Goal: Task Accomplishment & Management: Manage account settings

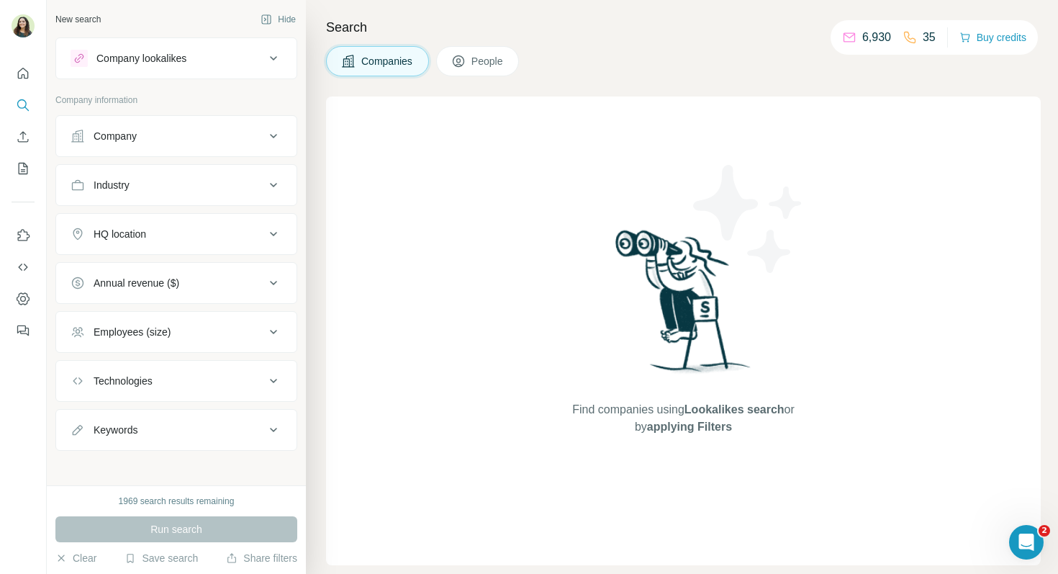
click at [168, 136] on div "Company" at bounding box center [168, 136] width 194 height 14
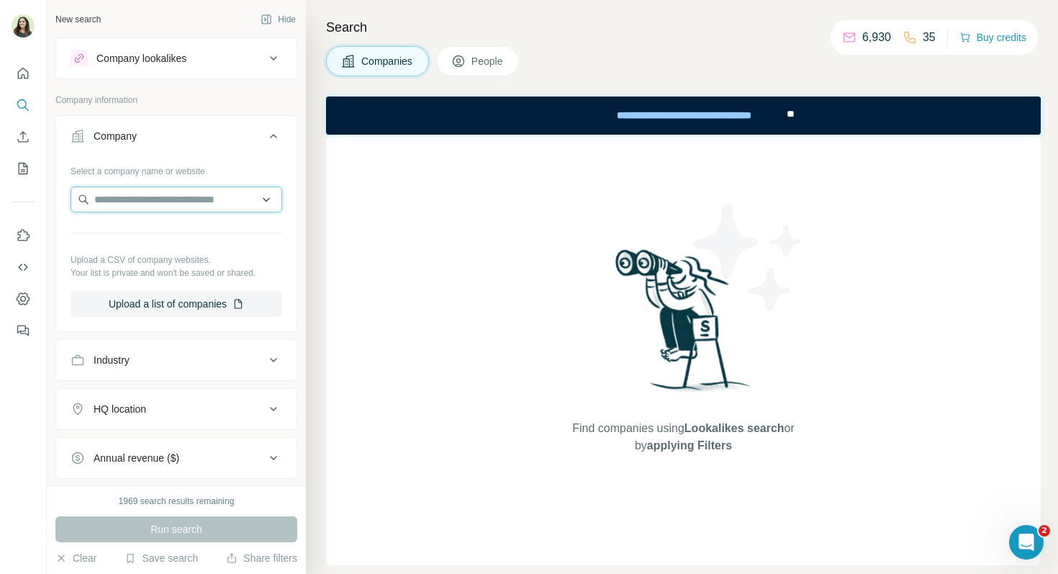
click at [177, 197] on input "text" at bounding box center [177, 199] width 212 height 26
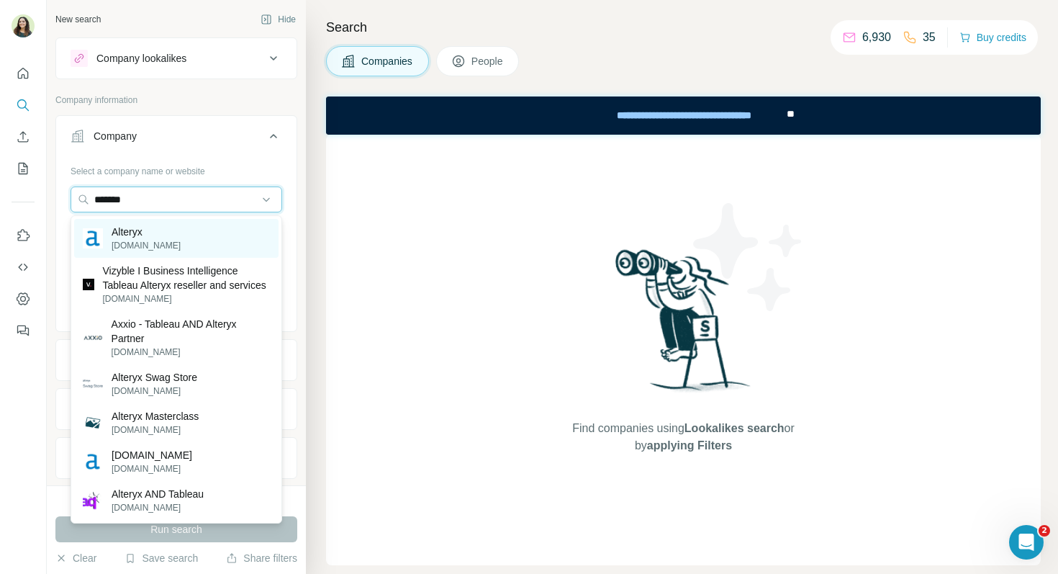
type input "*******"
click at [165, 230] on div "Alteryx alteryx.com" at bounding box center [176, 238] width 204 height 39
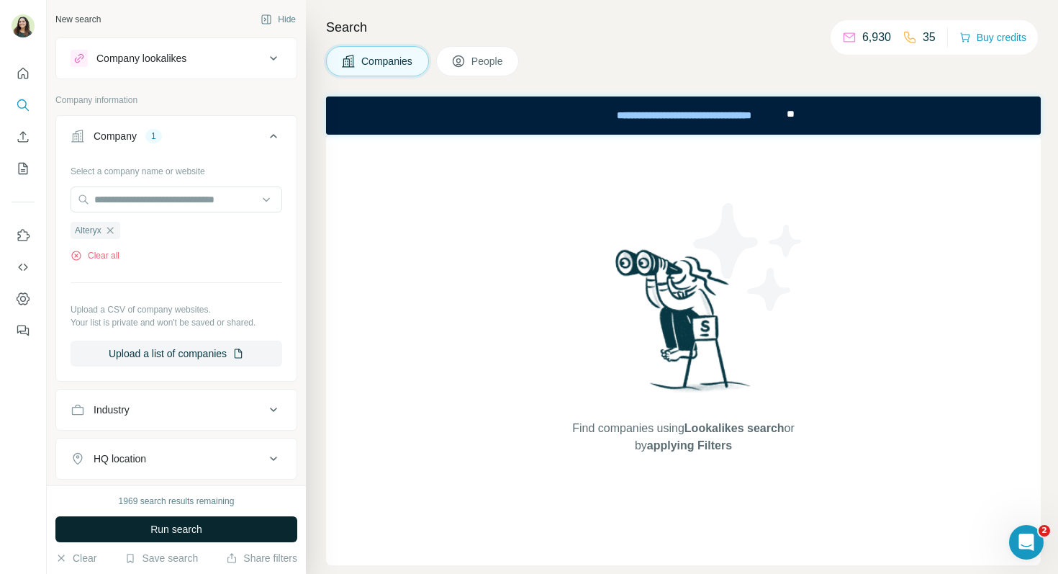
click at [204, 526] on button "Run search" at bounding box center [176, 529] width 242 height 26
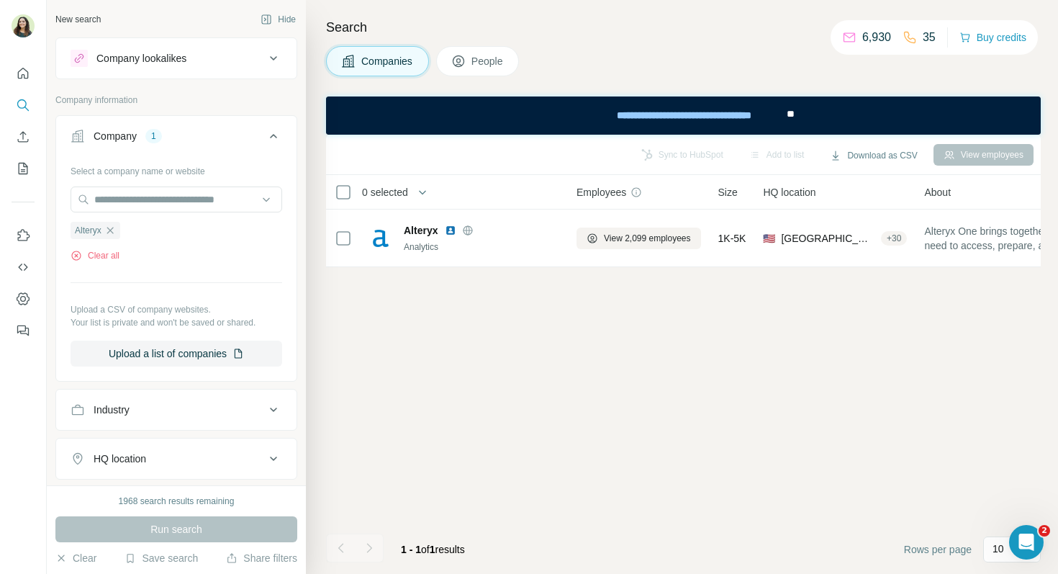
click at [451, 63] on button "People" at bounding box center [478, 61] width 84 height 30
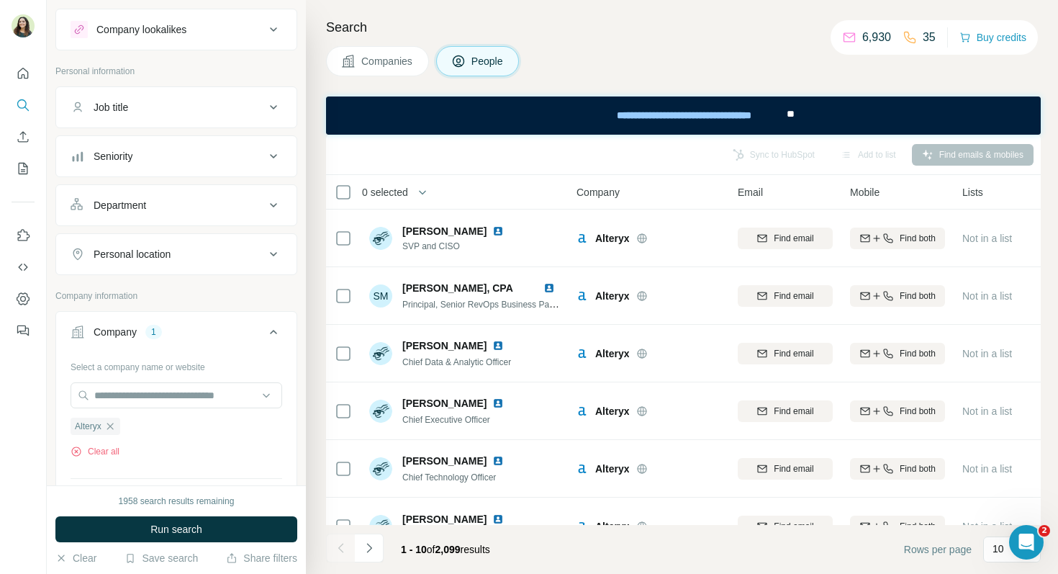
scroll to position [54, 0]
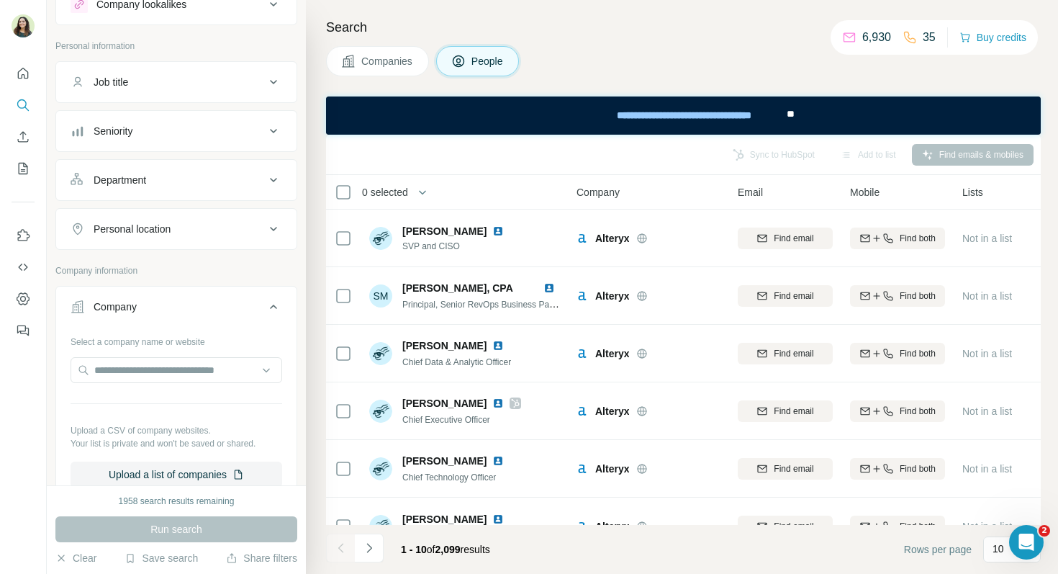
click at [157, 565] on div "Save search" at bounding box center [161, 559] width 73 height 17
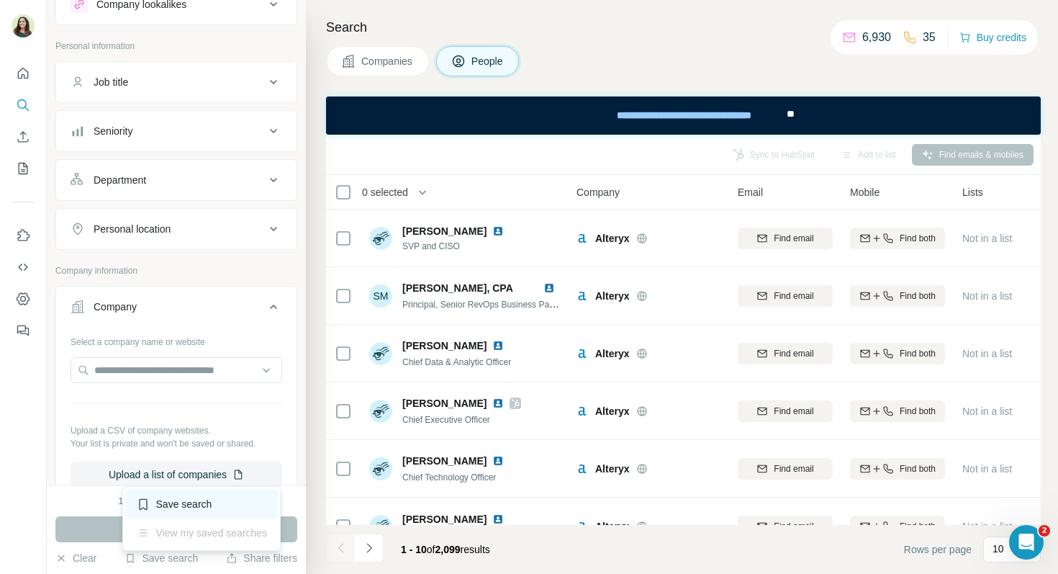
click at [211, 500] on div "Save search" at bounding box center [202, 504] width 152 height 29
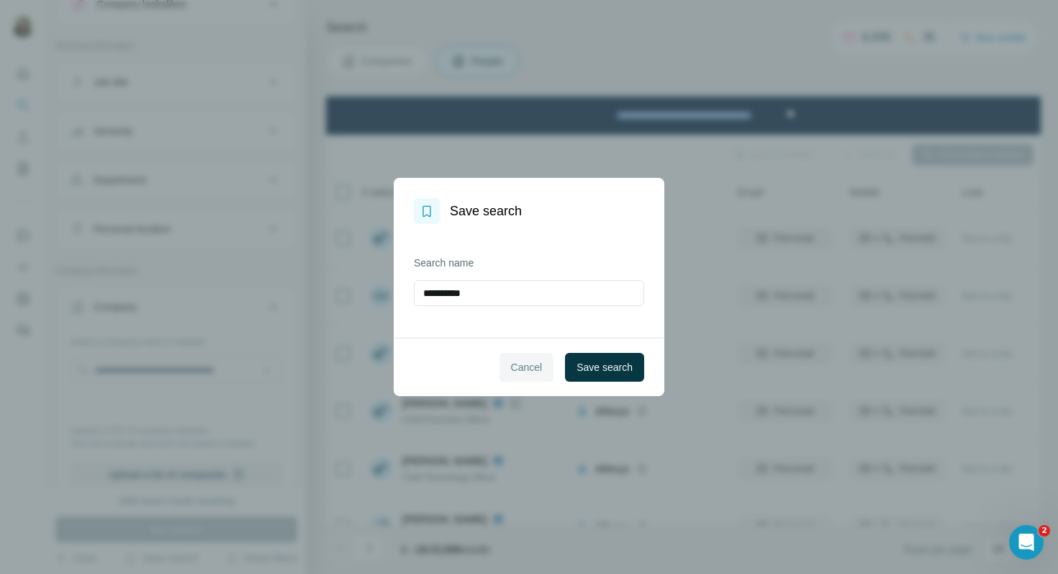
click at [526, 360] on span "Cancel" at bounding box center [527, 367] width 32 height 14
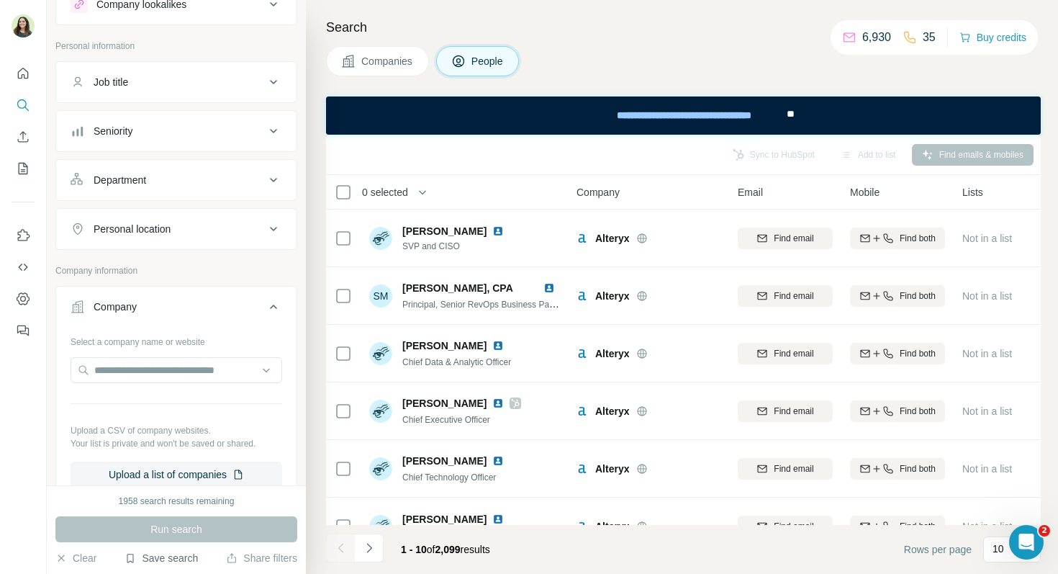
click at [178, 556] on button "Save search" at bounding box center [161, 558] width 73 height 14
click at [210, 533] on div "View my saved searches" at bounding box center [202, 532] width 152 height 29
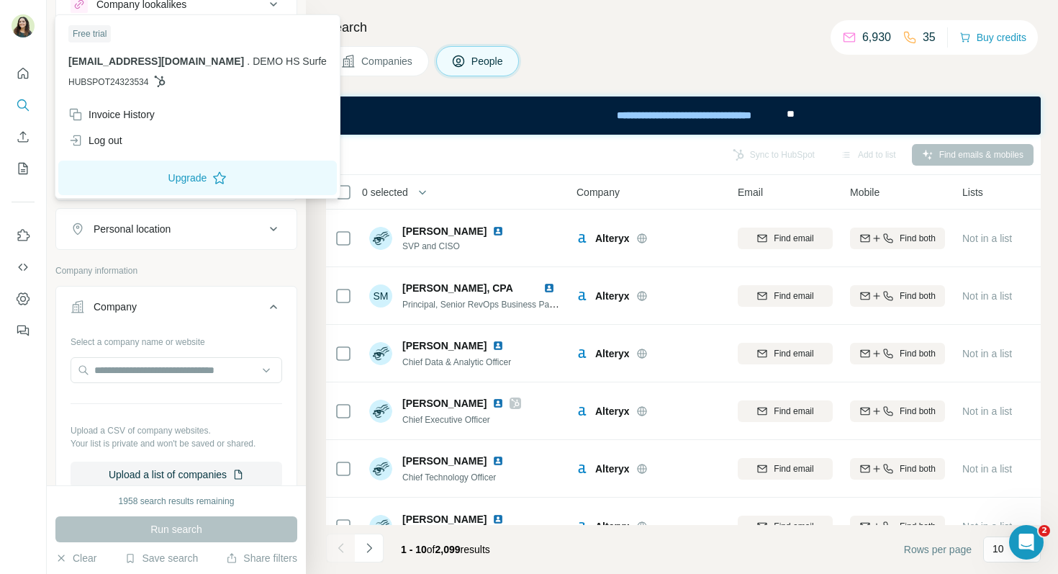
click at [25, 30] on img at bounding box center [23, 25] width 23 height 23
click at [135, 141] on div "Log out" at bounding box center [198, 140] width 276 height 26
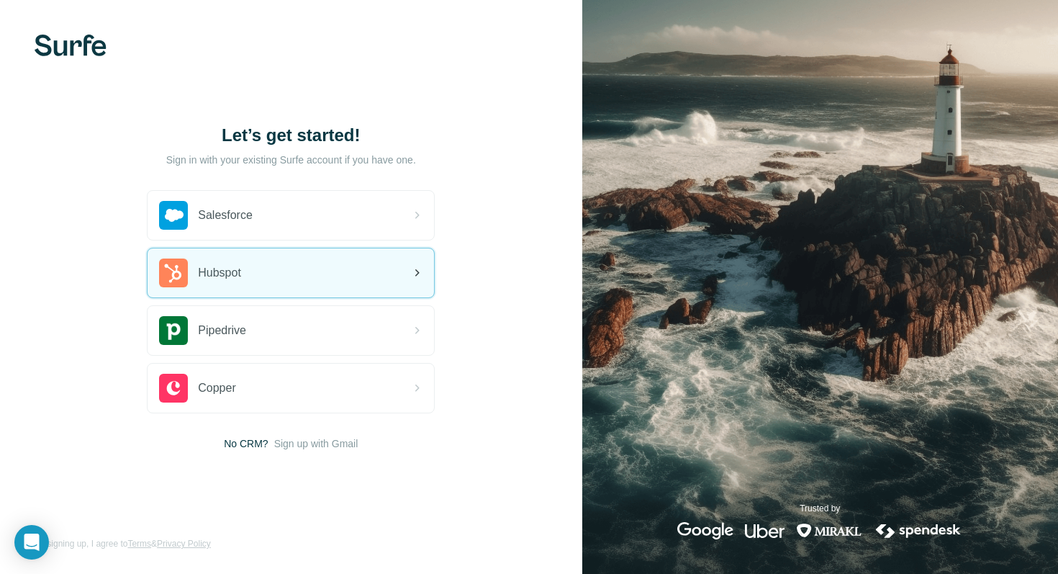
click at [289, 274] on div "Hubspot" at bounding box center [291, 272] width 287 height 49
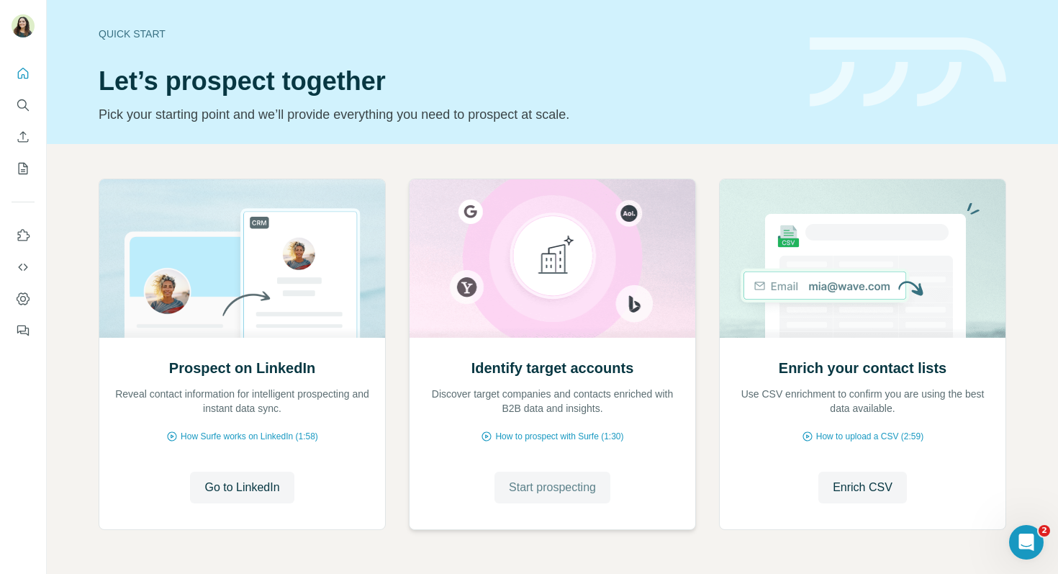
click at [545, 487] on span "Start prospecting" at bounding box center [552, 487] width 87 height 17
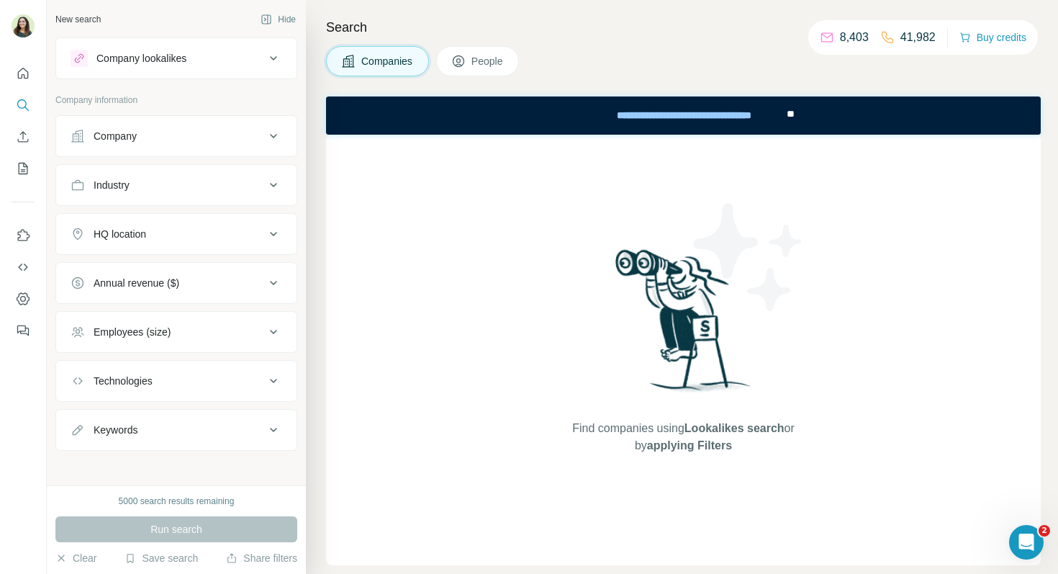
click at [490, 64] on span "People" at bounding box center [488, 61] width 33 height 14
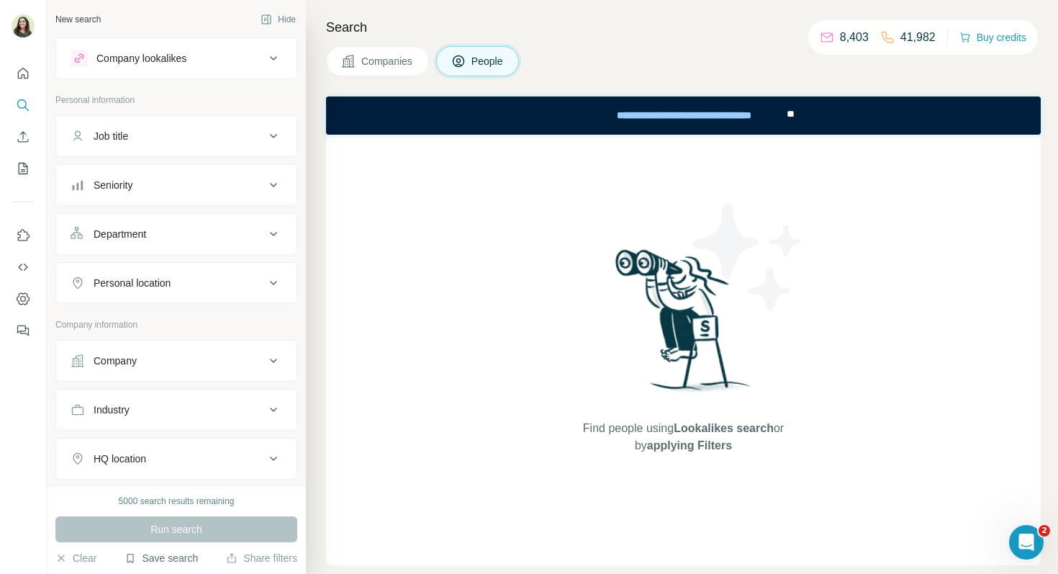
click at [179, 556] on button "Save search" at bounding box center [161, 558] width 73 height 14
click at [197, 530] on div "View my saved searches" at bounding box center [202, 532] width 152 height 29
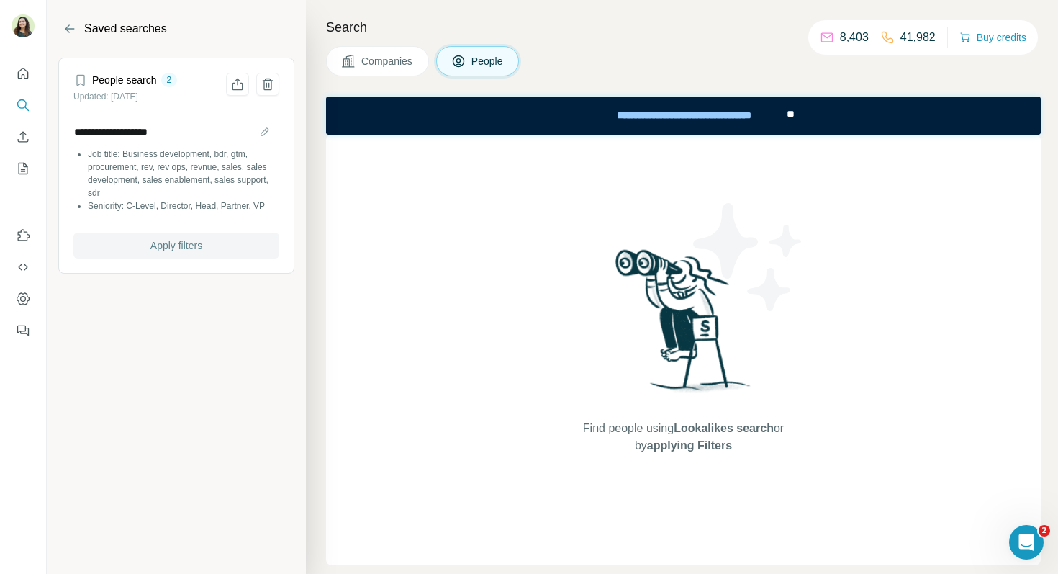
click at [195, 245] on span "Apply filters" at bounding box center [176, 245] width 52 height 14
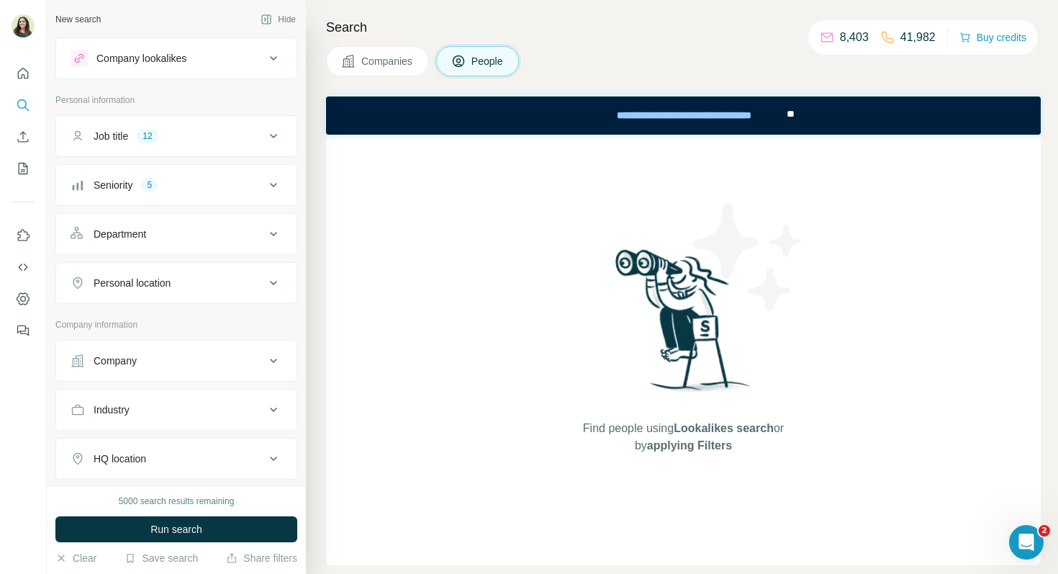
click at [148, 350] on button "Company" at bounding box center [176, 360] width 240 height 35
click at [161, 424] on input "text" at bounding box center [177, 424] width 212 height 26
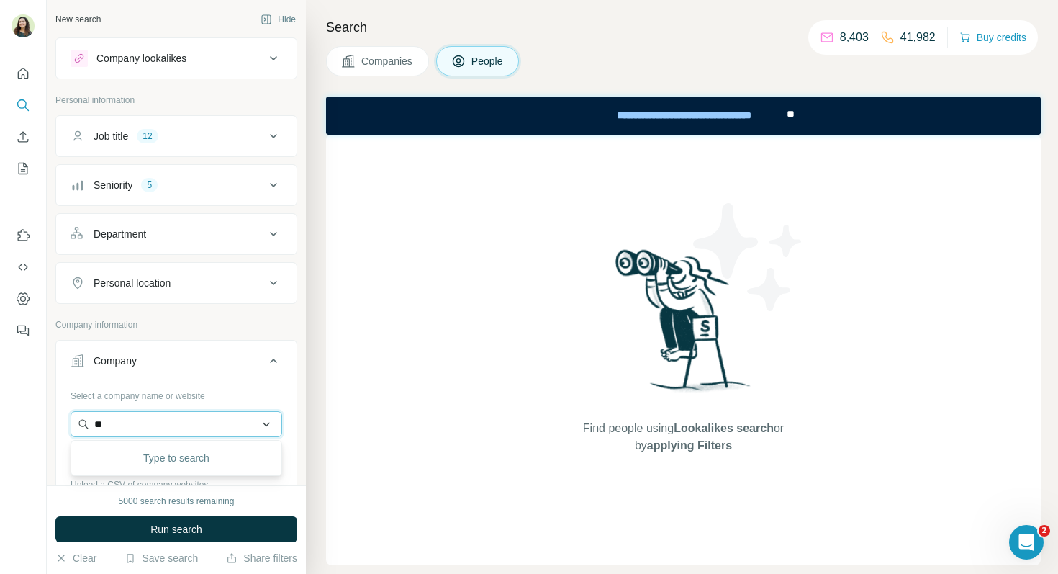
type input "***"
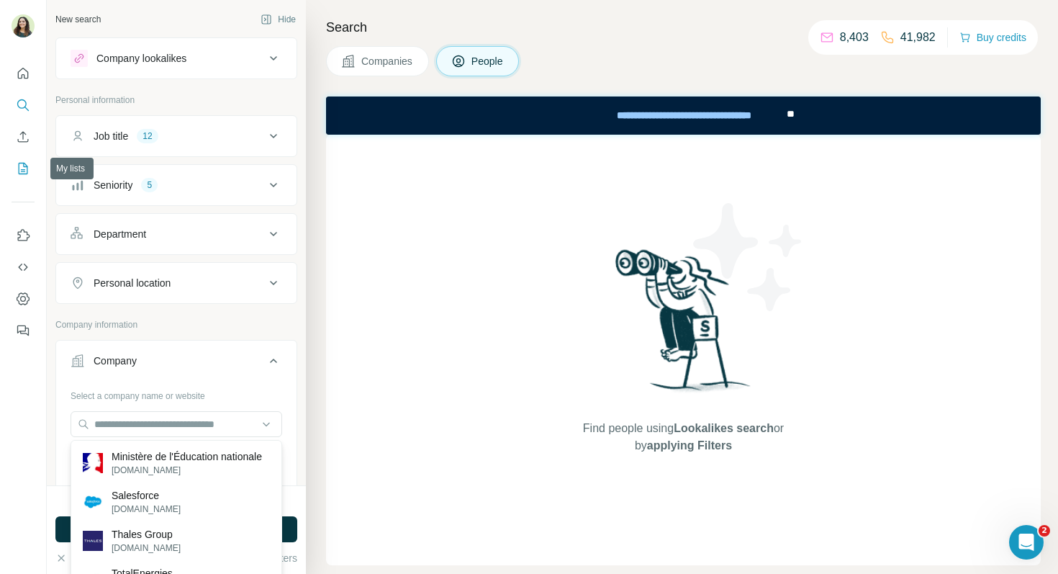
click at [32, 180] on button "My lists" at bounding box center [23, 169] width 23 height 26
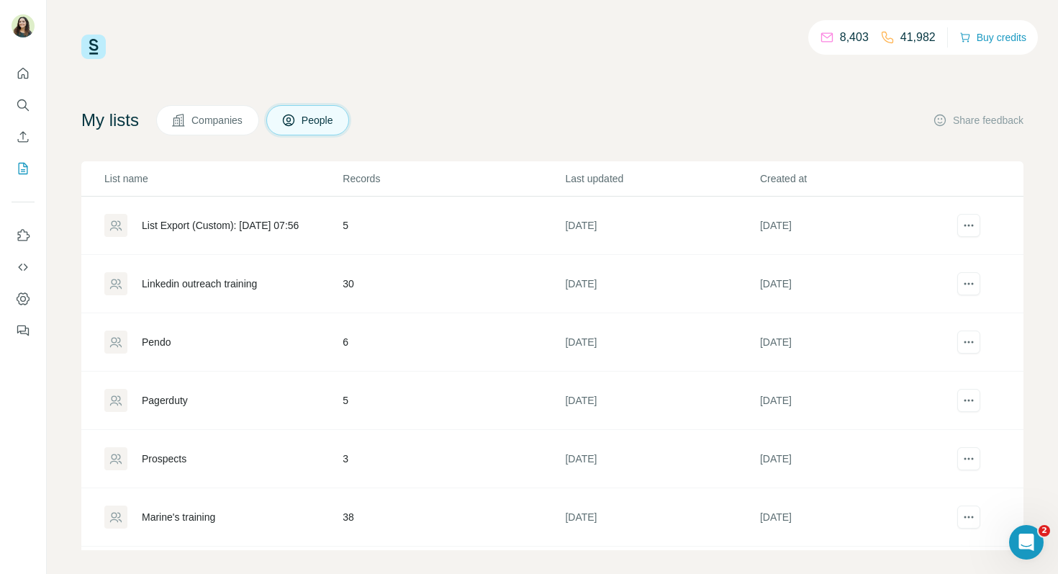
click at [180, 284] on div "Linkedin outreach training" at bounding box center [199, 283] width 115 height 14
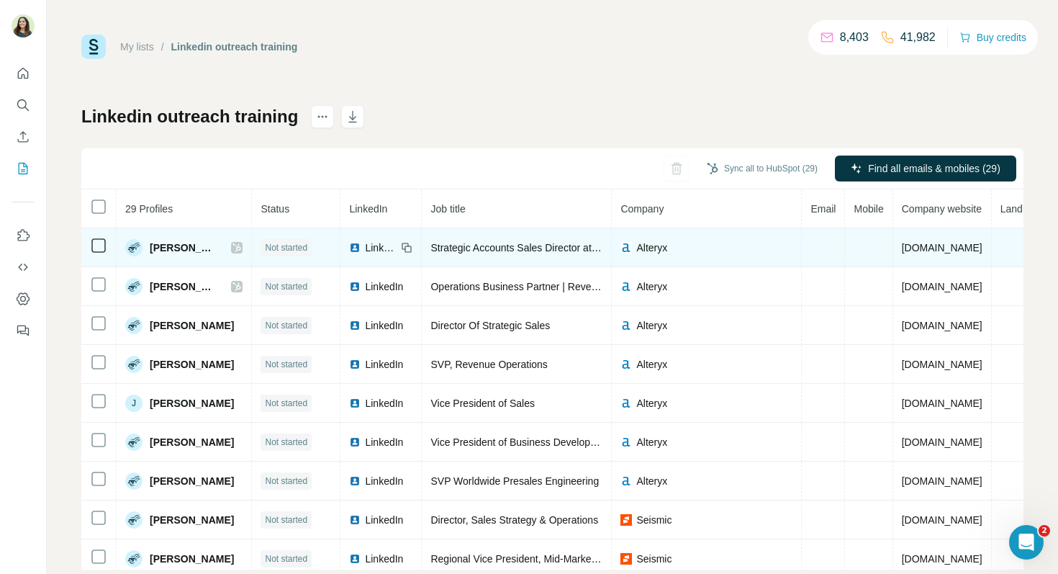
click at [349, 246] on img at bounding box center [355, 248] width 12 height 12
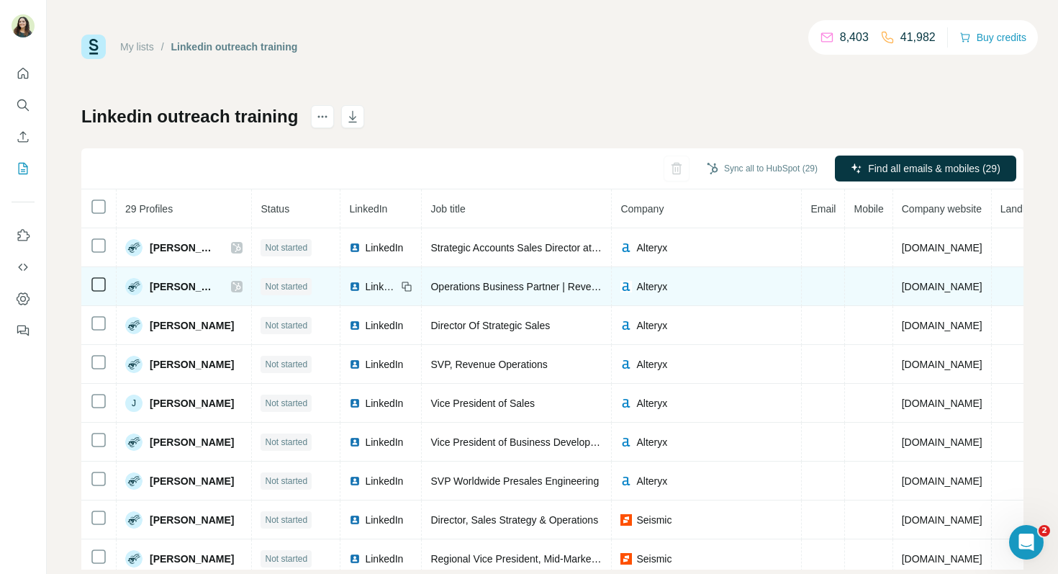
click at [349, 286] on img at bounding box center [355, 287] width 12 height 12
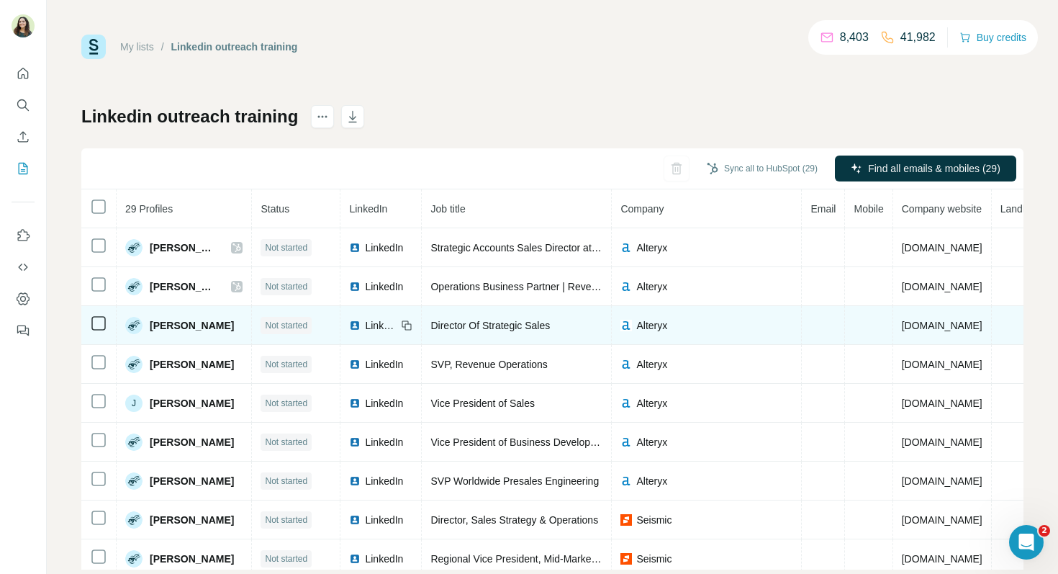
click at [349, 326] on img at bounding box center [355, 326] width 12 height 12
click at [349, 325] on img at bounding box center [355, 326] width 12 height 12
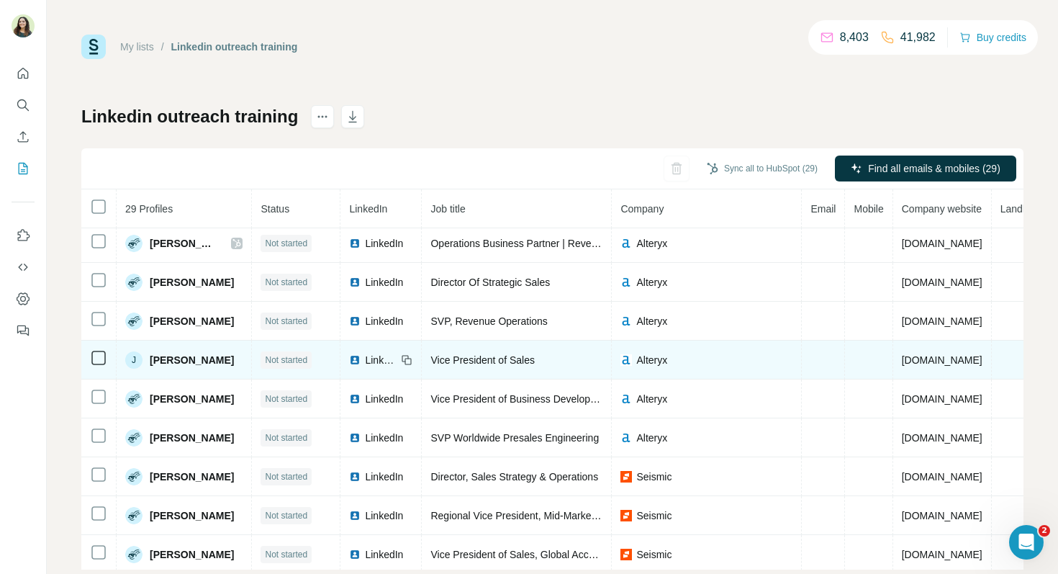
scroll to position [44, 0]
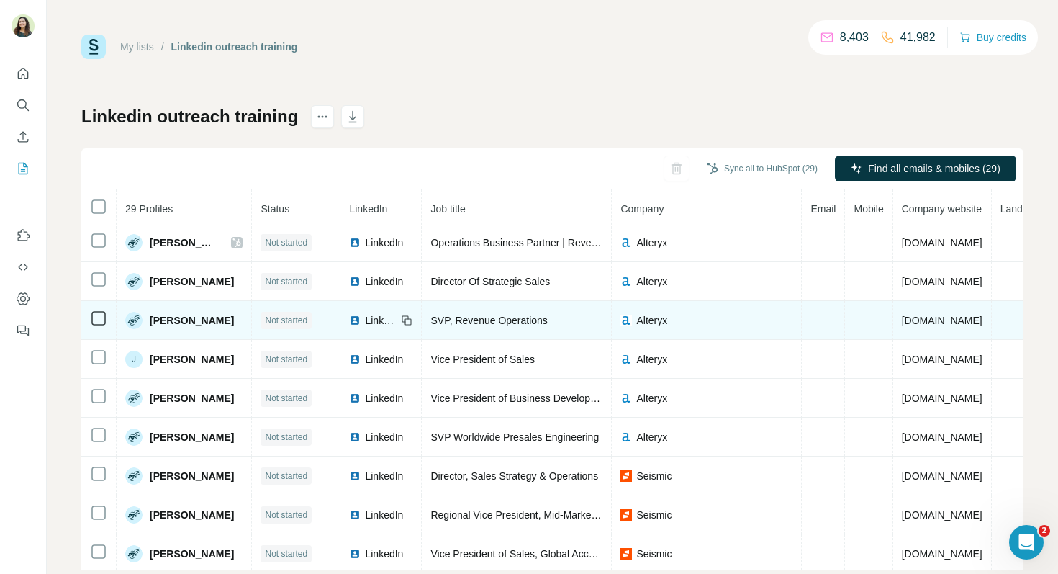
click at [349, 318] on img at bounding box center [355, 321] width 12 height 12
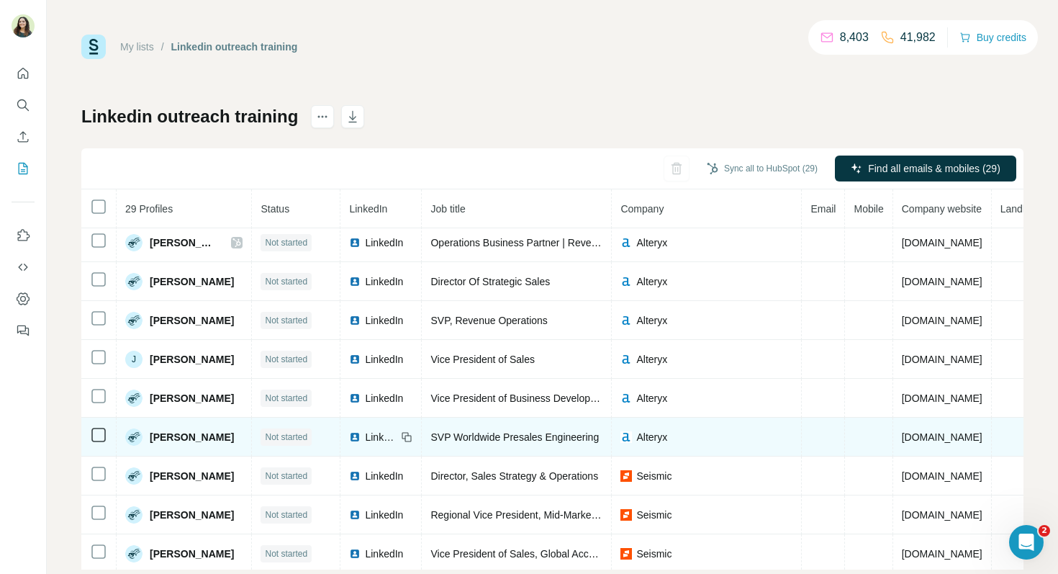
scroll to position [48, 0]
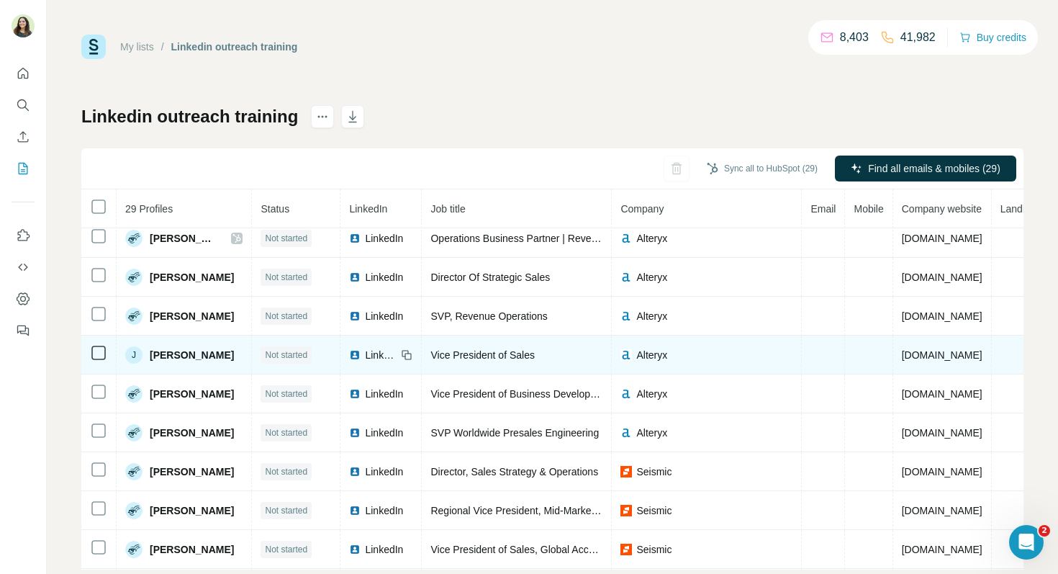
click at [356, 354] on div "LinkedIn" at bounding box center [373, 355] width 48 height 14
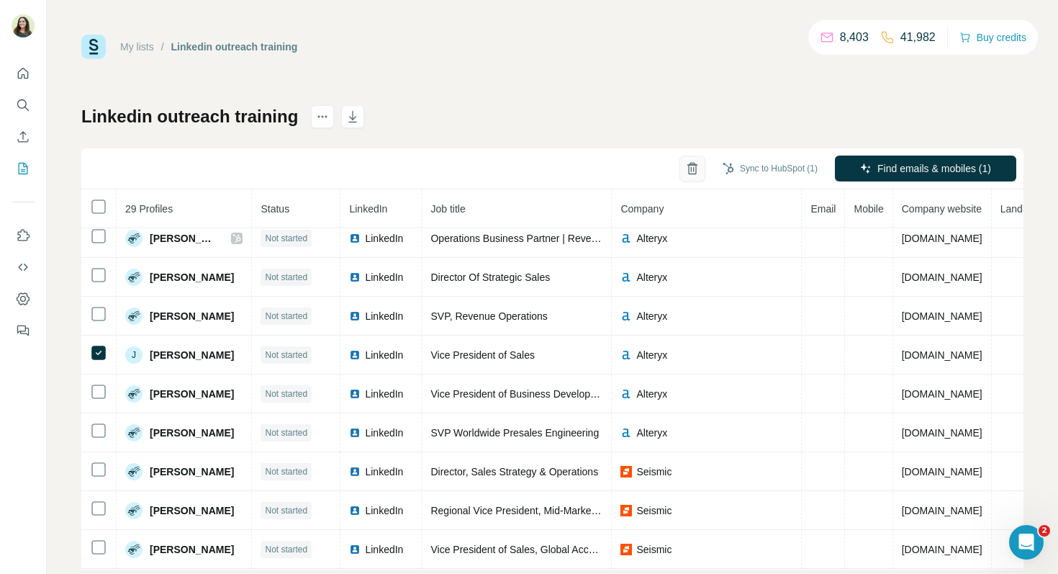
click at [692, 165] on icon "button" at bounding box center [693, 164] width 11 height 1
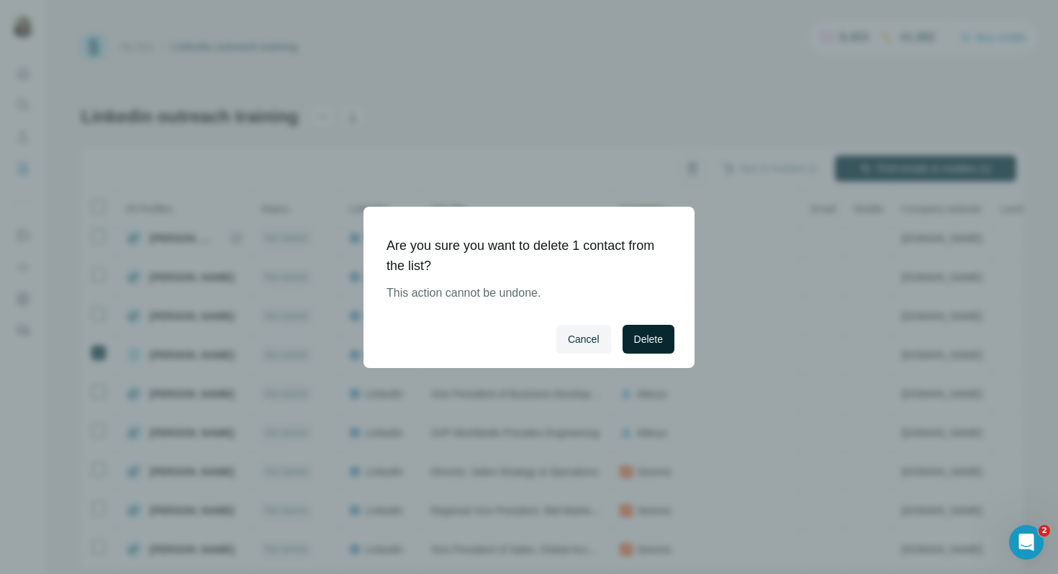
click at [650, 337] on span "Delete" at bounding box center [648, 339] width 29 height 14
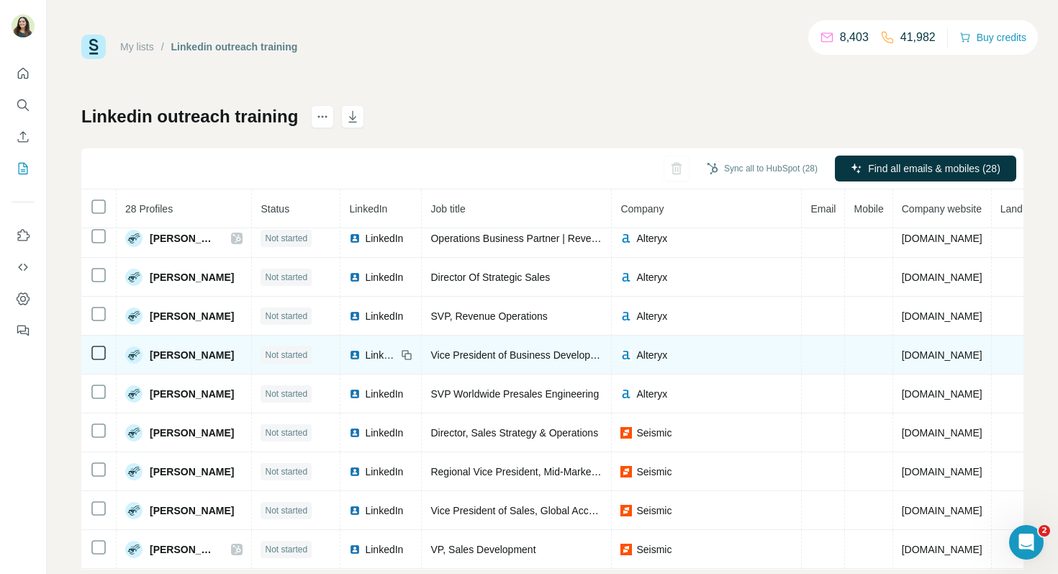
click at [365, 354] on span "LinkedIn" at bounding box center [381, 355] width 32 height 14
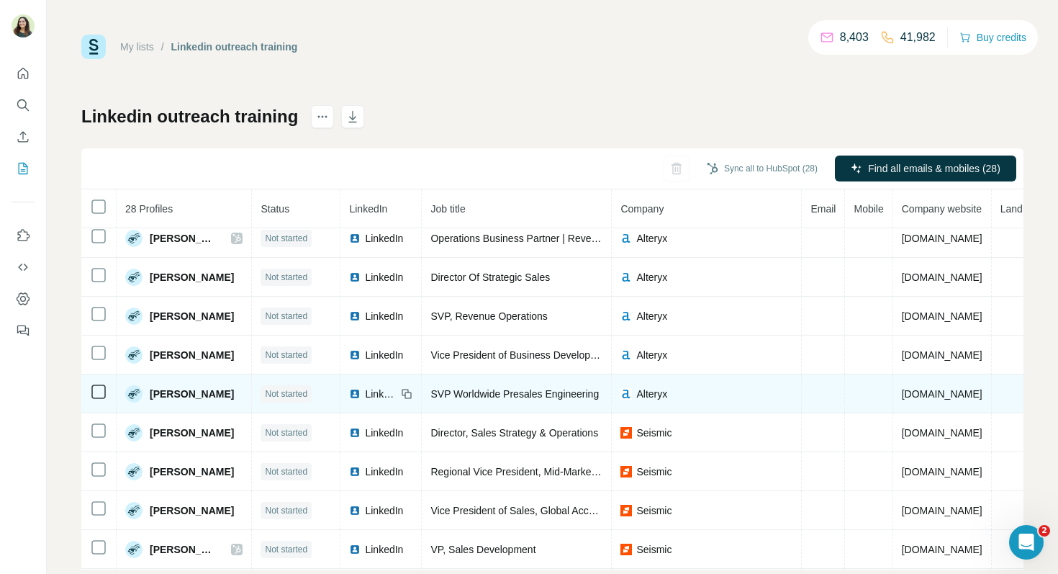
click at [372, 397] on span "LinkedIn" at bounding box center [381, 394] width 32 height 14
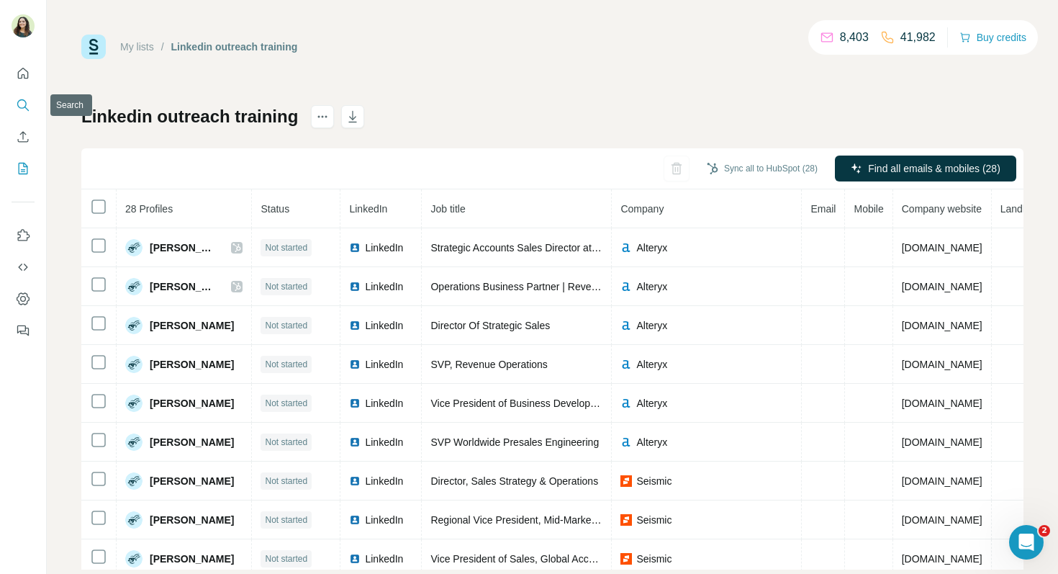
click at [26, 108] on icon "Search" at bounding box center [26, 109] width 4 height 4
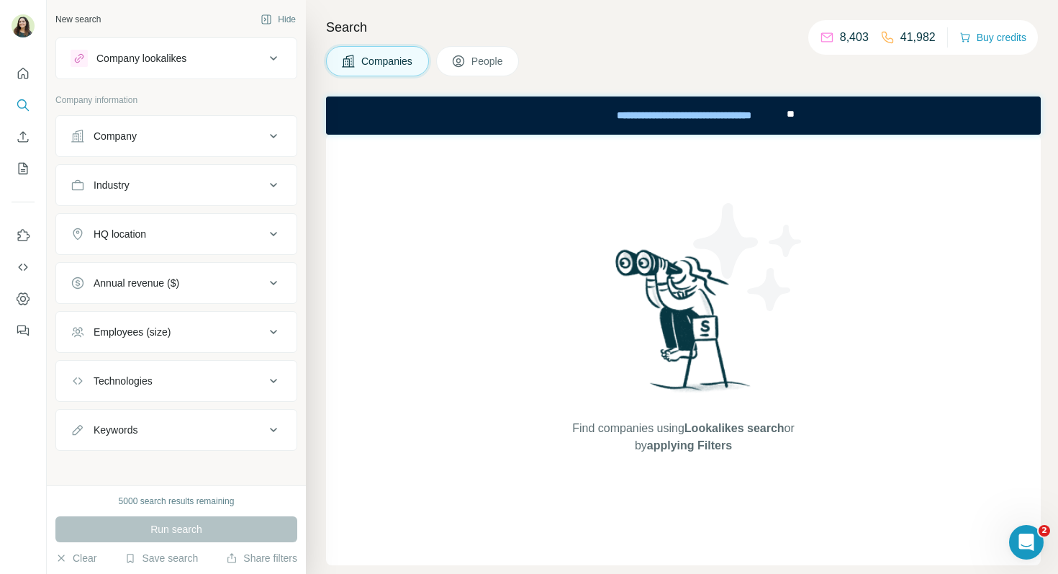
click at [167, 136] on div "Company" at bounding box center [168, 136] width 194 height 14
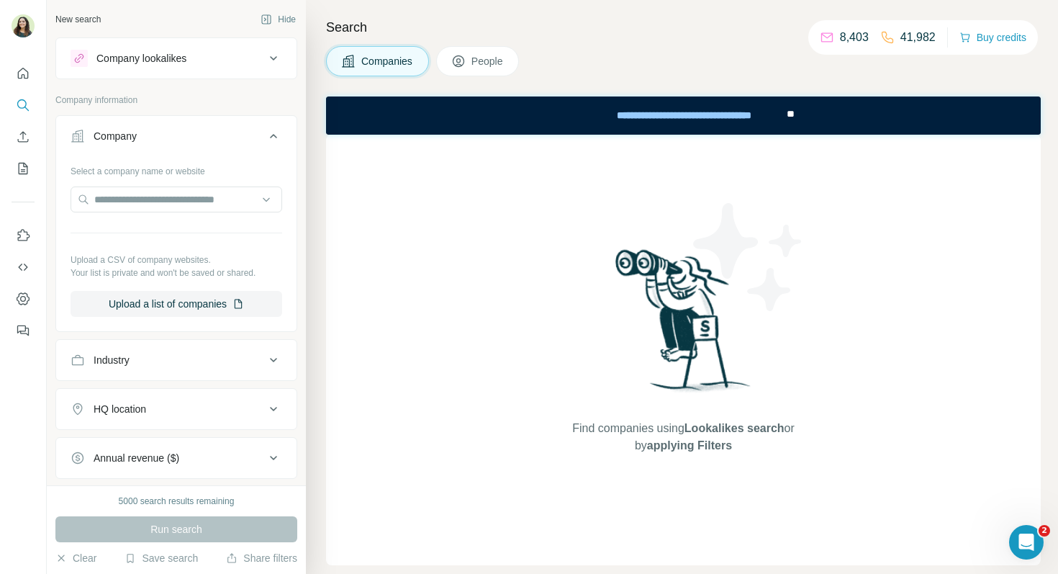
click at [464, 54] on icon at bounding box center [458, 61] width 14 height 14
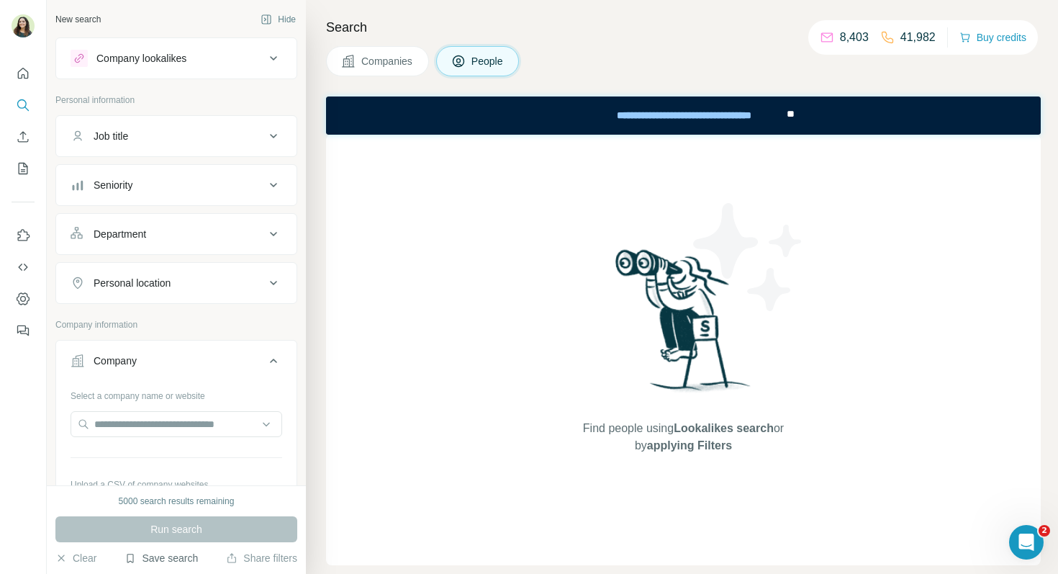
click at [177, 555] on button "Save search" at bounding box center [161, 558] width 73 height 14
click at [191, 535] on div "View my saved searches" at bounding box center [202, 532] width 152 height 29
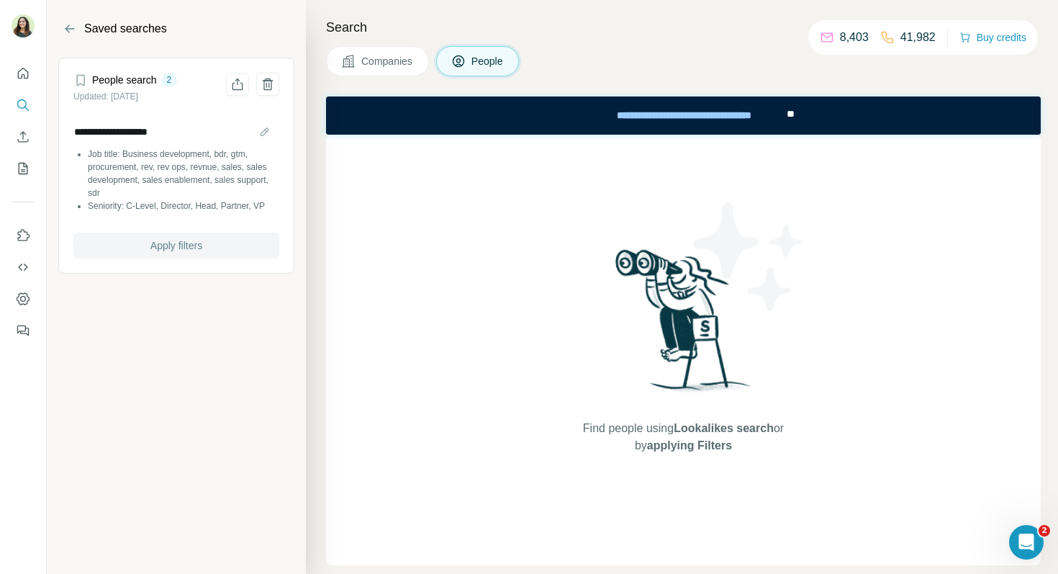
click at [176, 242] on span "Apply filters" at bounding box center [176, 245] width 52 height 14
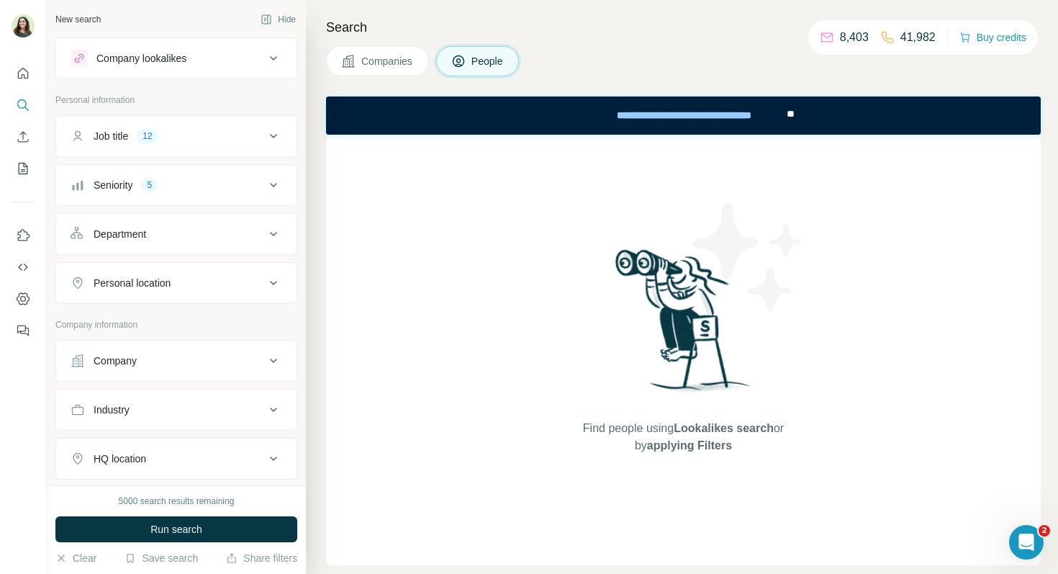
click at [170, 359] on div "Company" at bounding box center [168, 361] width 194 height 14
click at [192, 433] on input "text" at bounding box center [177, 424] width 212 height 26
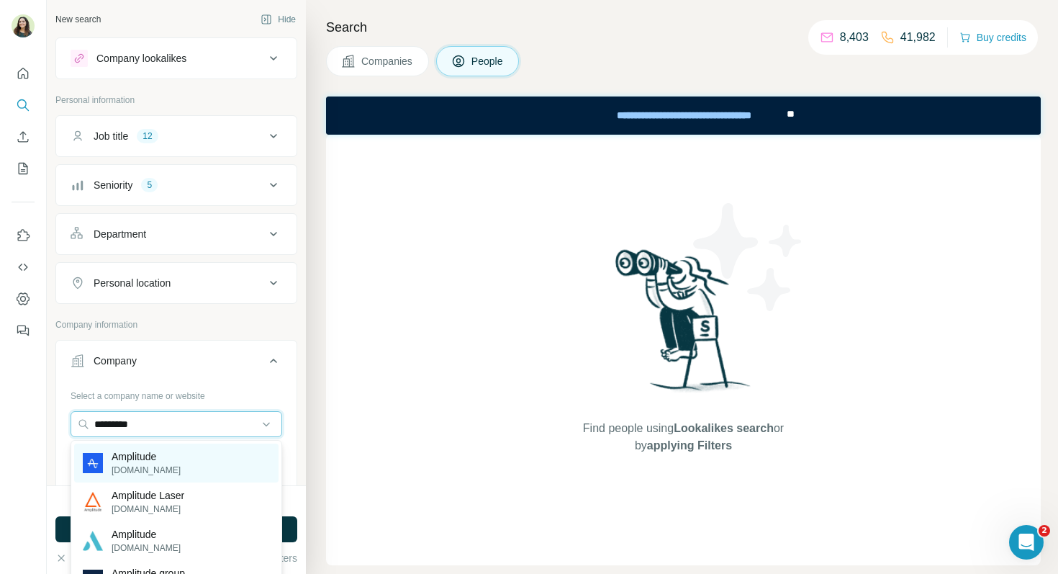
type input "*********"
click at [161, 457] on p "Amplitude" at bounding box center [146, 456] width 69 height 14
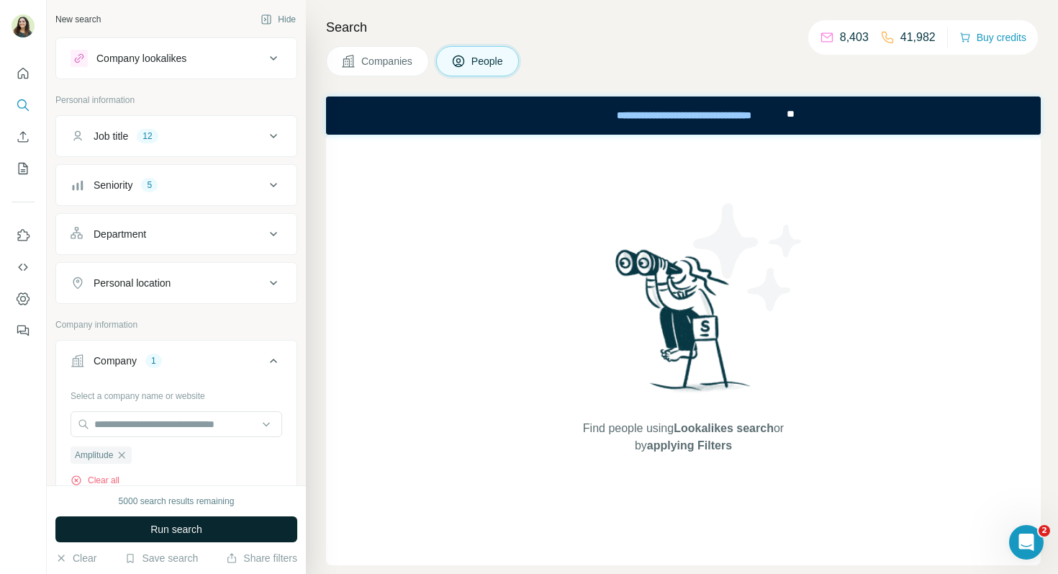
click at [179, 533] on span "Run search" at bounding box center [176, 529] width 52 height 14
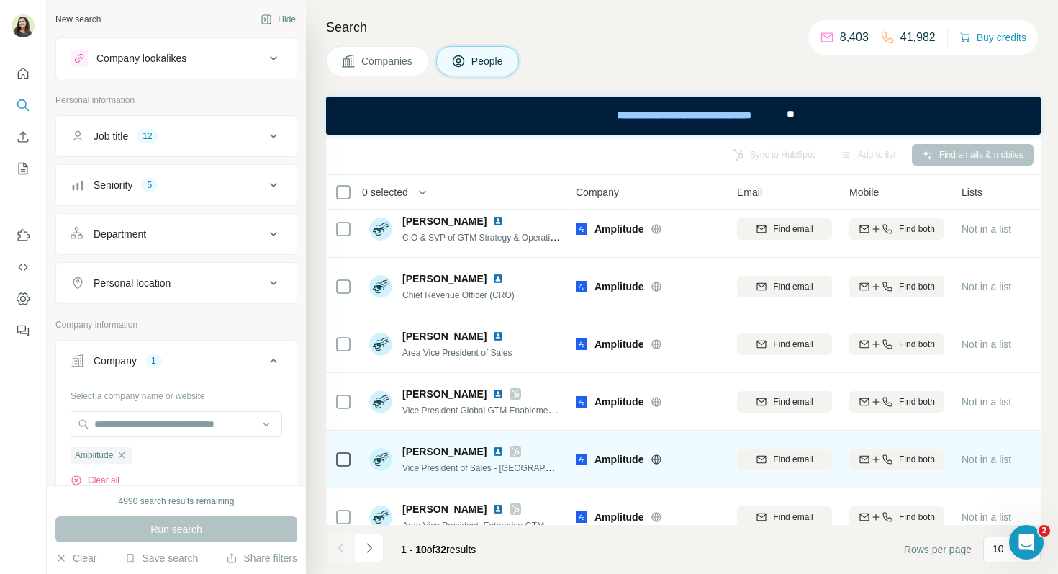
scroll to position [0, 1]
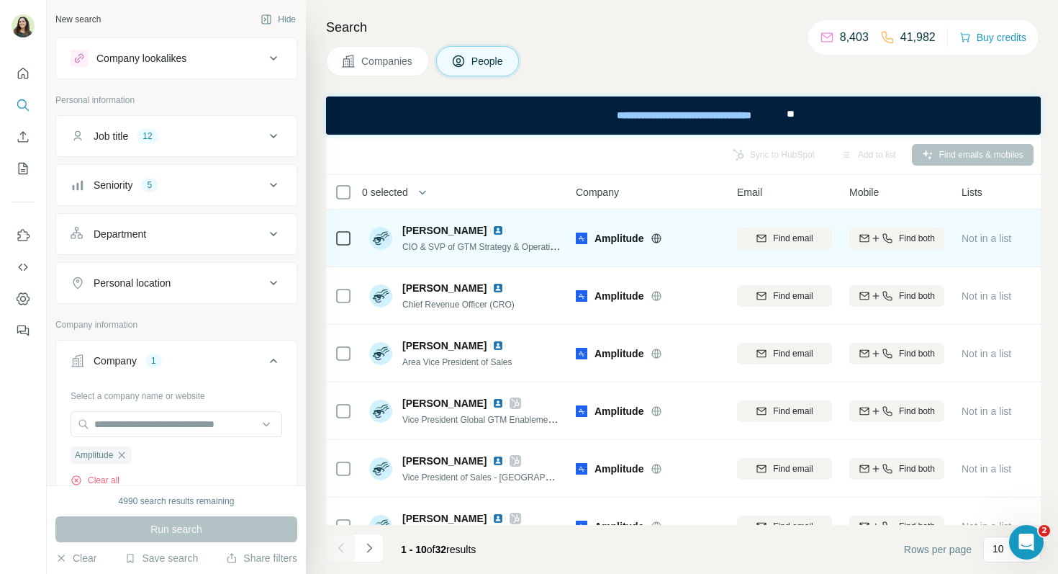
click at [493, 233] on img at bounding box center [498, 231] width 12 height 12
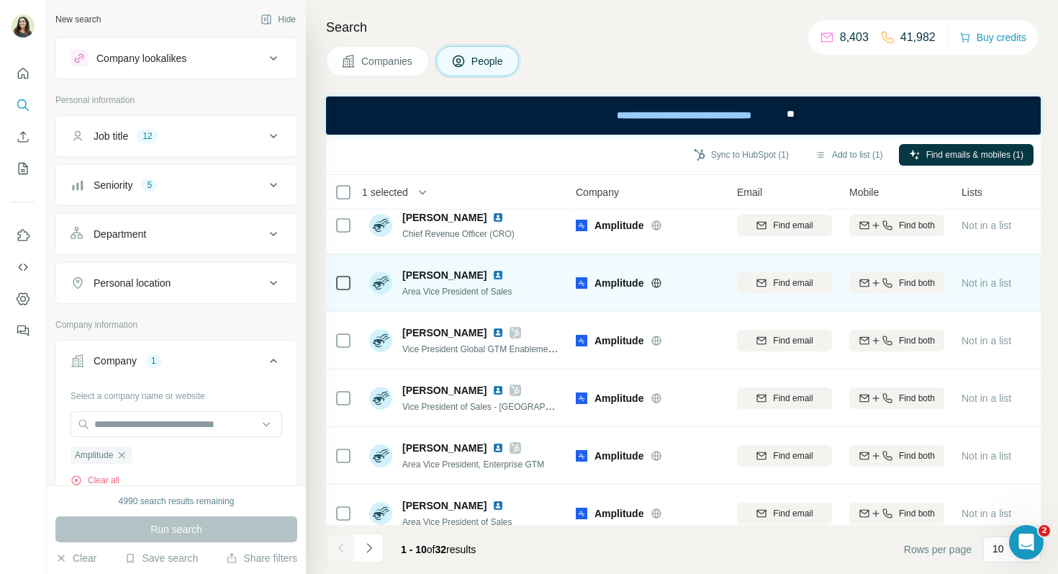
scroll to position [71, 1]
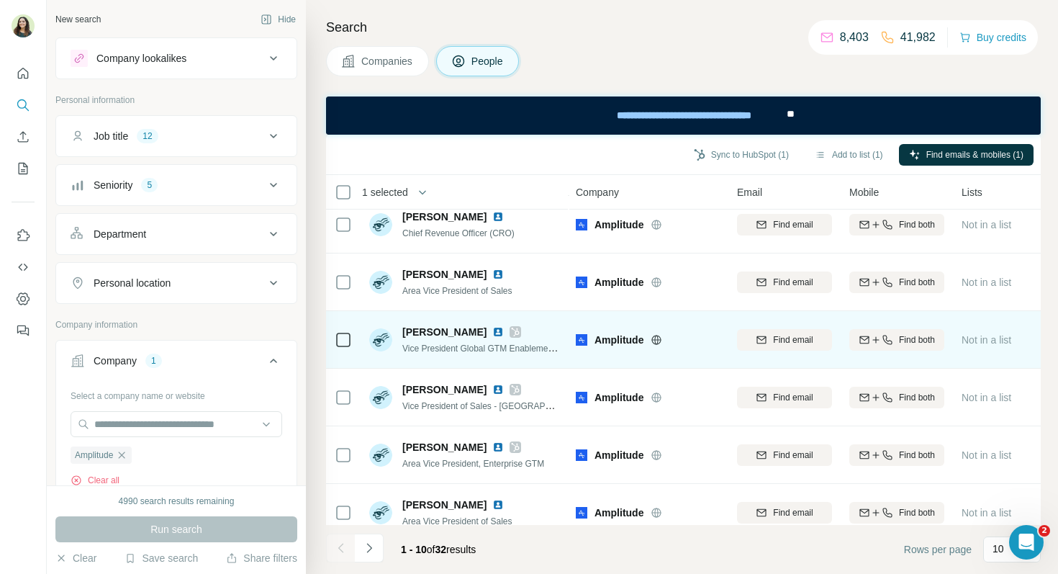
click at [492, 333] on img at bounding box center [498, 332] width 12 height 12
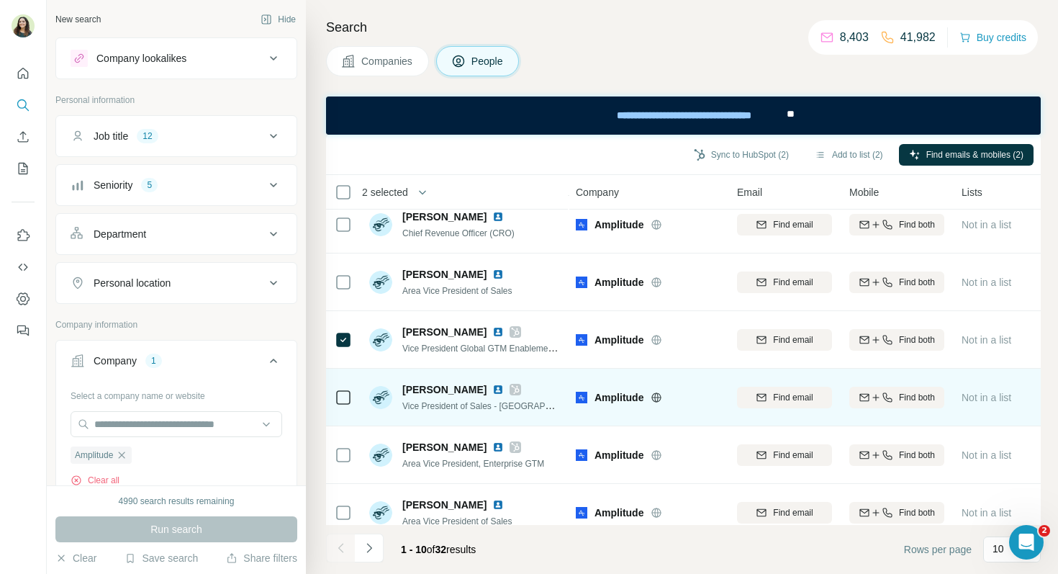
scroll to position [148, 1]
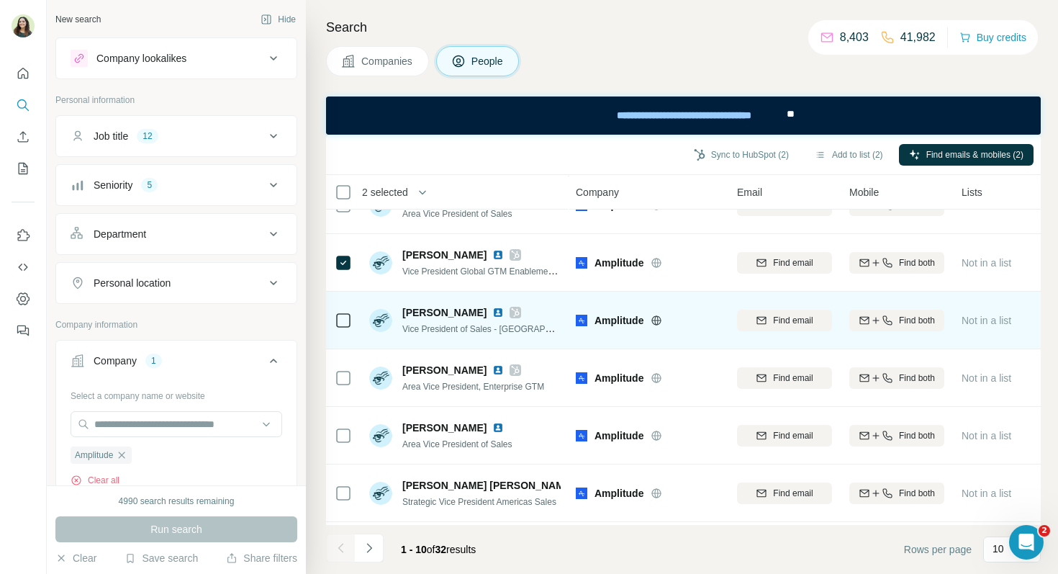
click at [492, 312] on img at bounding box center [498, 313] width 12 height 12
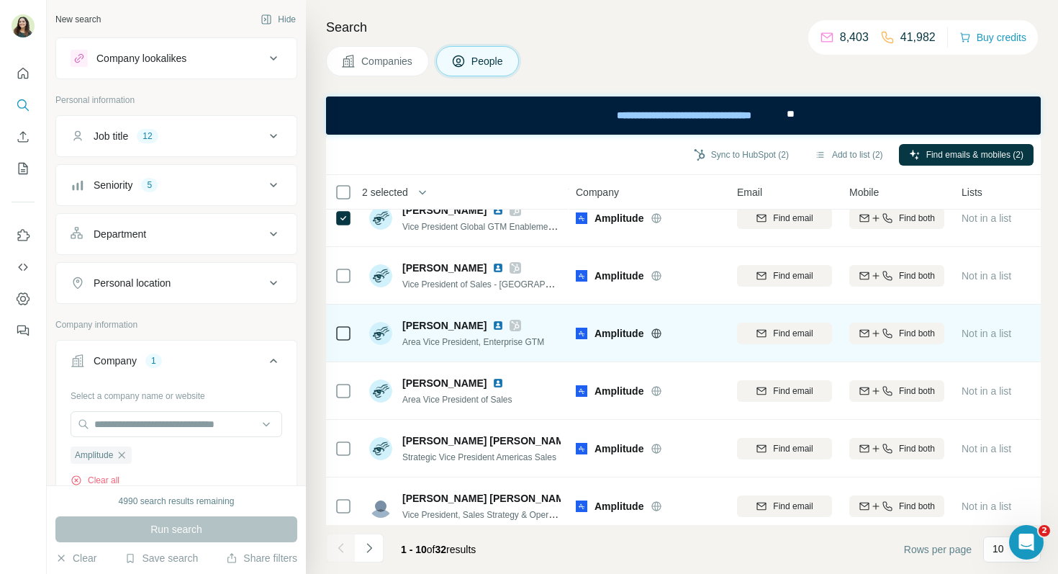
scroll to position [192, 1]
click at [492, 328] on img at bounding box center [498, 327] width 12 height 12
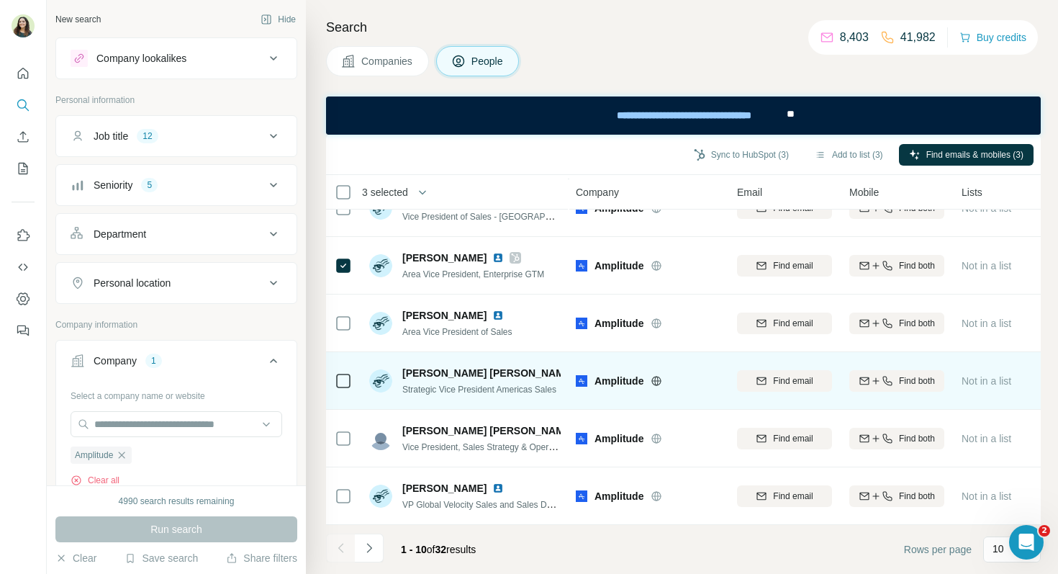
scroll to position [261, 1]
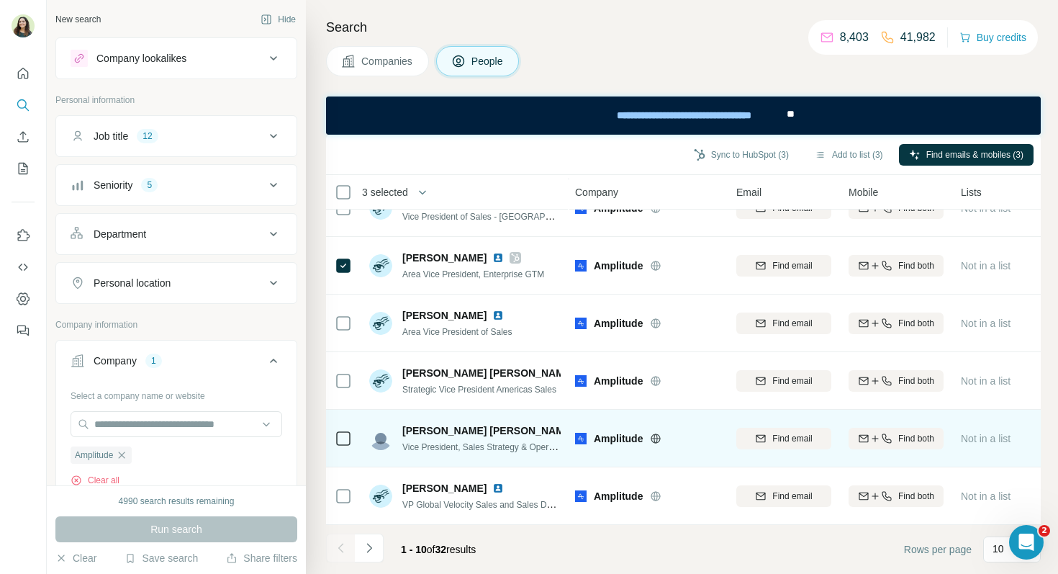
click at [580, 432] on img at bounding box center [583, 431] width 6 height 12
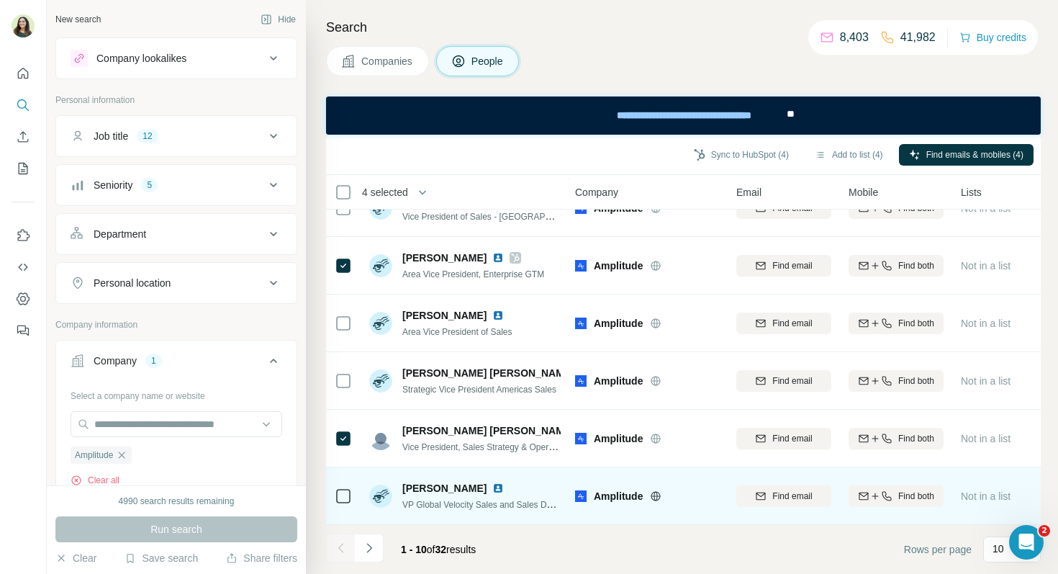
click at [492, 486] on img at bounding box center [498, 488] width 12 height 12
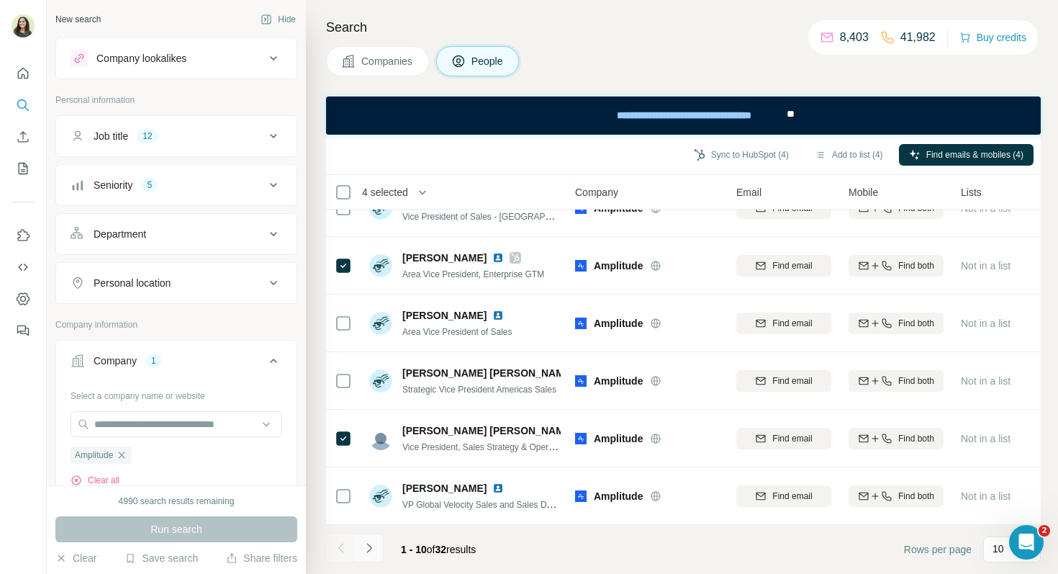
click at [371, 553] on icon "Navigate to next page" at bounding box center [369, 548] width 14 height 14
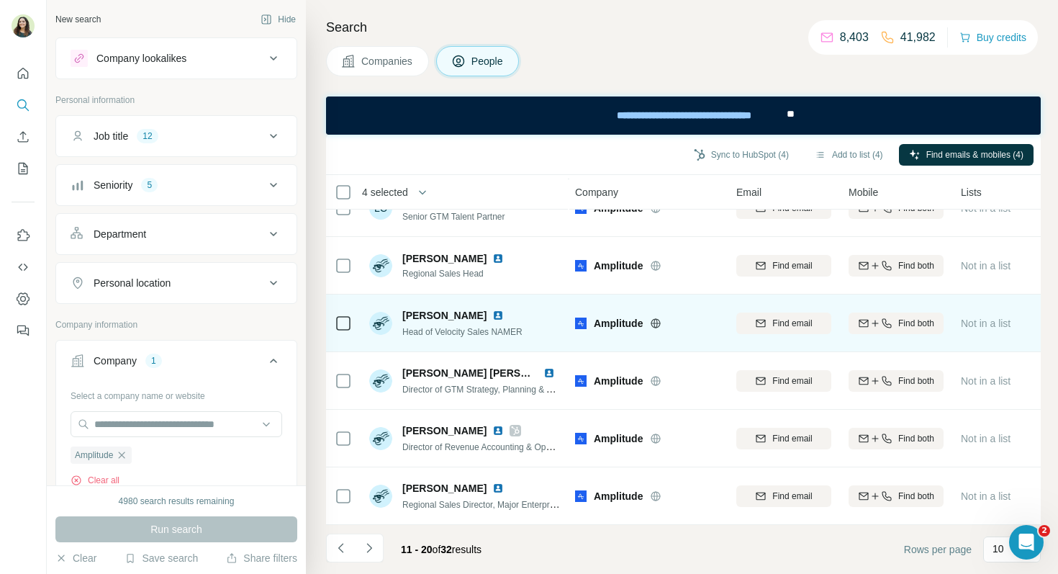
scroll to position [0, 1]
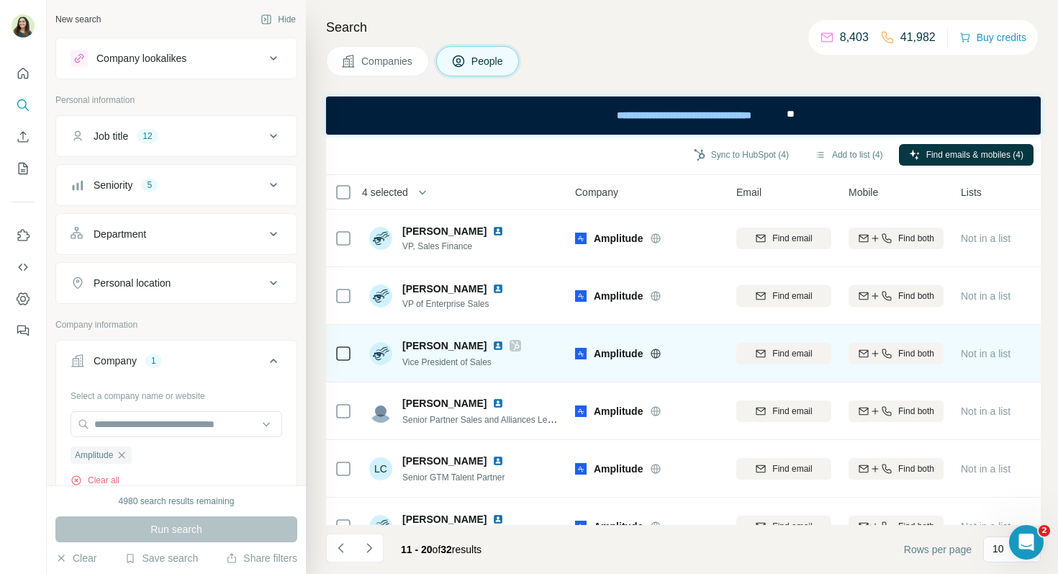
click at [492, 348] on img at bounding box center [498, 346] width 12 height 12
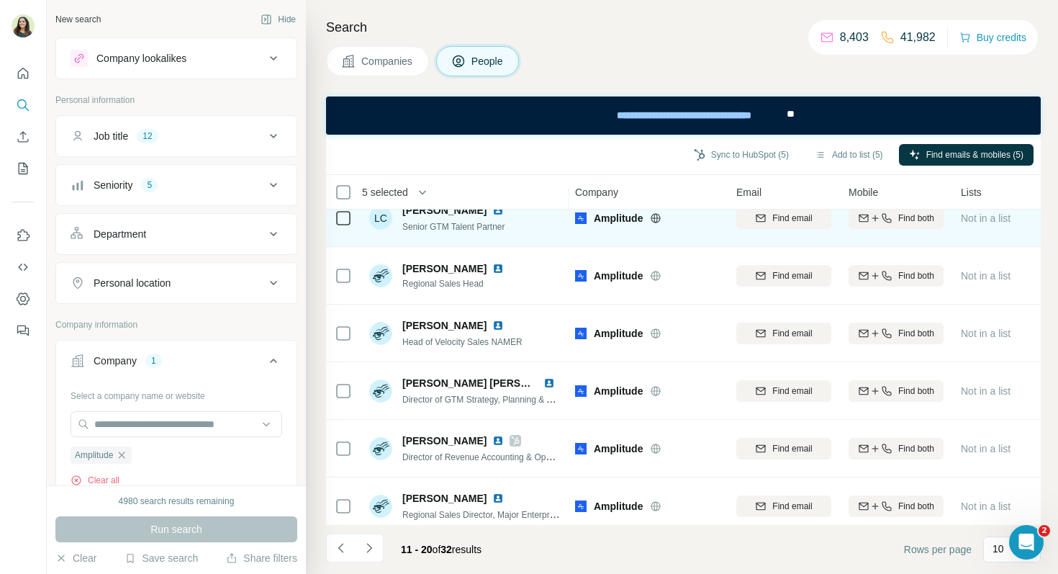
scroll to position [261, 1]
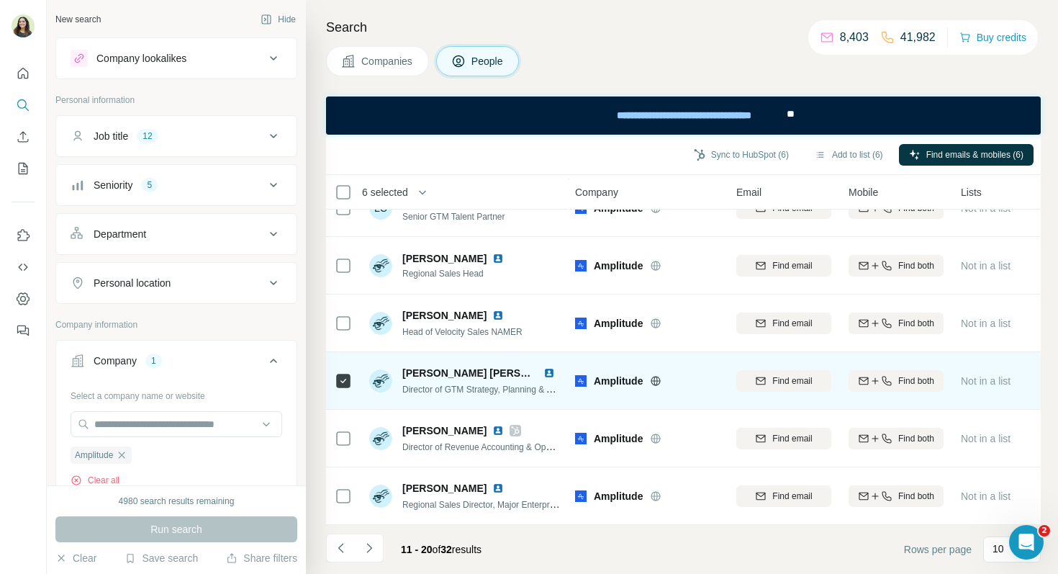
click at [552, 371] on img at bounding box center [550, 373] width 12 height 12
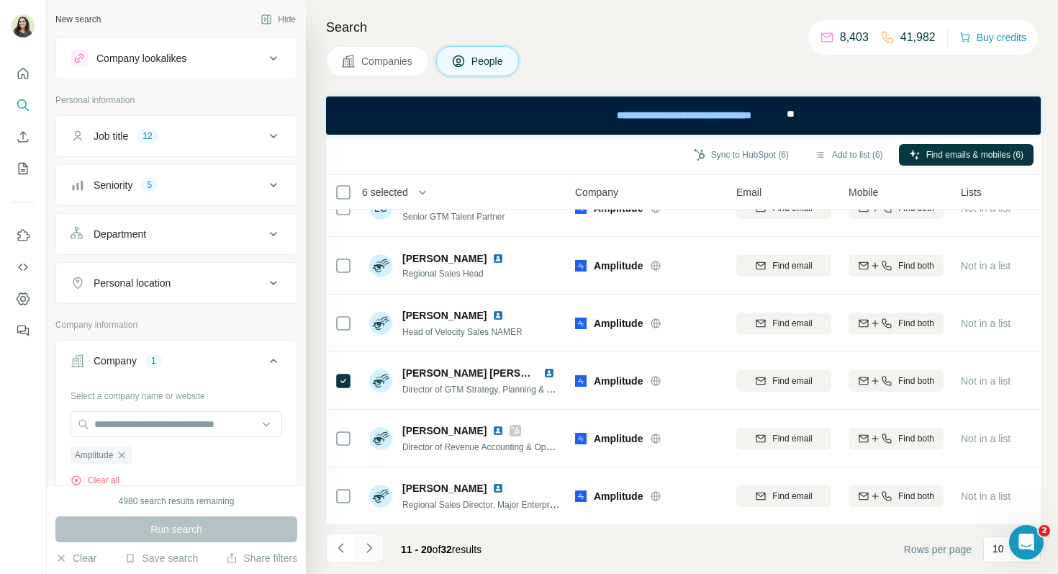
click at [358, 554] on button "Navigate to next page" at bounding box center [369, 548] width 29 height 29
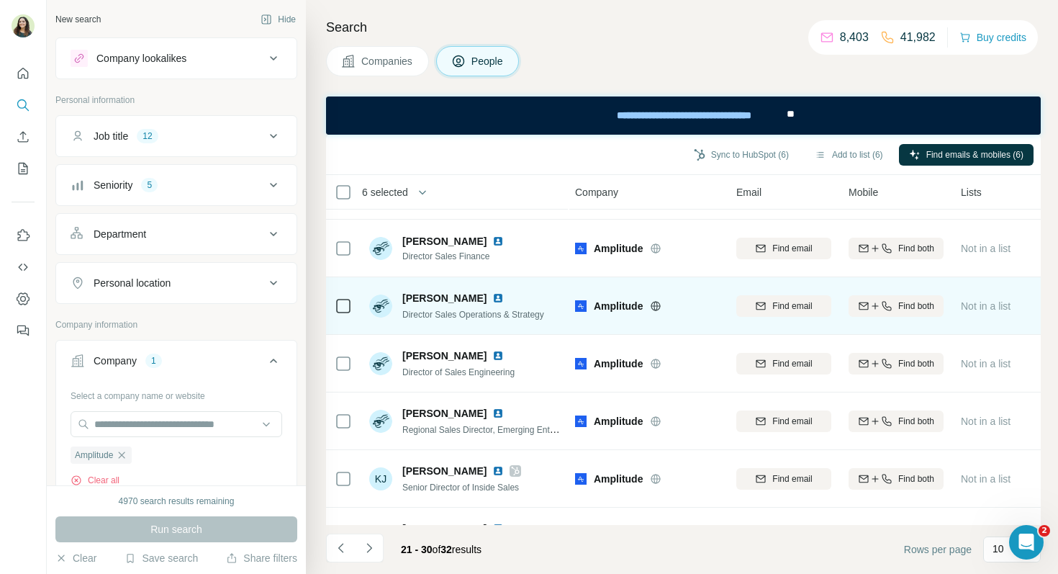
scroll to position [109, 1]
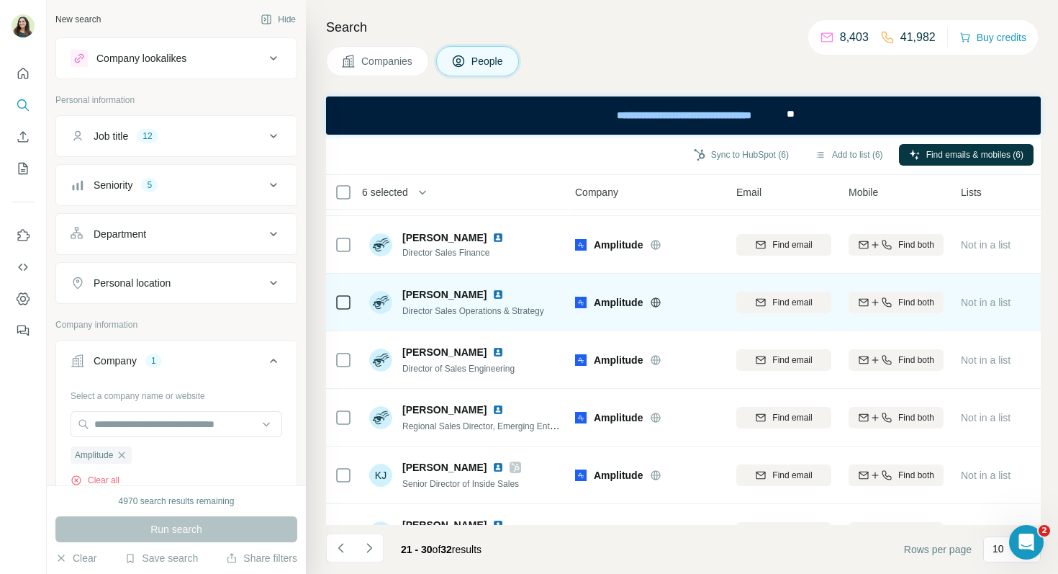
click at [492, 295] on img at bounding box center [498, 295] width 12 height 12
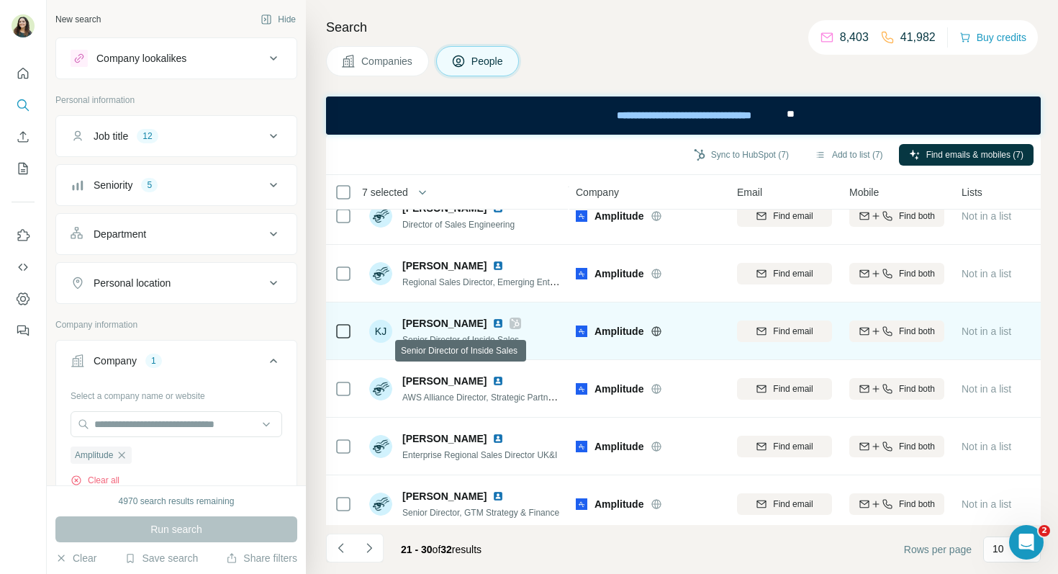
scroll to position [261, 1]
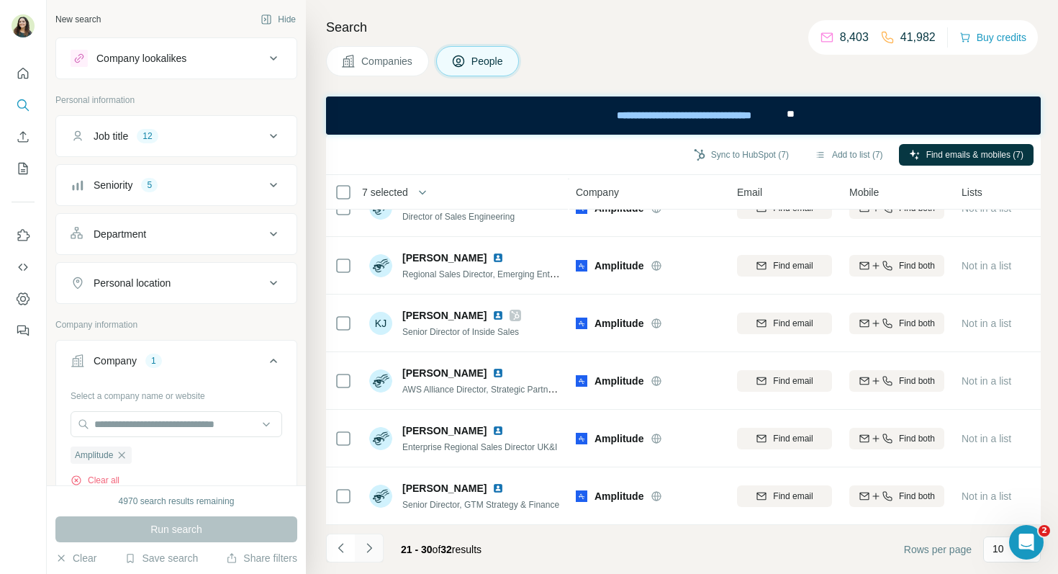
click at [376, 548] on icon "Navigate to next page" at bounding box center [369, 548] width 14 height 14
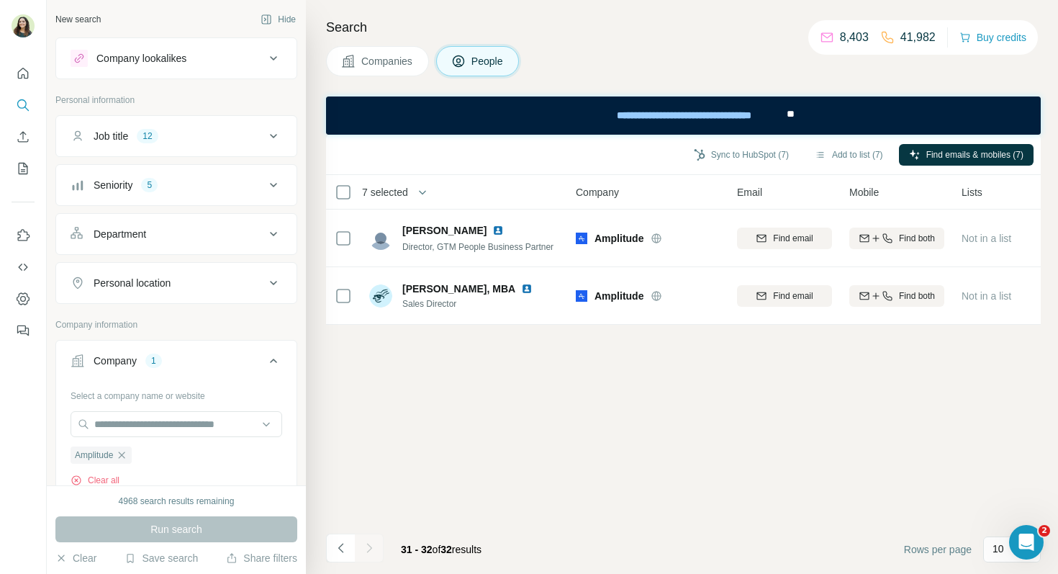
scroll to position [0, 1]
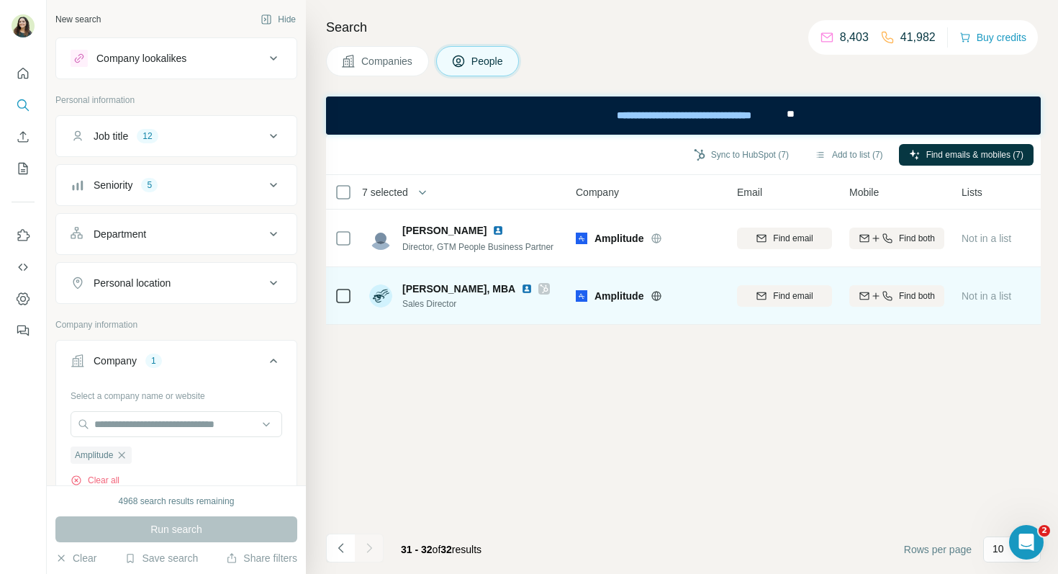
click at [521, 288] on img at bounding box center [527, 289] width 12 height 12
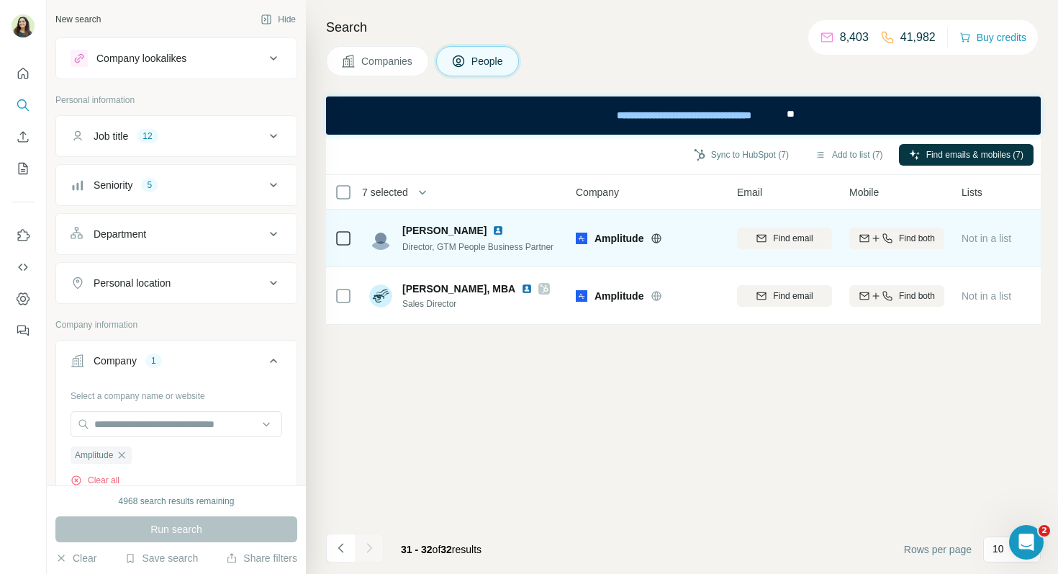
click at [492, 230] on img at bounding box center [498, 231] width 12 height 12
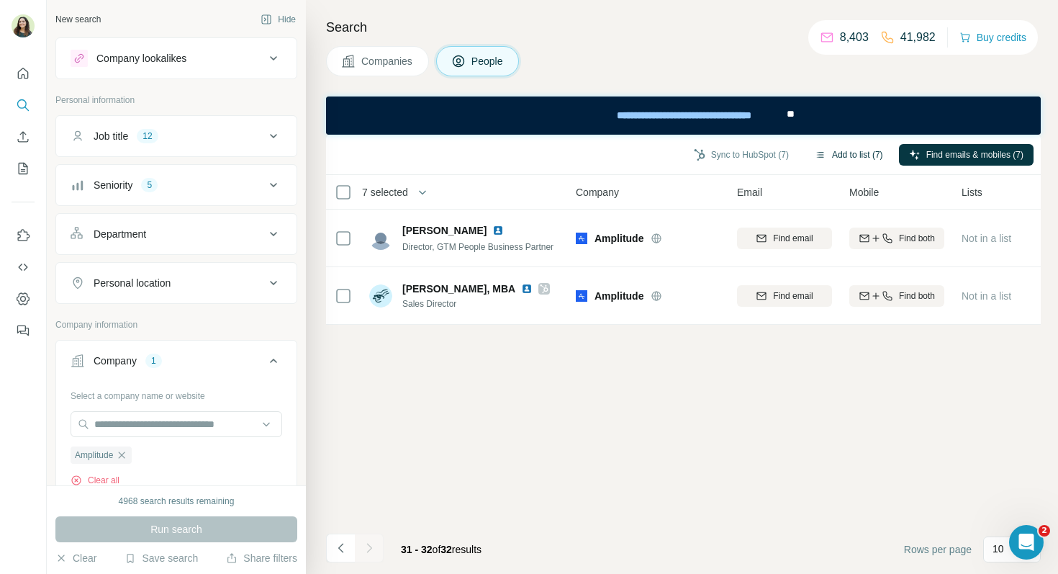
click at [850, 154] on button "Add to list (7)" at bounding box center [849, 155] width 89 height 22
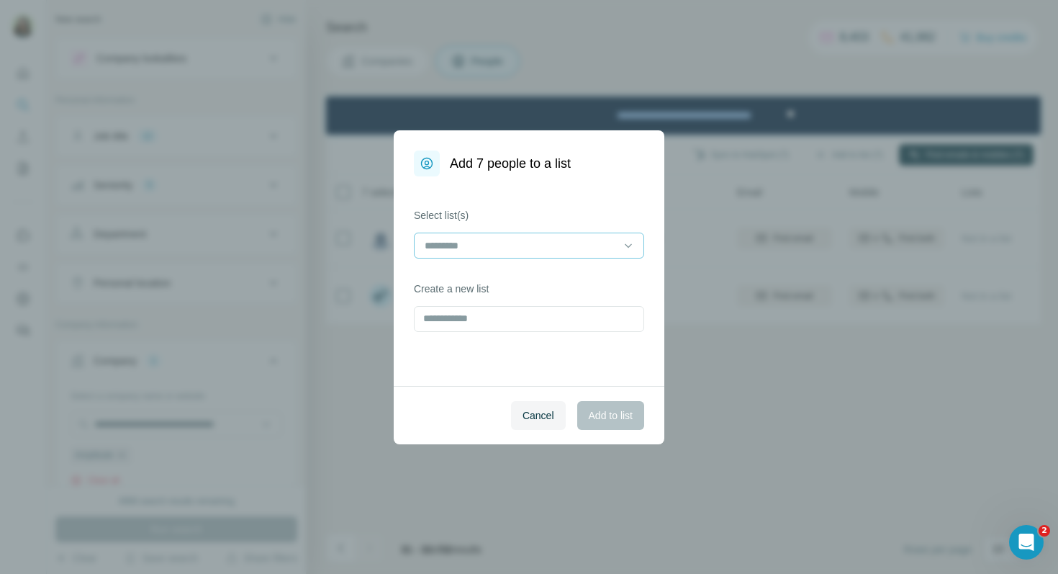
click at [484, 245] on input at bounding box center [520, 246] width 194 height 16
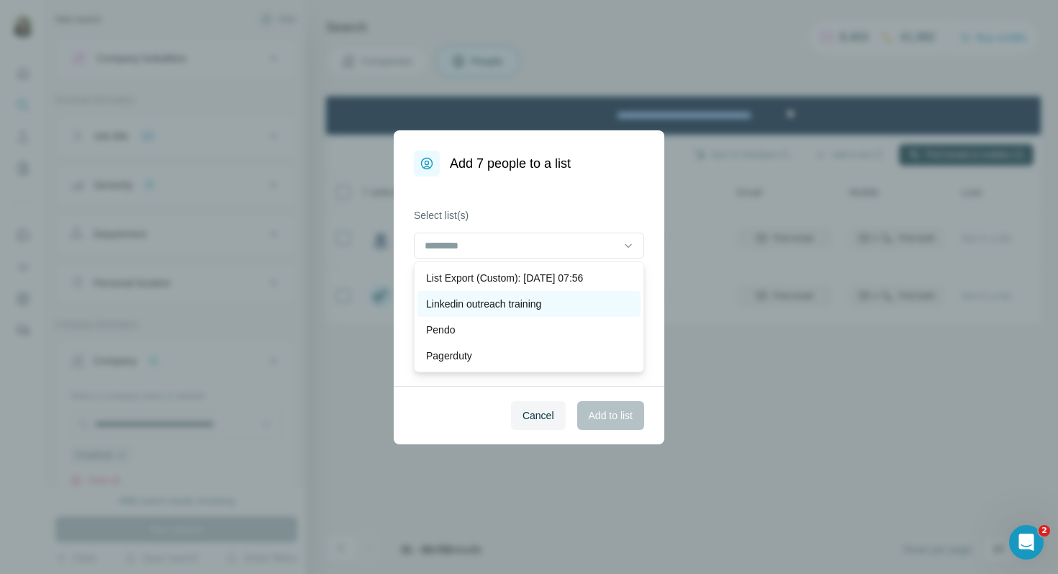
click at [470, 300] on p "Linkedin outreach training" at bounding box center [483, 304] width 115 height 14
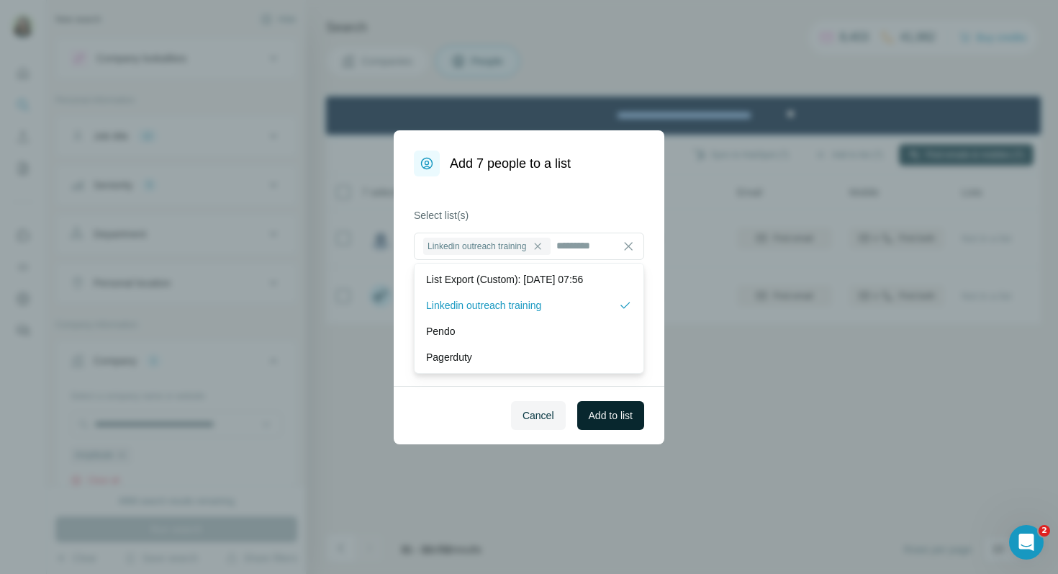
click at [609, 414] on span "Add to list" at bounding box center [611, 415] width 44 height 14
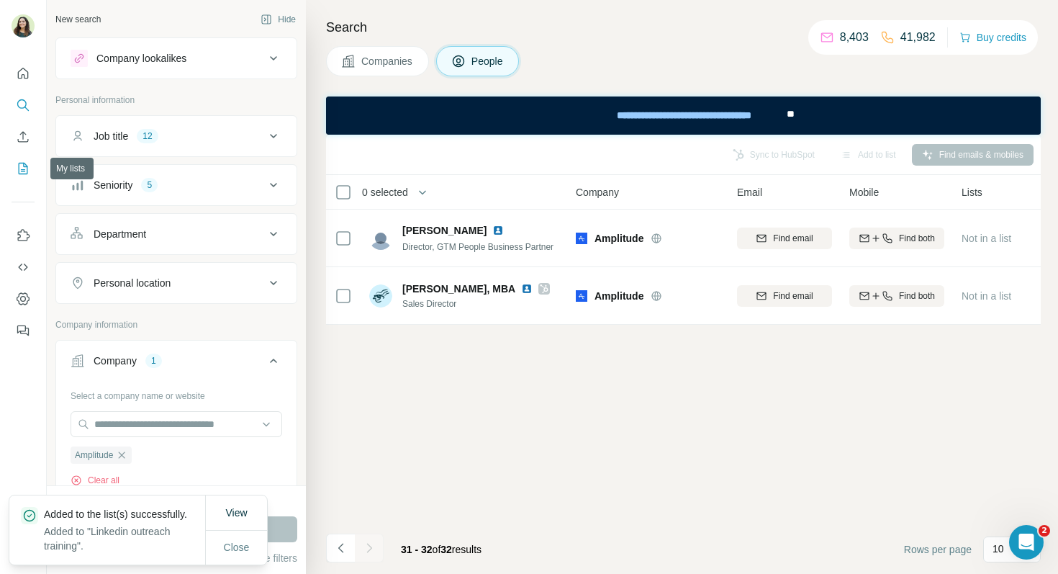
click at [24, 166] on icon "My lists" at bounding box center [23, 168] width 14 height 14
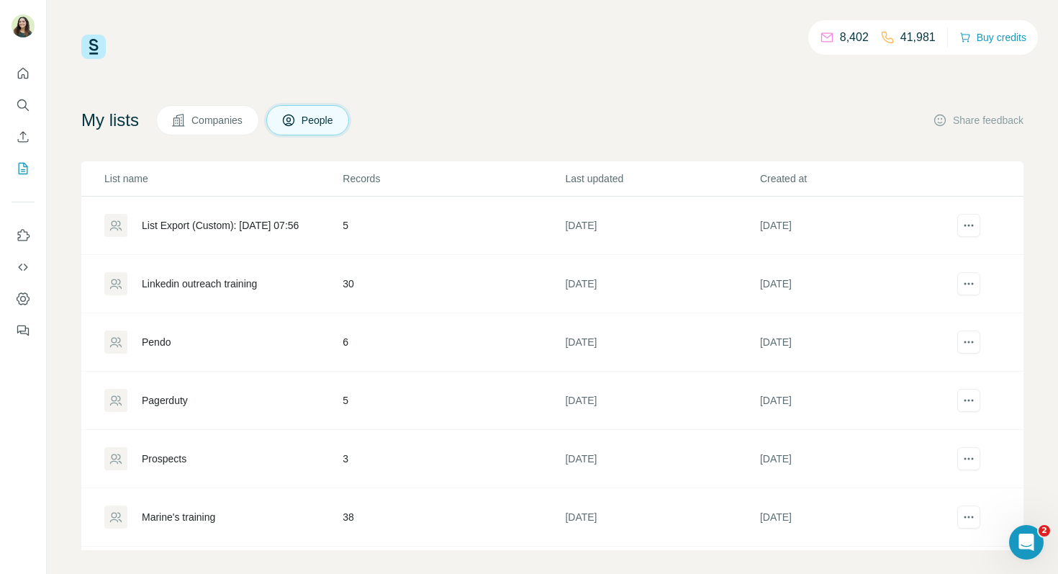
click at [222, 284] on div "Linkedin outreach training" at bounding box center [199, 283] width 115 height 14
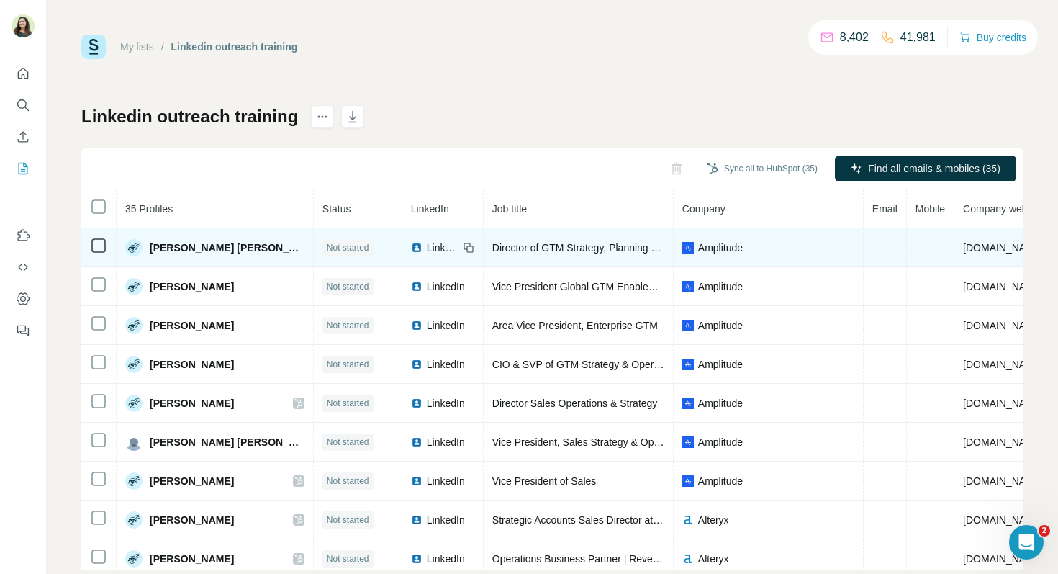
click at [427, 245] on span "LinkedIn" at bounding box center [443, 247] width 32 height 14
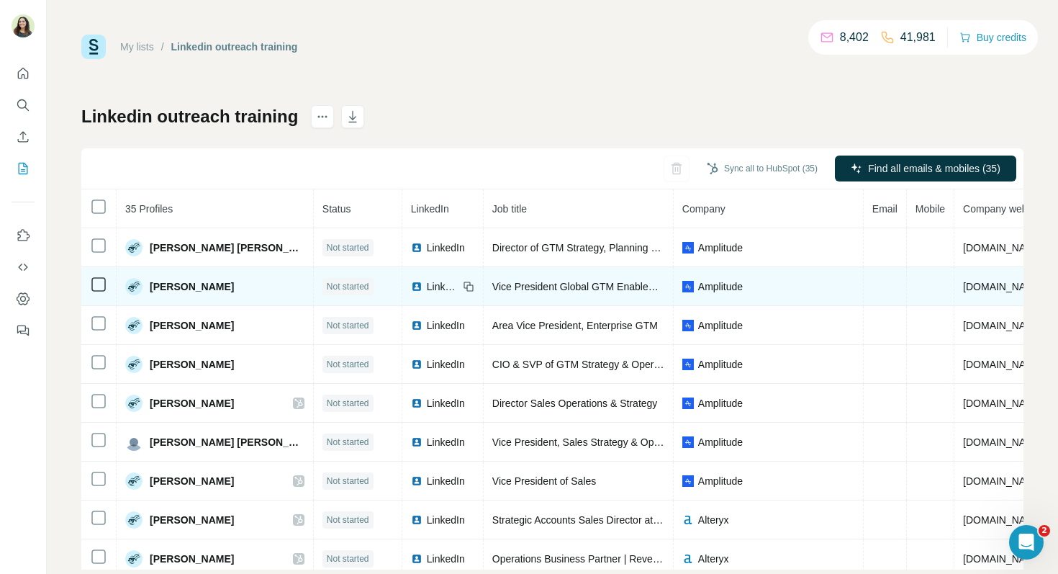
click at [427, 284] on span "LinkedIn" at bounding box center [443, 286] width 32 height 14
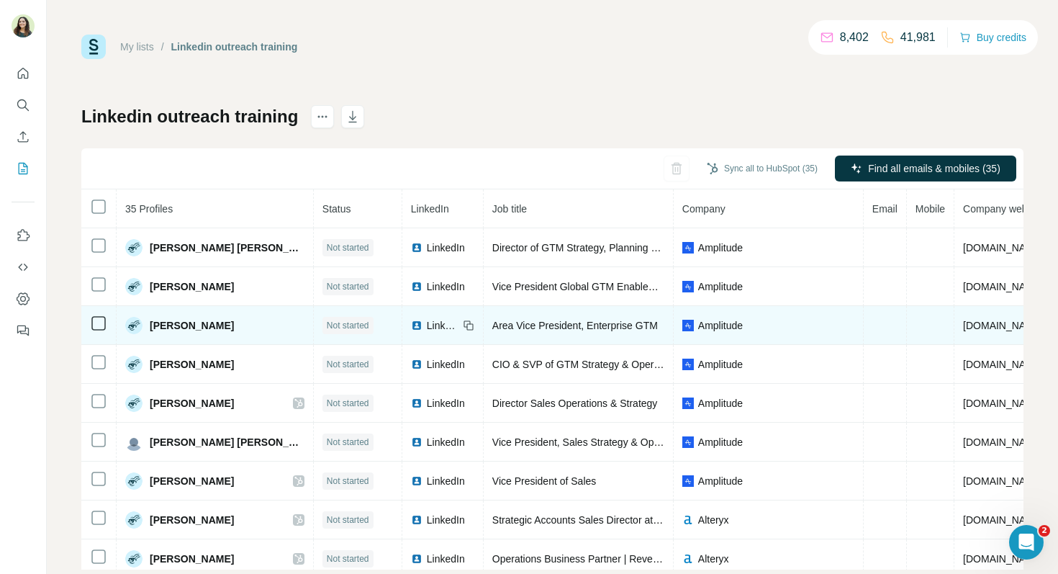
click at [427, 325] on span "LinkedIn" at bounding box center [443, 325] width 32 height 14
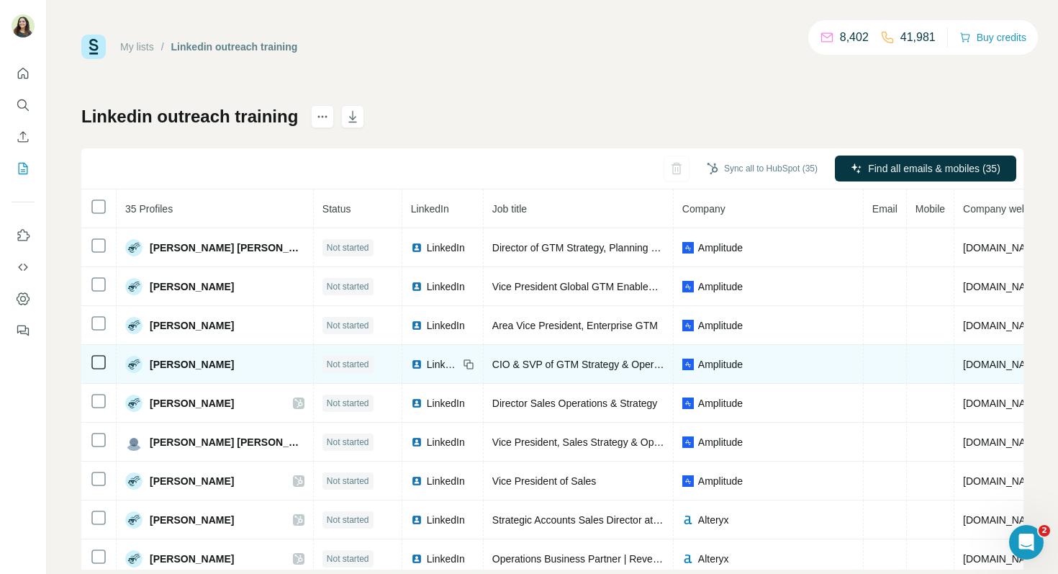
click at [427, 367] on span "LinkedIn" at bounding box center [443, 364] width 32 height 14
click at [427, 362] on span "LinkedIn" at bounding box center [443, 364] width 32 height 14
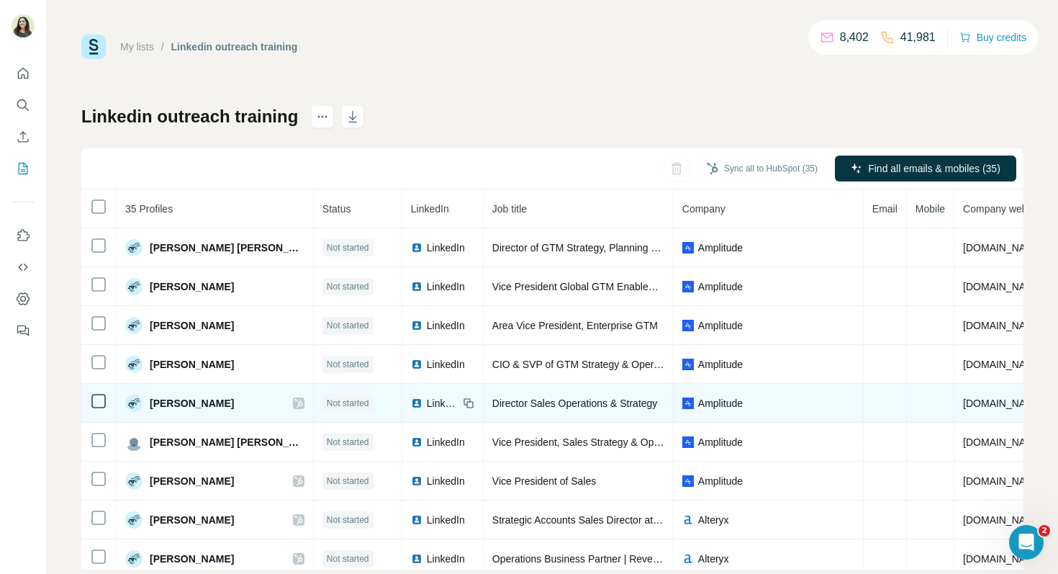
click at [427, 405] on span "LinkedIn" at bounding box center [443, 403] width 32 height 14
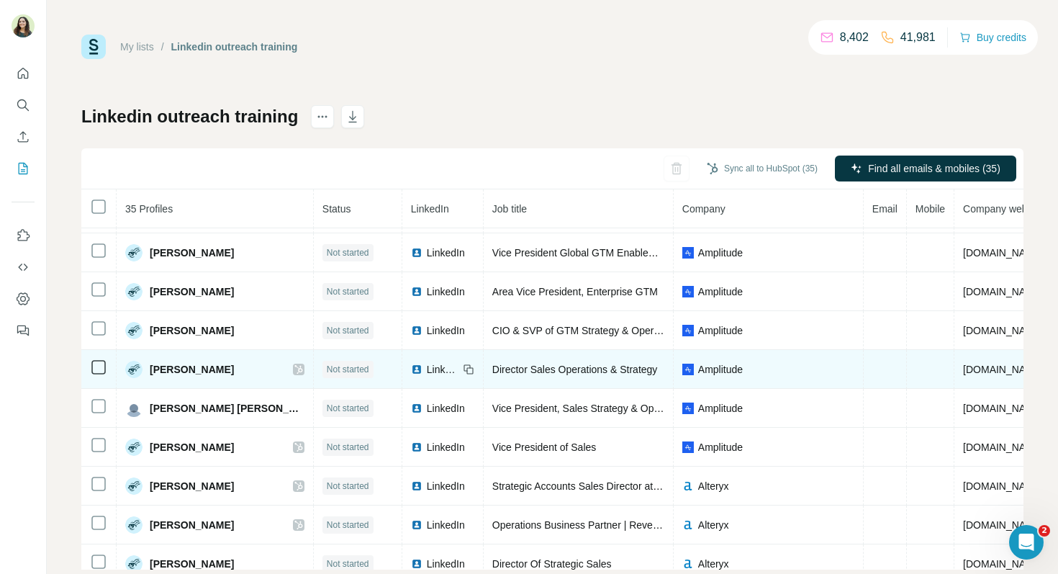
scroll to position [48, 0]
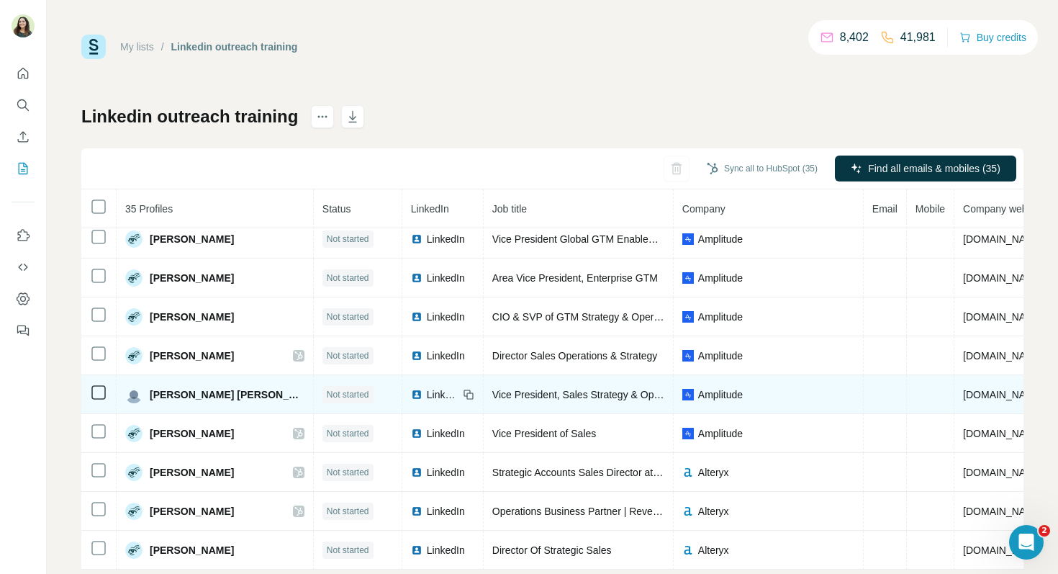
click at [427, 395] on span "LinkedIn" at bounding box center [443, 394] width 32 height 14
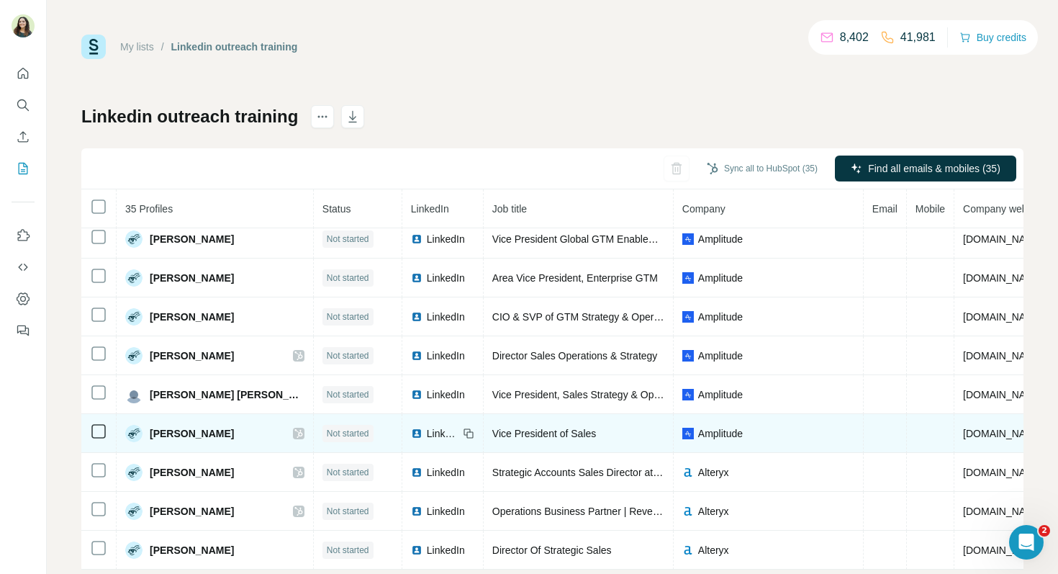
click at [427, 437] on span "LinkedIn" at bounding box center [443, 433] width 32 height 14
click at [427, 438] on span "LinkedIn" at bounding box center [443, 433] width 32 height 14
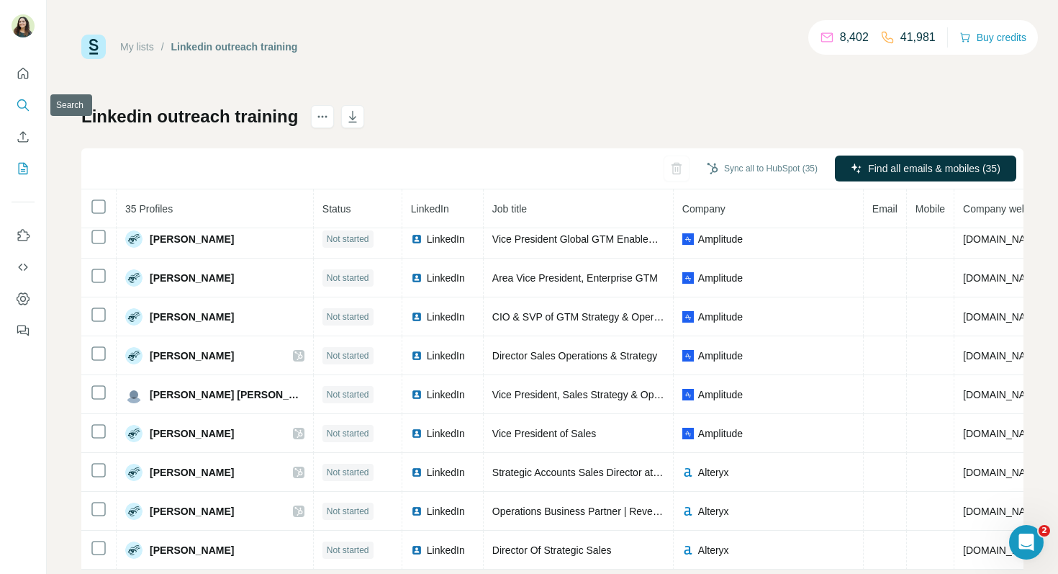
click at [27, 112] on icon "Search" at bounding box center [23, 105] width 14 height 14
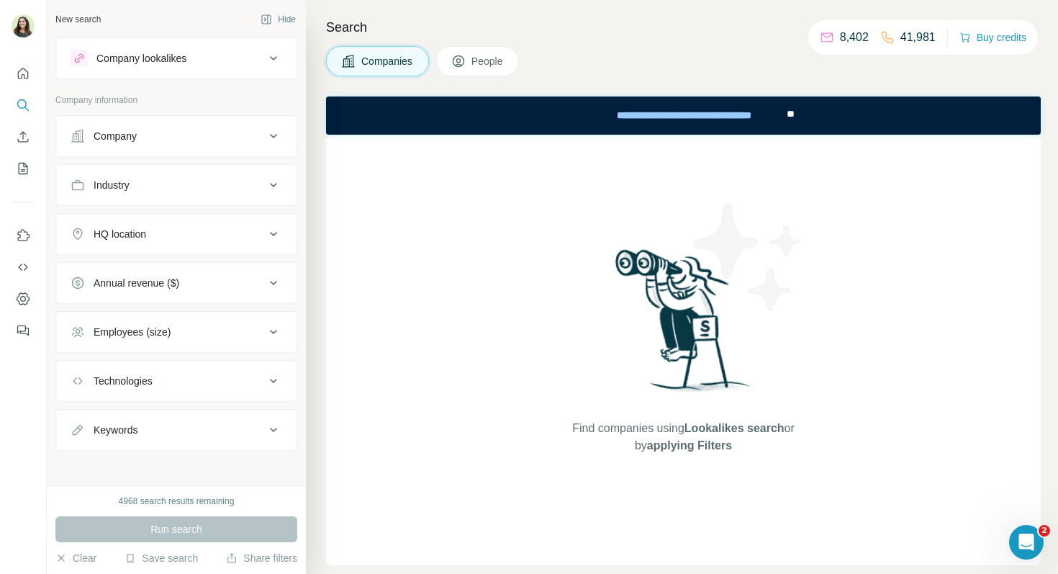
click at [474, 66] on span "People" at bounding box center [488, 61] width 33 height 14
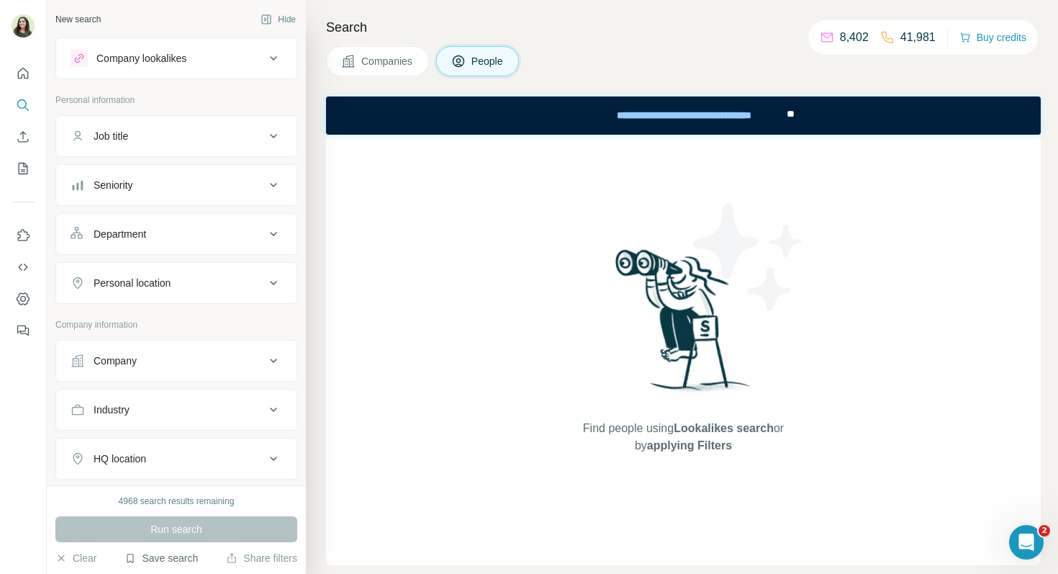
click at [177, 557] on button "Save search" at bounding box center [161, 558] width 73 height 14
click at [178, 535] on div "View my saved searches" at bounding box center [202, 532] width 152 height 29
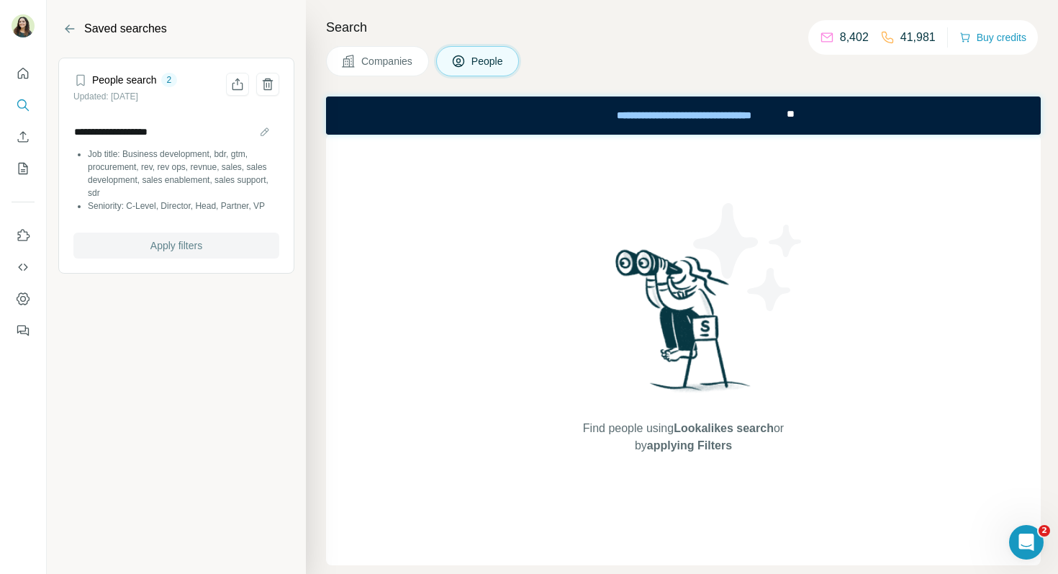
click at [196, 250] on span "Apply filters" at bounding box center [176, 245] width 52 height 14
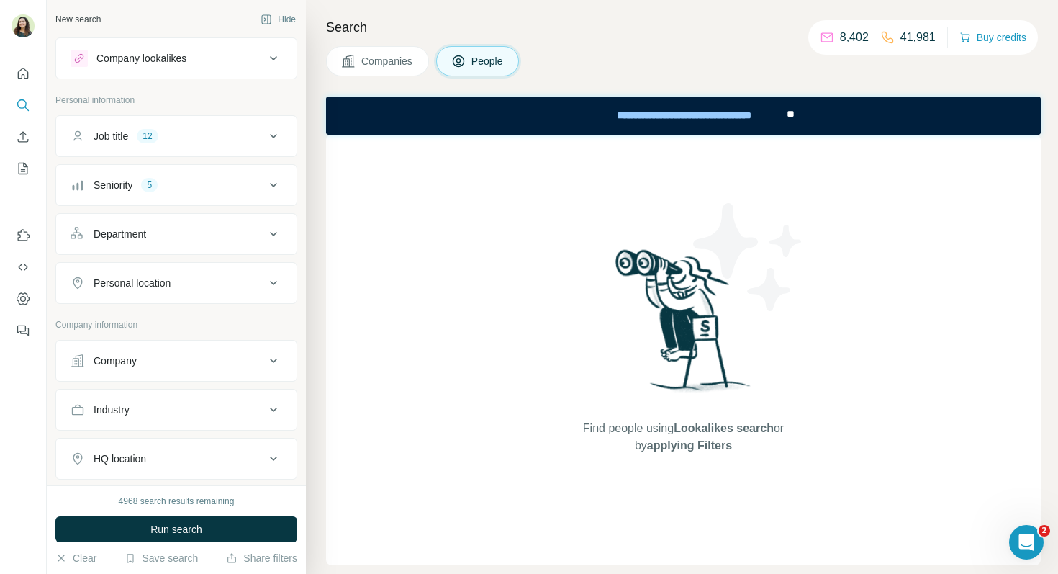
click at [158, 359] on div "Company" at bounding box center [168, 361] width 194 height 14
click at [180, 416] on input "text" at bounding box center [177, 424] width 212 height 26
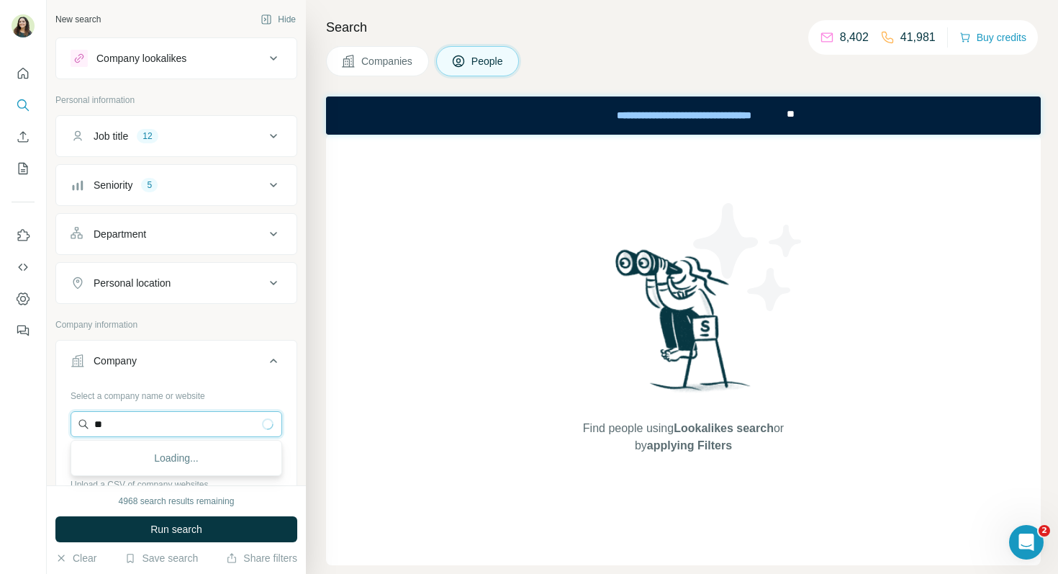
type input "*"
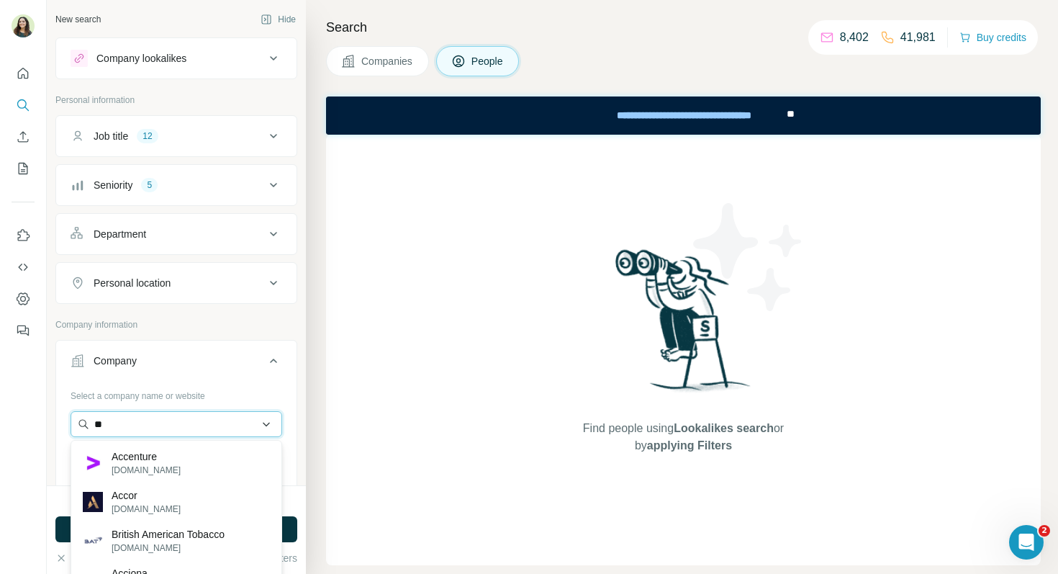
type input "*"
paste input "*******"
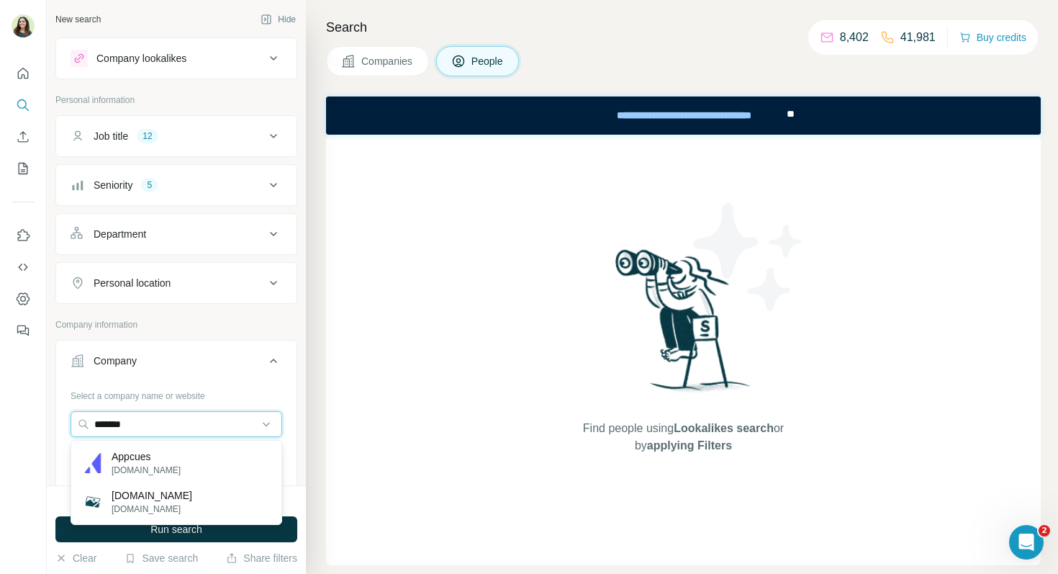
type input "*******"
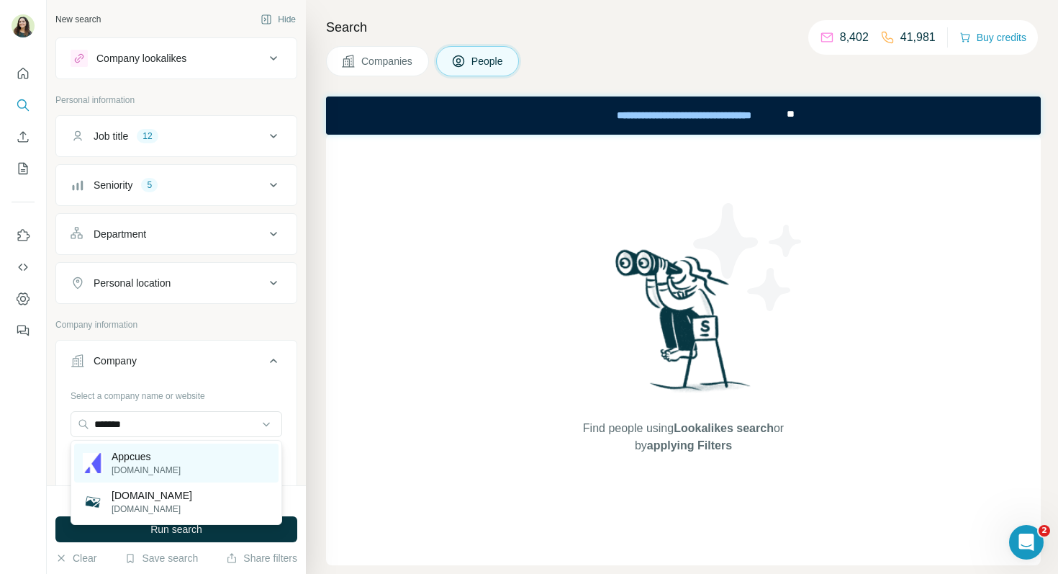
click at [197, 451] on div "Appcues appcues.com" at bounding box center [176, 463] width 204 height 39
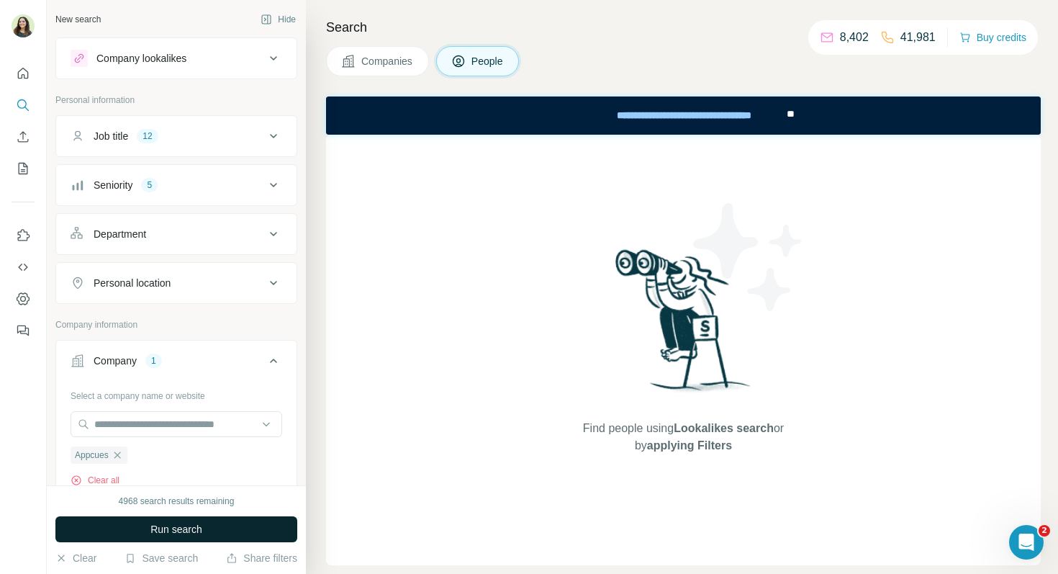
click at [214, 525] on button "Run search" at bounding box center [176, 529] width 242 height 26
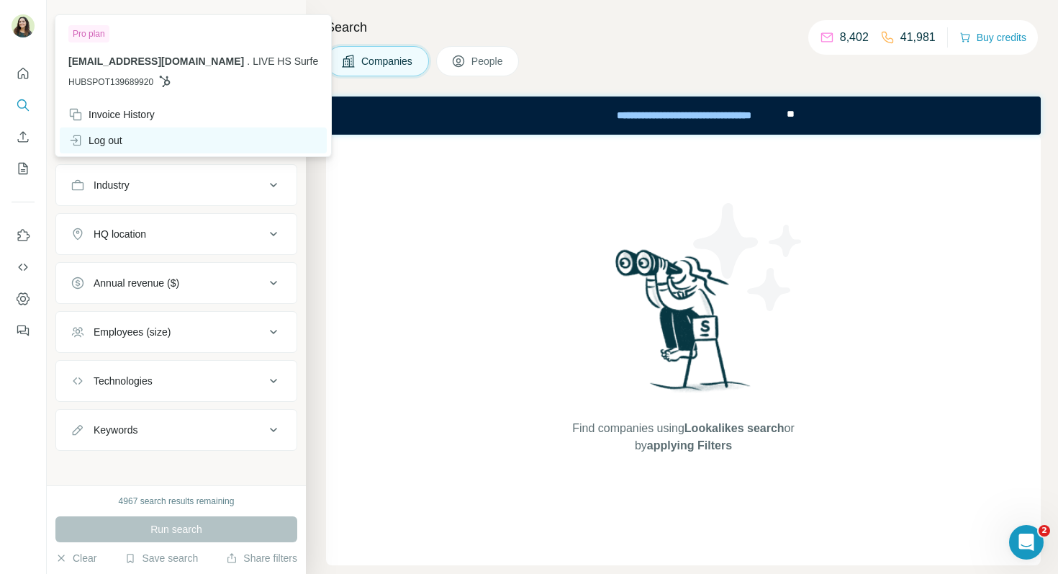
click at [107, 143] on div "Log out" at bounding box center [95, 140] width 54 height 14
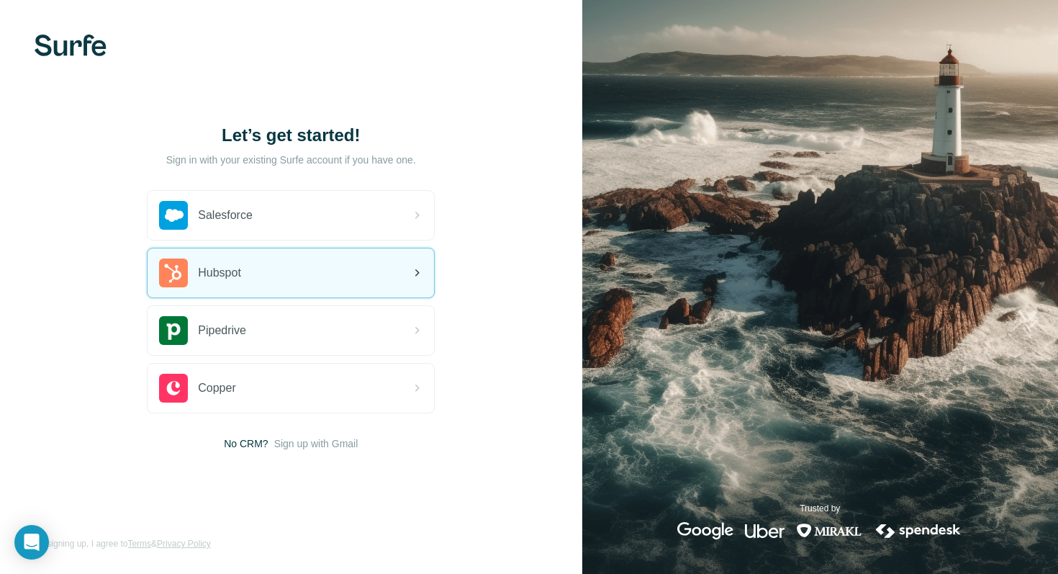
click at [320, 279] on div "Hubspot" at bounding box center [291, 272] width 287 height 49
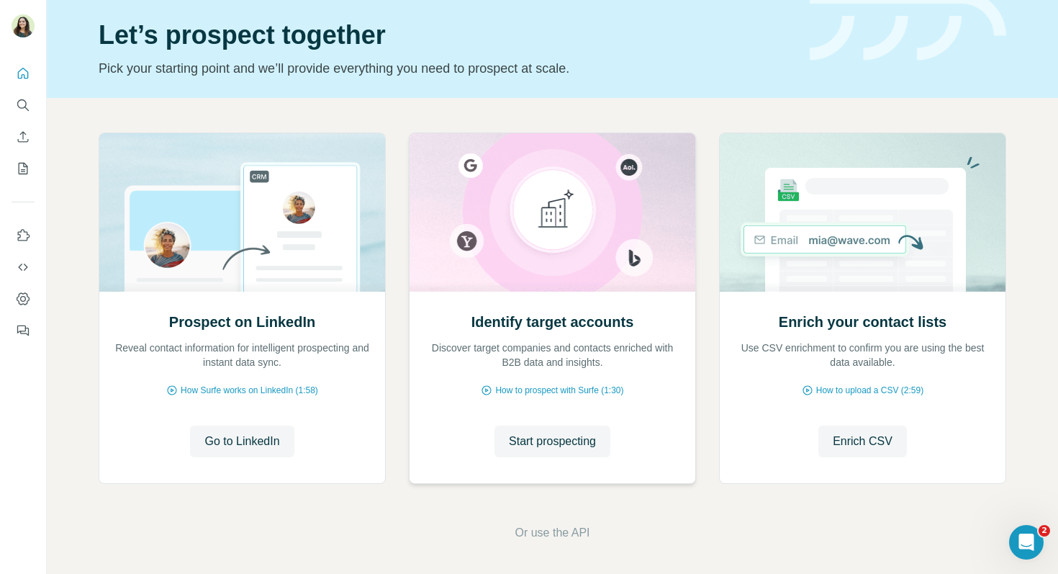
scroll to position [48, 0]
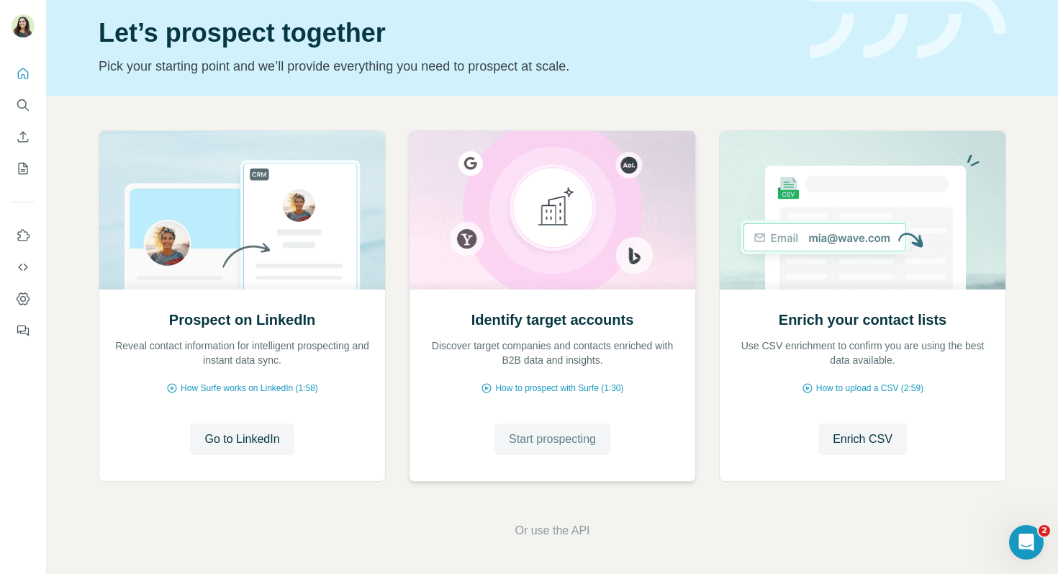
click at [559, 439] on span "Start prospecting" at bounding box center [552, 439] width 87 height 17
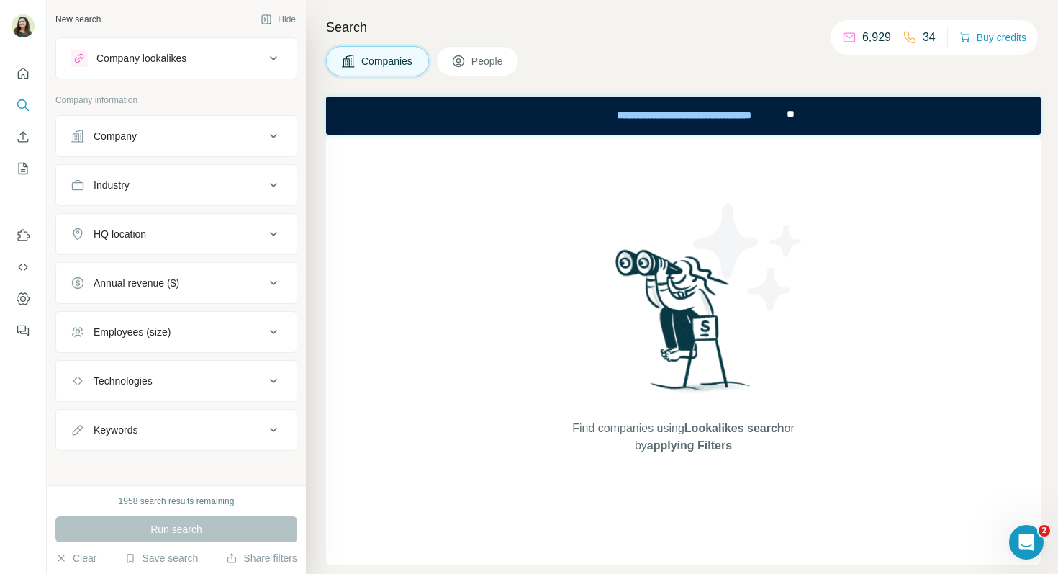
click at [168, 131] on div "Company" at bounding box center [168, 136] width 194 height 14
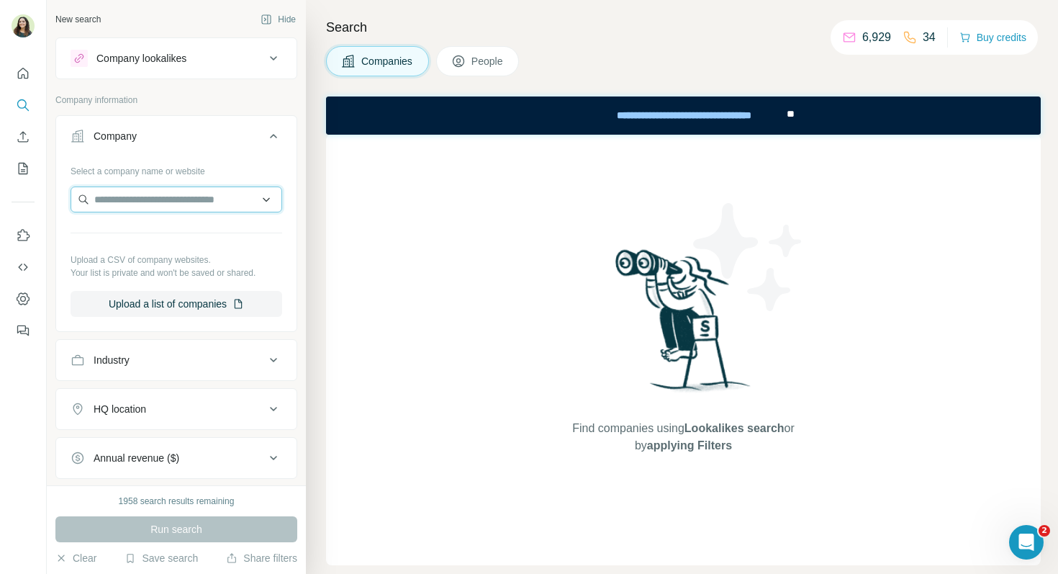
click at [179, 189] on input "text" at bounding box center [177, 199] width 212 height 26
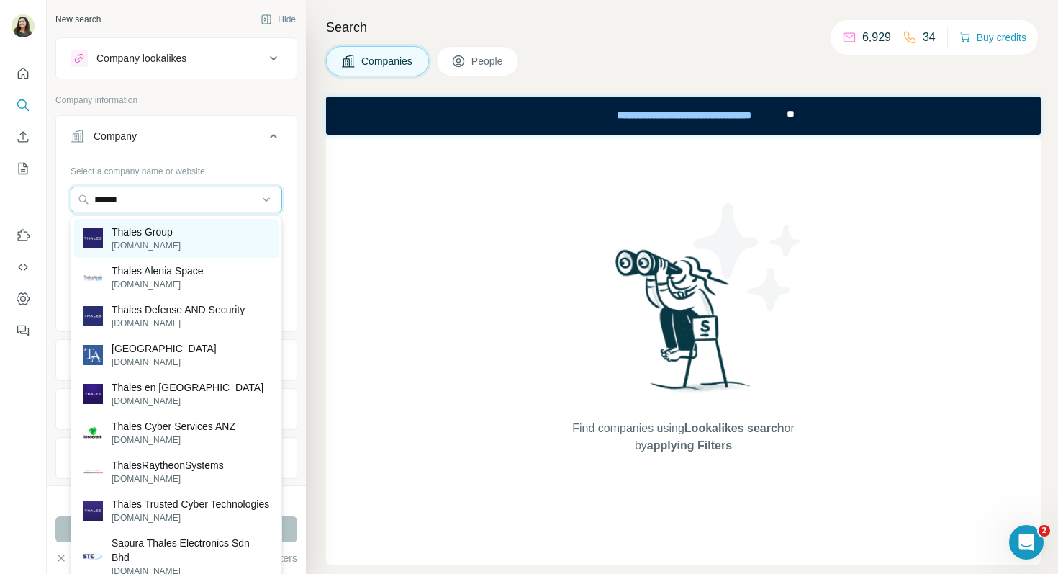
type input "******"
click at [174, 234] on p "Thales Group" at bounding box center [146, 232] width 69 height 14
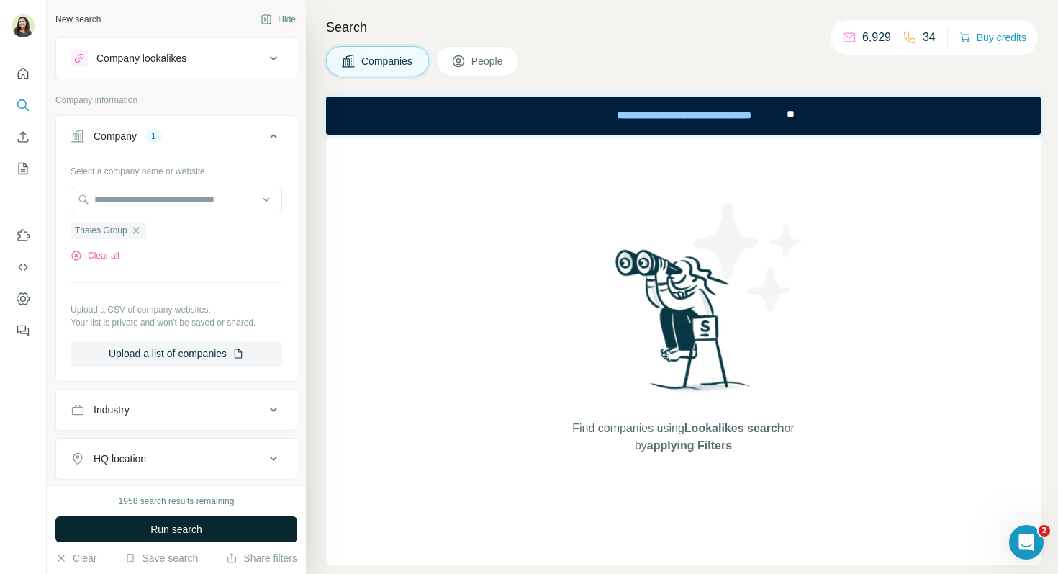
click at [192, 536] on span "Run search" at bounding box center [176, 529] width 52 height 14
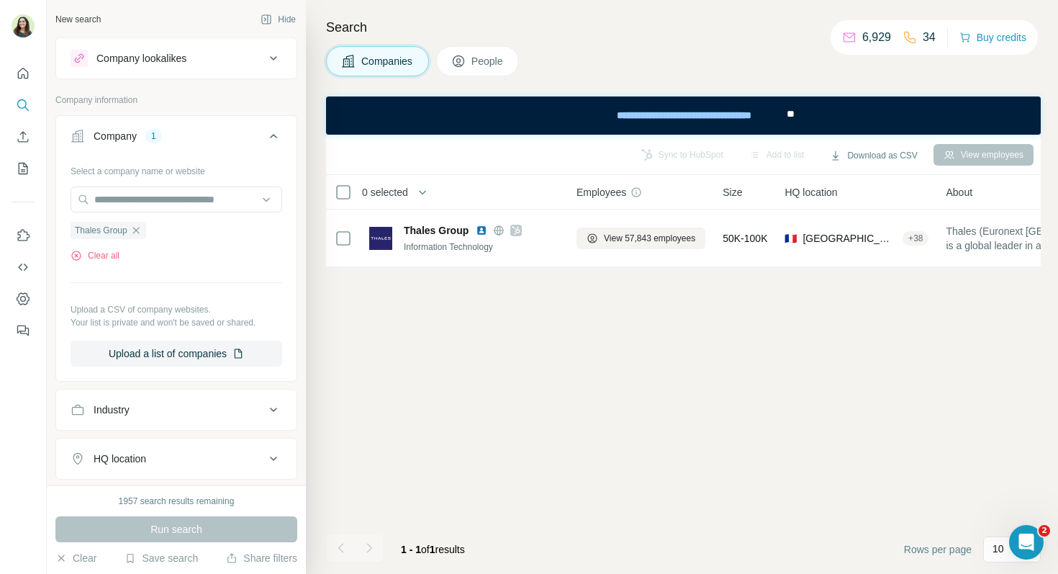
click at [490, 60] on span "People" at bounding box center [488, 61] width 33 height 14
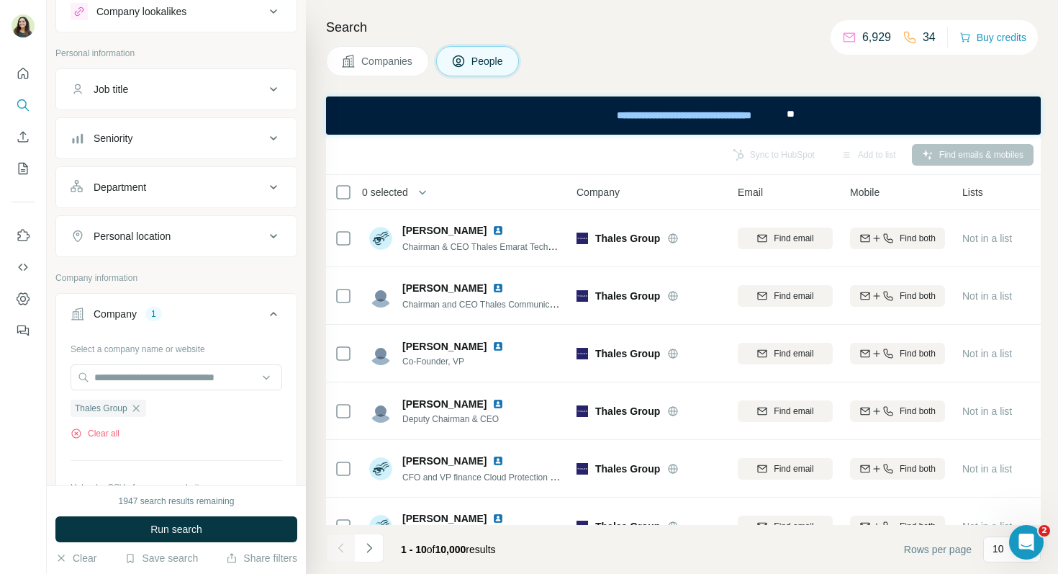
scroll to position [44, 0]
click at [180, 137] on div "Seniority" at bounding box center [168, 141] width 194 height 14
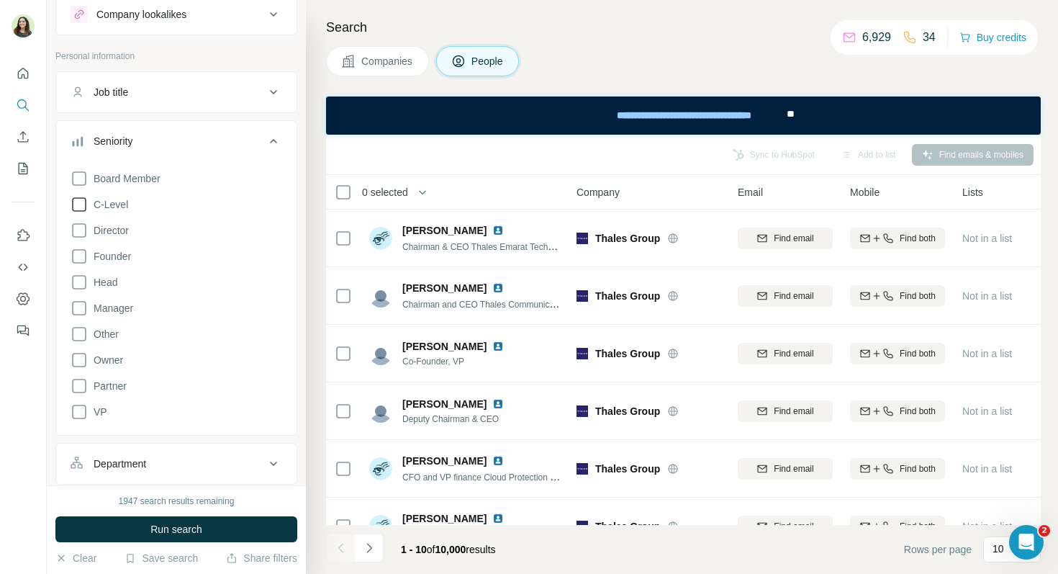
click at [83, 204] on icon at bounding box center [79, 204] width 17 height 17
click at [81, 230] on icon at bounding box center [79, 230] width 17 height 17
click at [82, 308] on icon at bounding box center [79, 308] width 17 height 17
click at [81, 415] on icon at bounding box center [79, 411] width 17 height 17
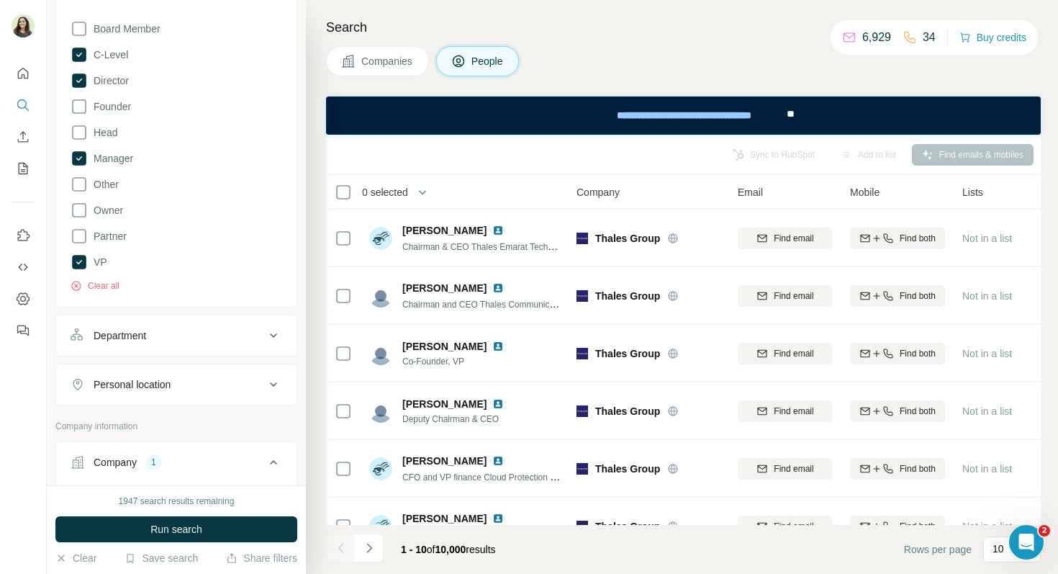
scroll to position [204, 0]
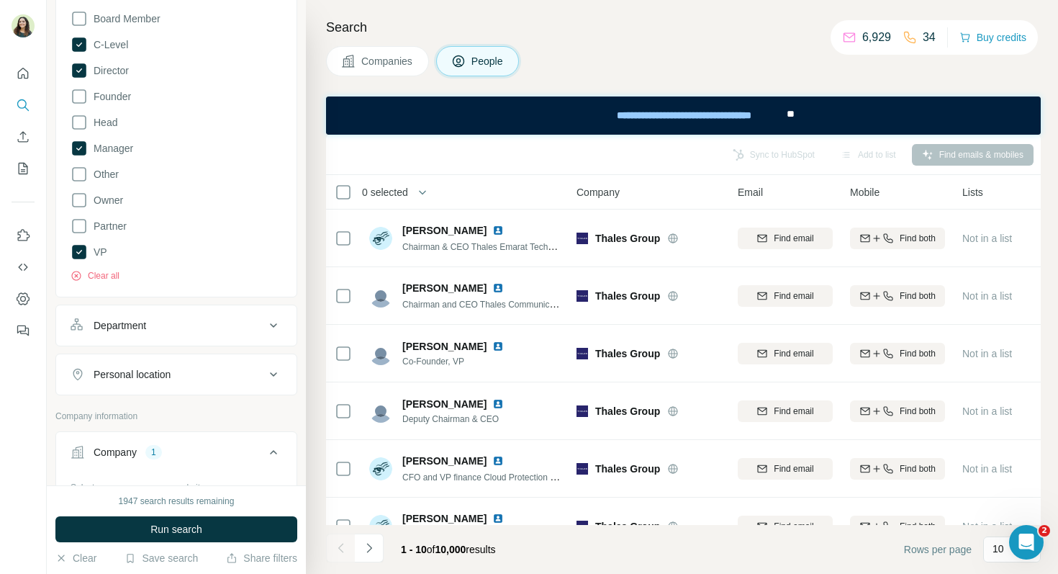
click at [156, 323] on div "Department" at bounding box center [168, 325] width 194 height 14
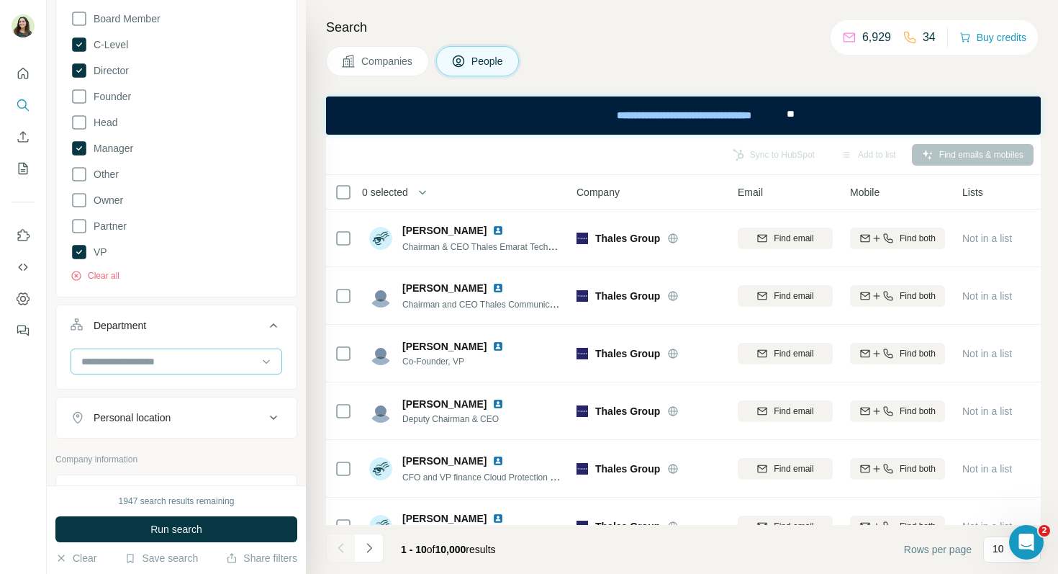
click at [147, 365] on input at bounding box center [169, 362] width 178 height 16
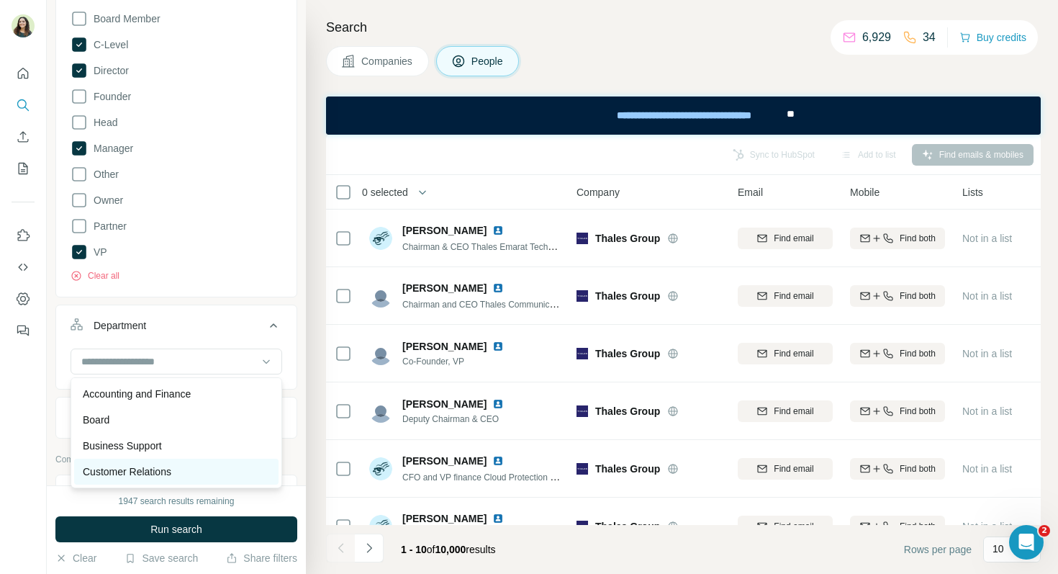
click at [157, 471] on p "Customer Relations" at bounding box center [127, 471] width 89 height 14
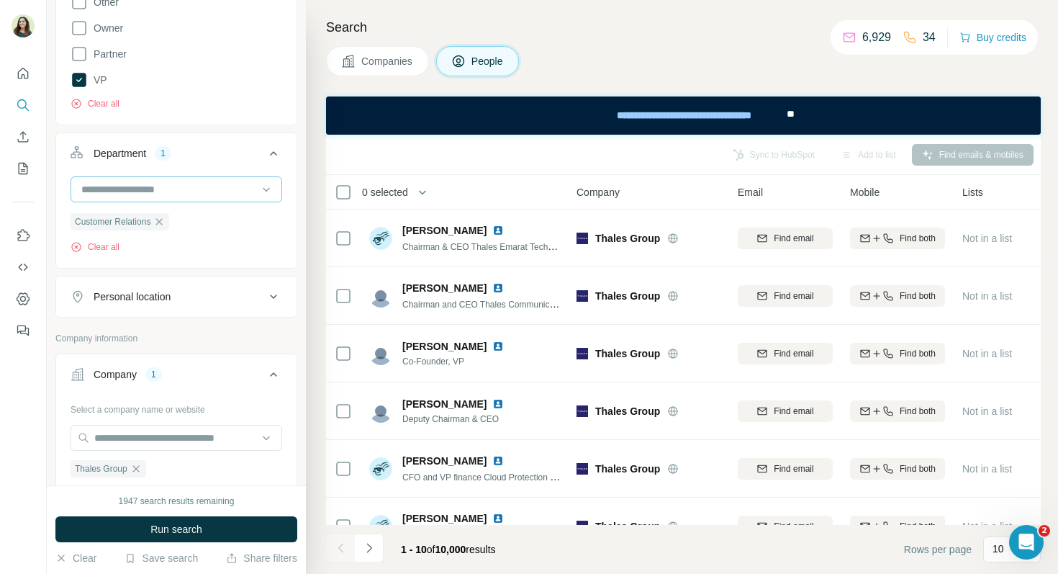
scroll to position [379, 0]
click at [171, 293] on div "Personal location" at bounding box center [132, 294] width 77 height 14
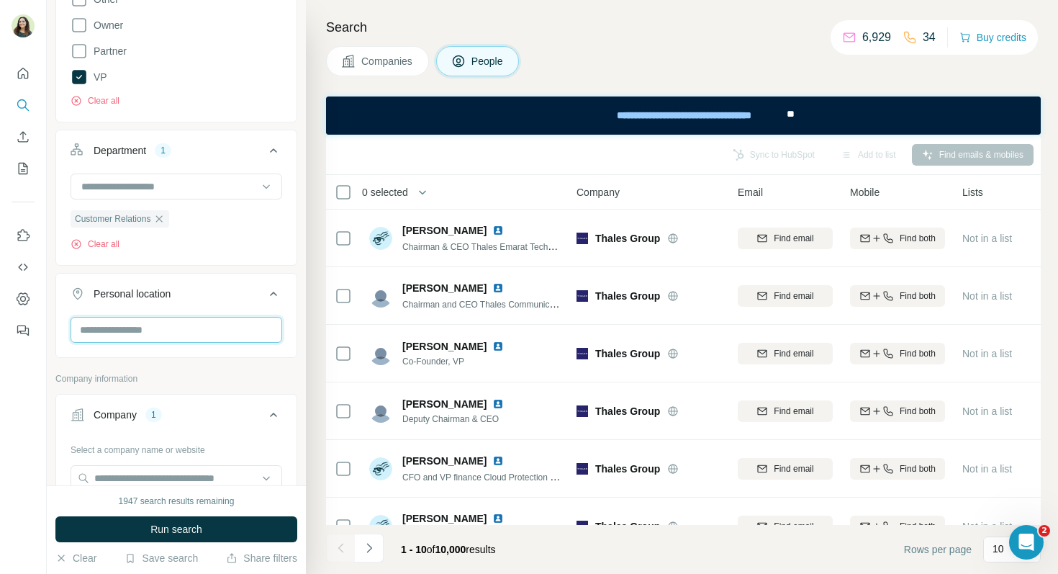
click at [153, 336] on input "text" at bounding box center [177, 330] width 212 height 26
type input "****"
click at [209, 377] on section "🇫🇷 France" at bounding box center [172, 376] width 196 height 32
click at [263, 376] on icon at bounding box center [261, 368] width 17 height 17
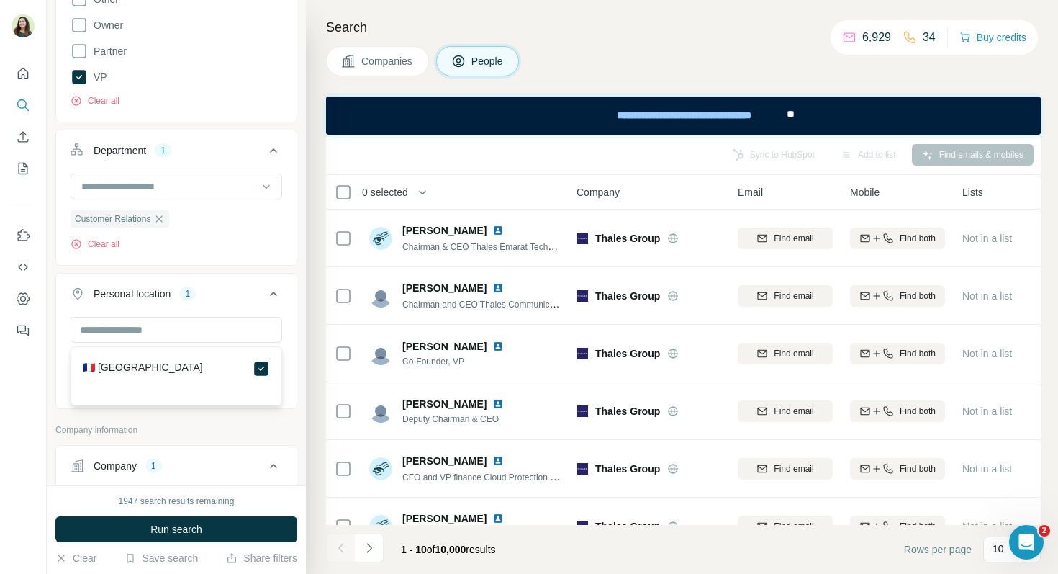
click at [243, 420] on div "Company lookalikes Personal information Job title Seniority 4 Board Member C-Le…" at bounding box center [176, 371] width 242 height 1424
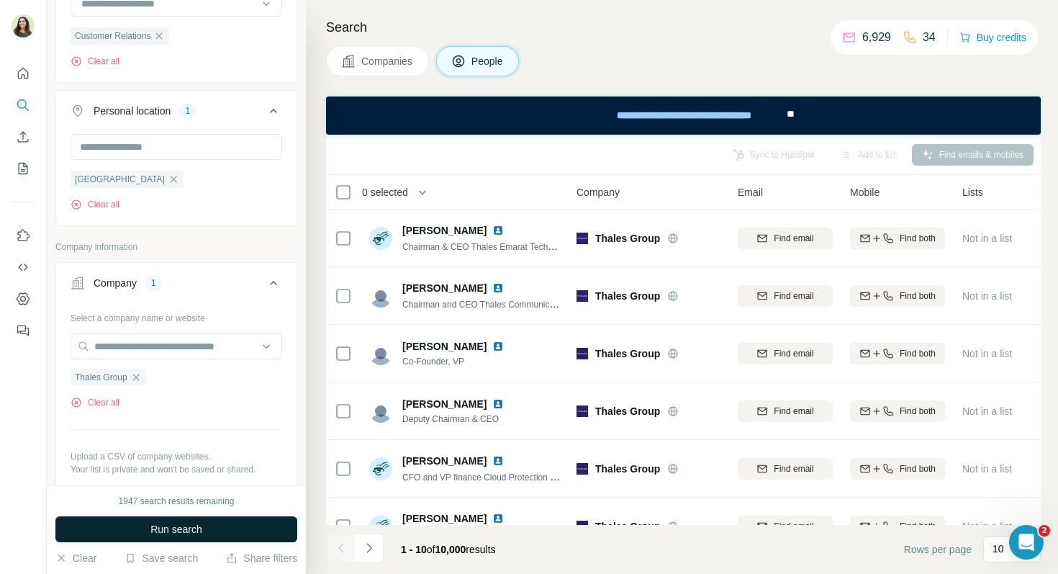
scroll to position [564, 0]
click at [215, 540] on button "Run search" at bounding box center [176, 529] width 242 height 26
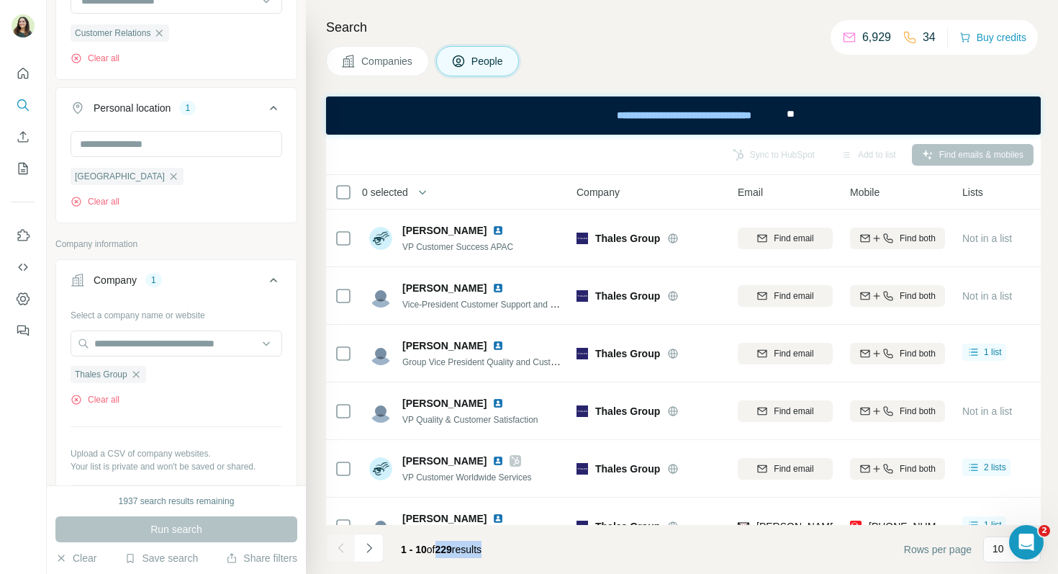
drag, startPoint x: 440, startPoint y: 549, endPoint x: 493, endPoint y: 549, distance: 53.3
click at [482, 549] on span "1 - 10 of 229 results" at bounding box center [441, 550] width 81 height 12
click at [529, 552] on footer "1 - 10 of 229 results Rows per page 10" at bounding box center [683, 549] width 715 height 49
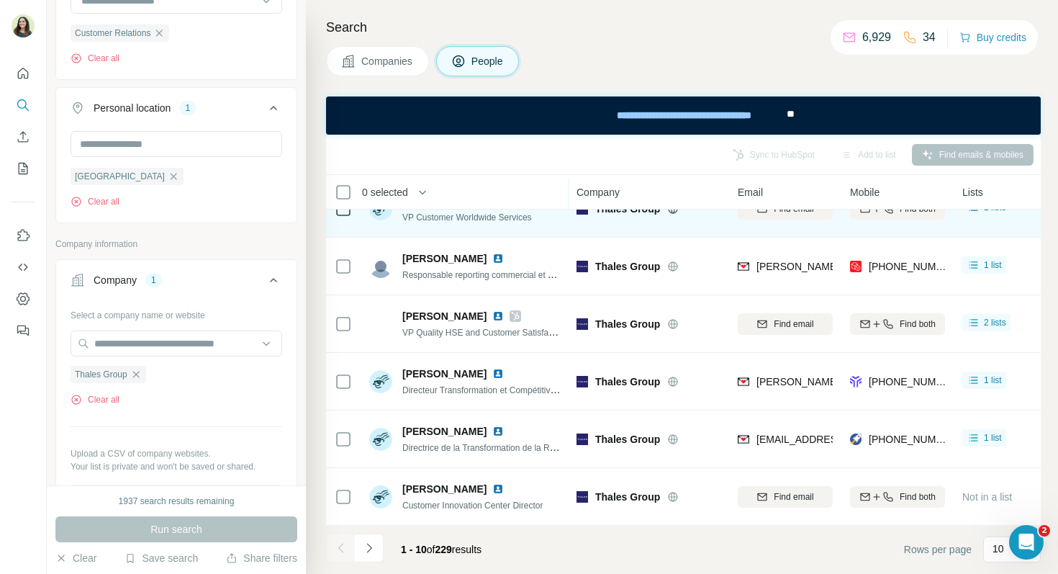
scroll to position [261, 0]
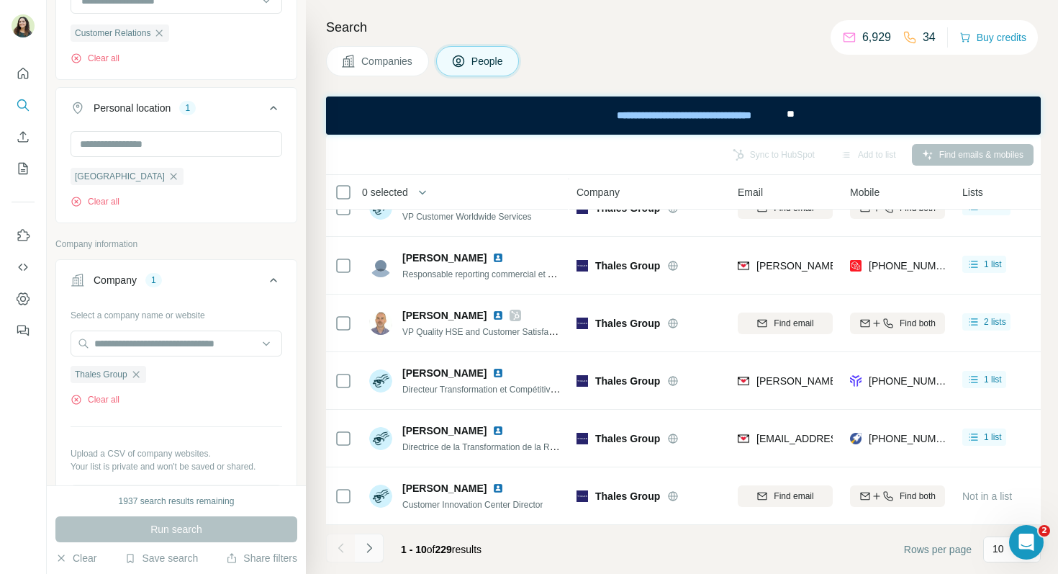
click at [373, 555] on button "Navigate to next page" at bounding box center [369, 548] width 29 height 29
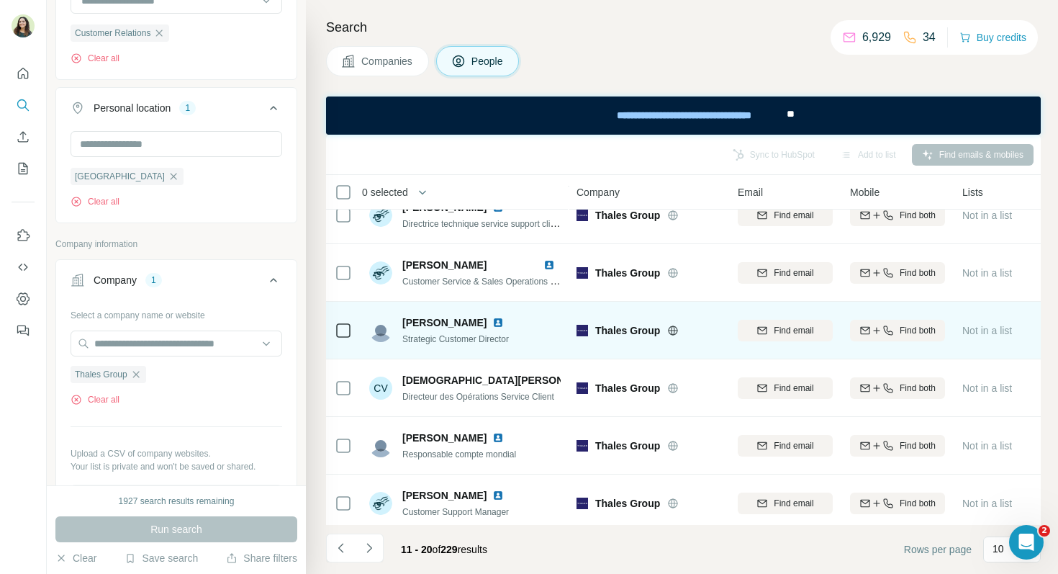
scroll to position [194, 0]
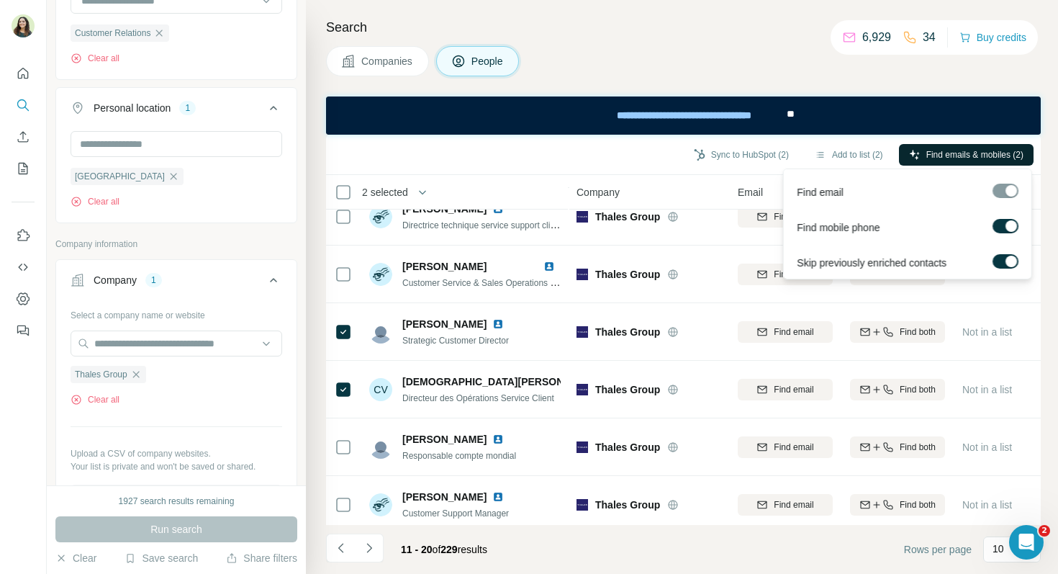
click at [939, 149] on span "Find emails & mobiles (2)" at bounding box center [975, 154] width 97 height 13
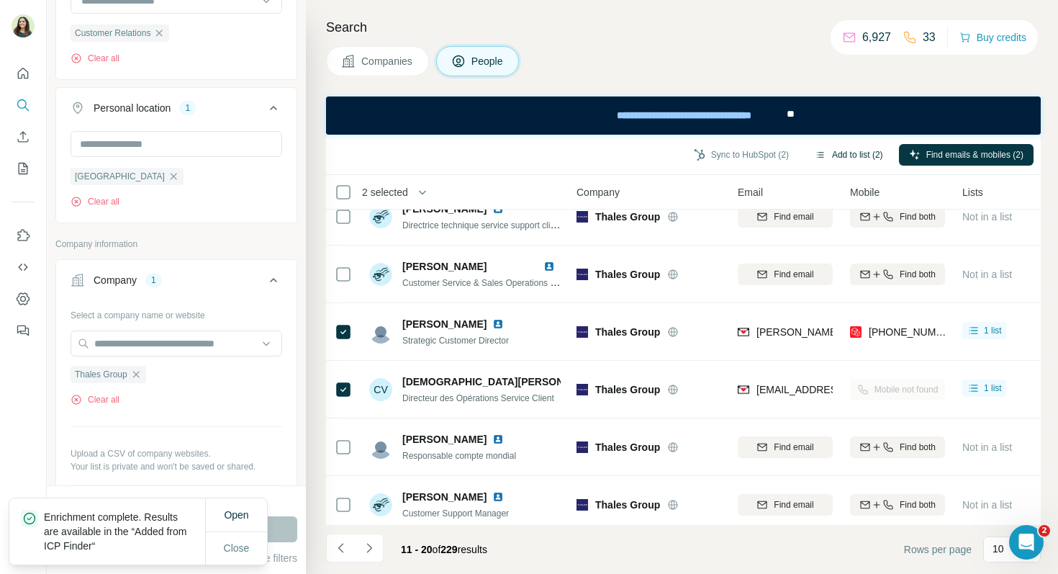
click at [832, 150] on button "Add to list (2)" at bounding box center [849, 155] width 89 height 22
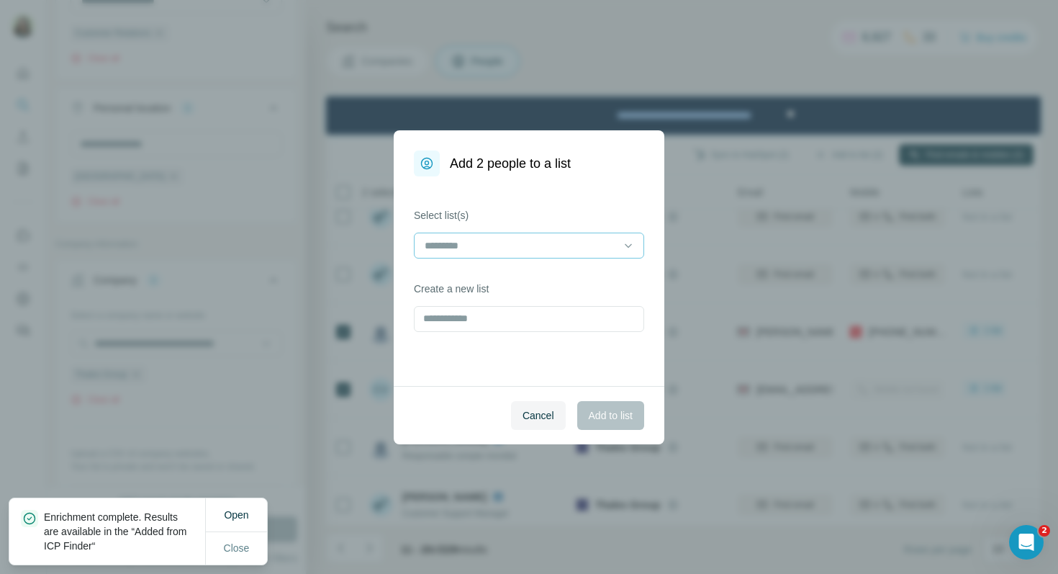
click at [450, 247] on input at bounding box center [520, 246] width 194 height 16
click at [456, 282] on p "Thales" at bounding box center [441, 278] width 30 height 14
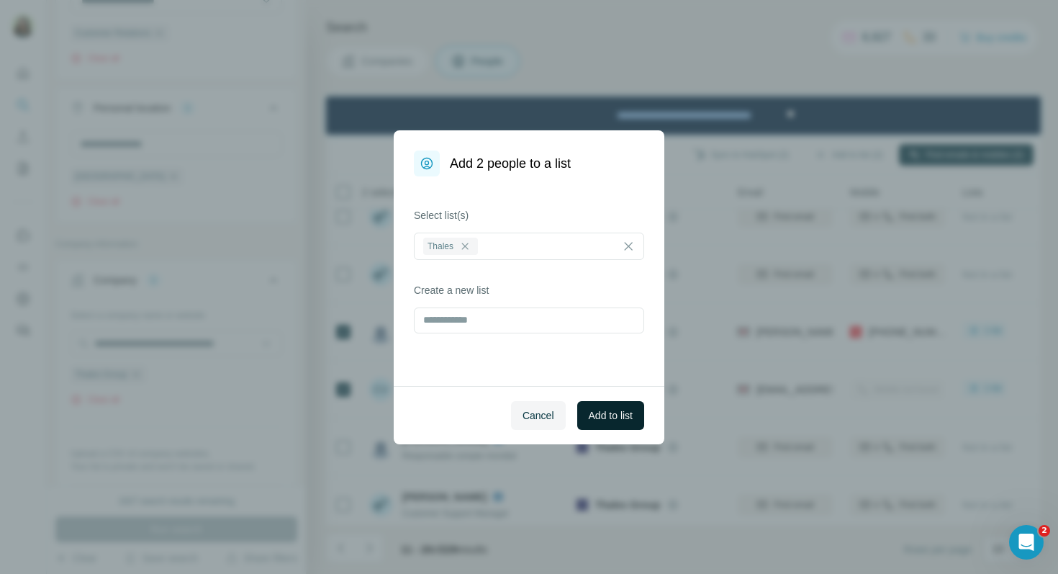
click at [605, 418] on span "Add to list" at bounding box center [611, 415] width 44 height 14
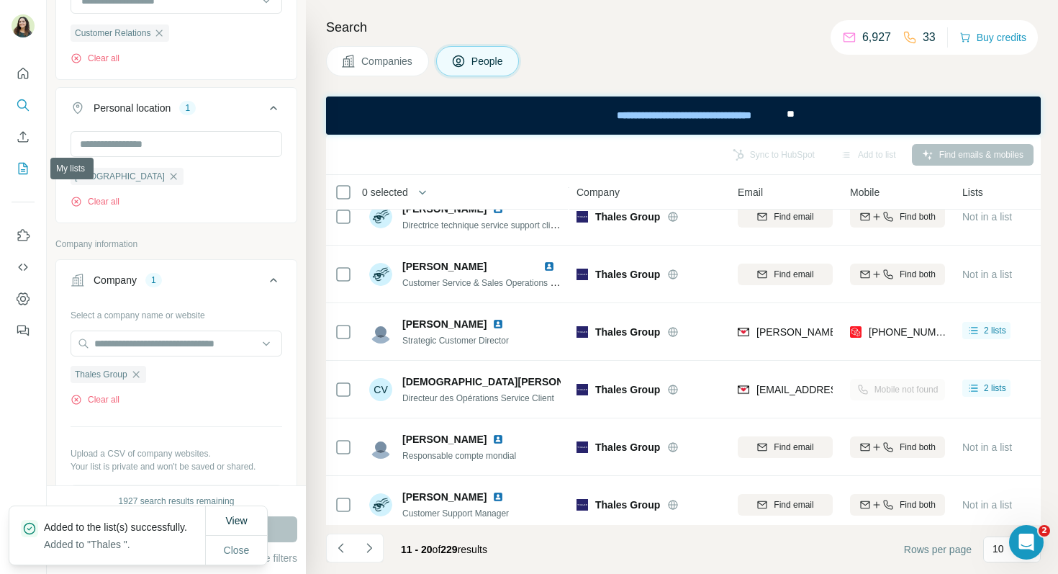
click at [28, 167] on icon "My lists" at bounding box center [23, 168] width 14 height 14
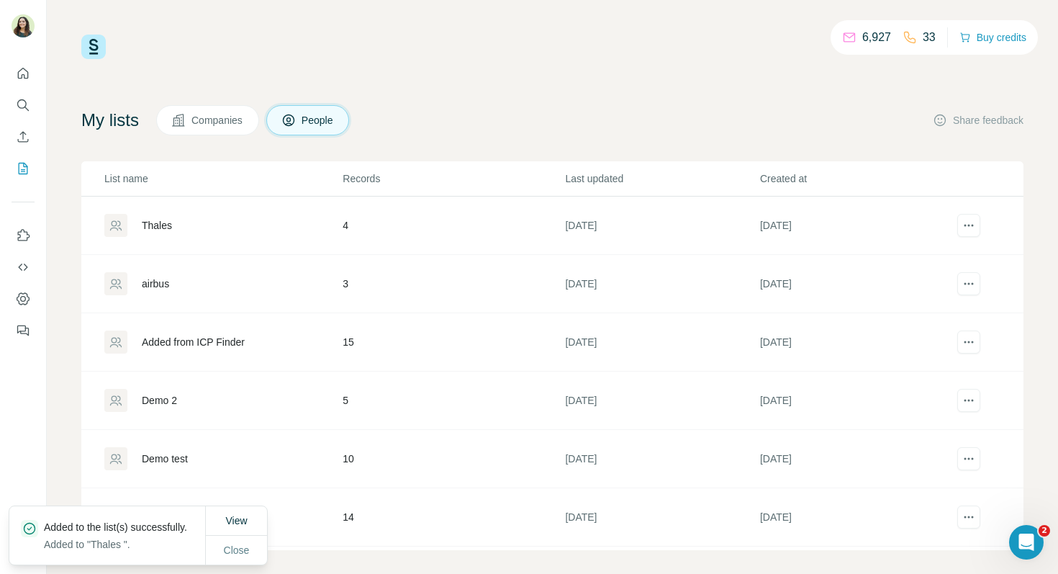
click at [157, 227] on div "Thales" at bounding box center [157, 225] width 30 height 14
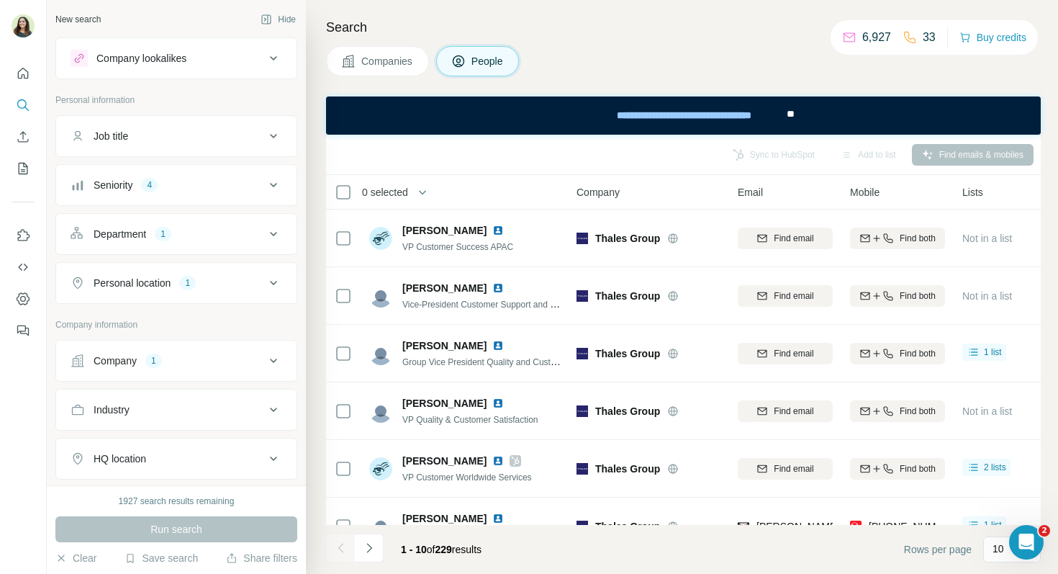
click at [158, 359] on div "1" at bounding box center [153, 360] width 17 height 13
click at [122, 484] on div "Clear all" at bounding box center [177, 480] width 212 height 13
click at [120, 481] on button "Clear all" at bounding box center [95, 480] width 49 height 13
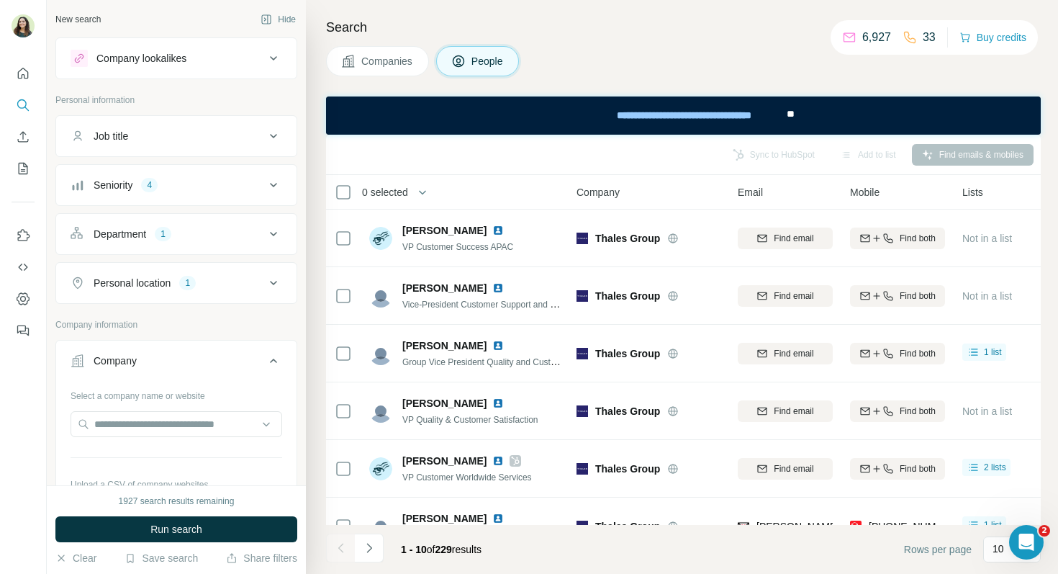
click at [168, 289] on div "Personal location" at bounding box center [132, 283] width 77 height 14
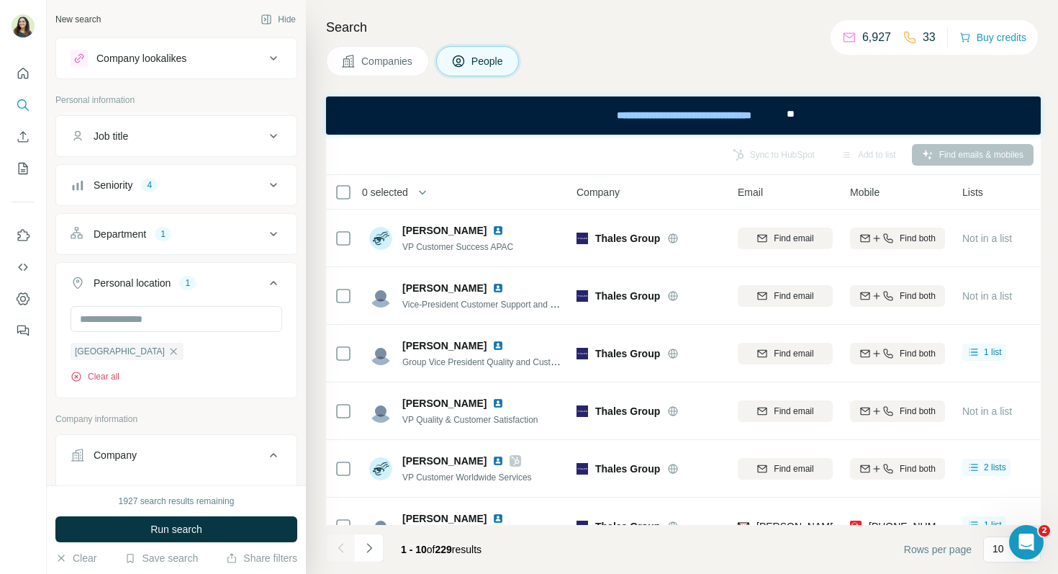
click at [120, 370] on button "Clear all" at bounding box center [95, 376] width 49 height 13
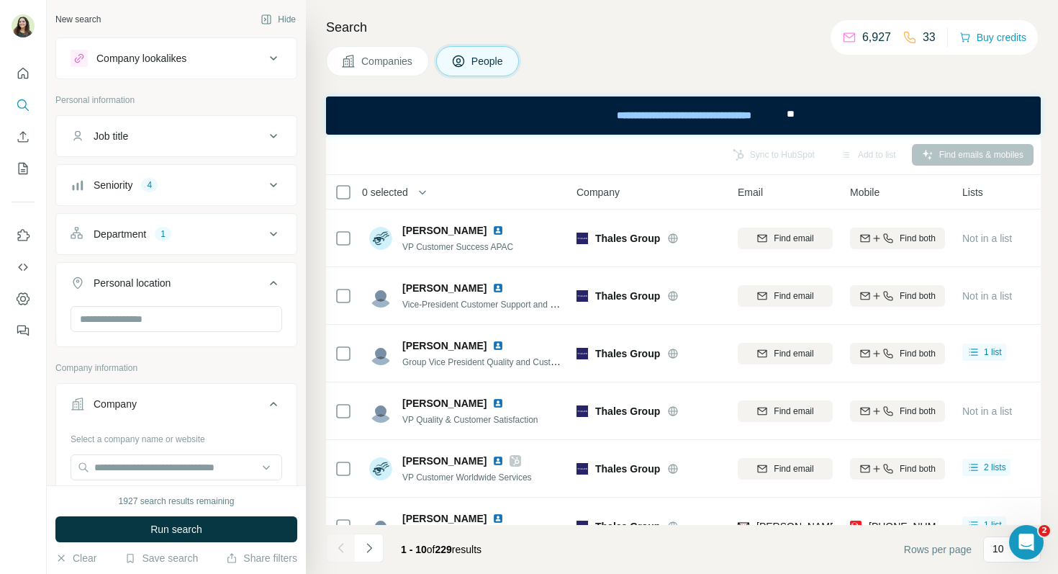
click at [140, 223] on button "Department 1" at bounding box center [176, 234] width 240 height 35
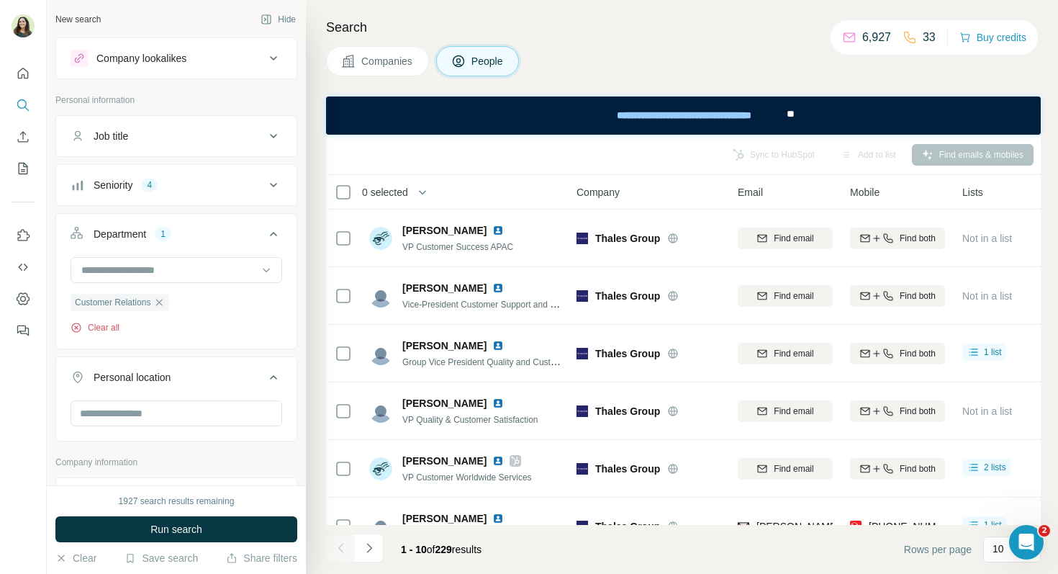
click at [116, 321] on button "Clear all" at bounding box center [95, 327] width 49 height 13
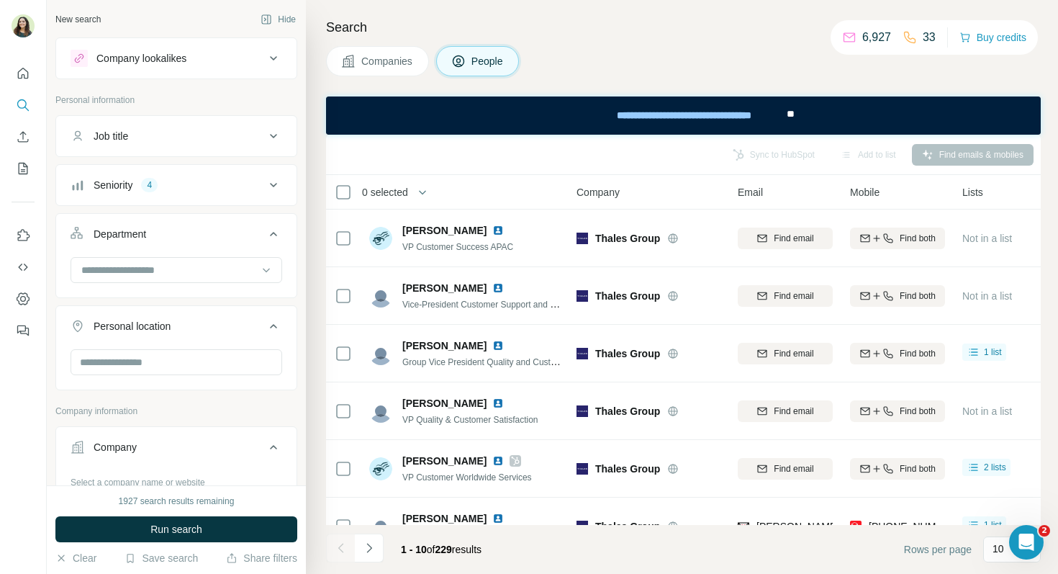
drag, startPoint x: 142, startPoint y: 186, endPoint x: 141, endPoint y: 202, distance: 15.9
click at [142, 186] on div "Seniority 4" at bounding box center [168, 185] width 194 height 14
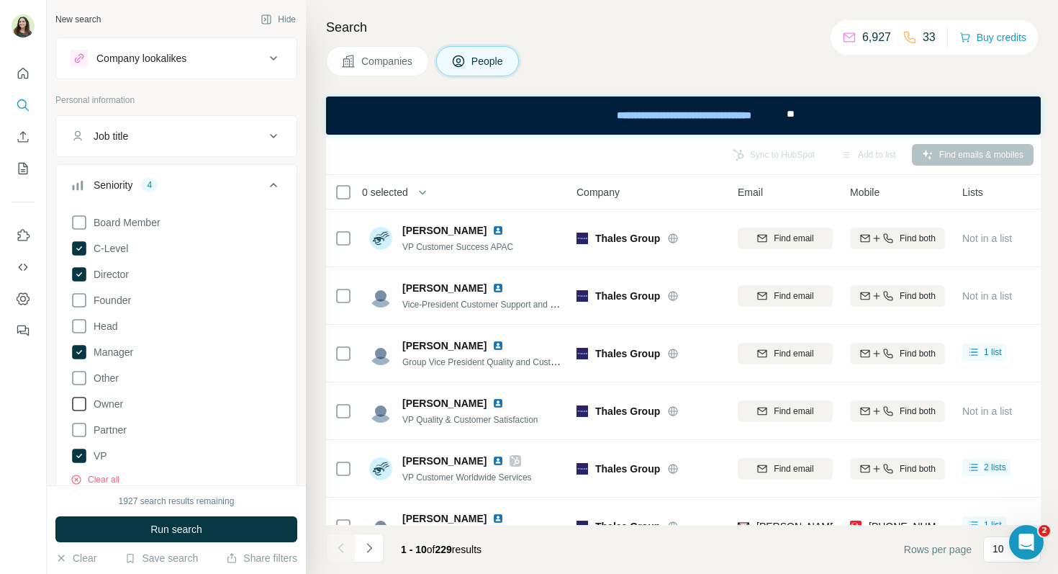
scroll to position [71, 0]
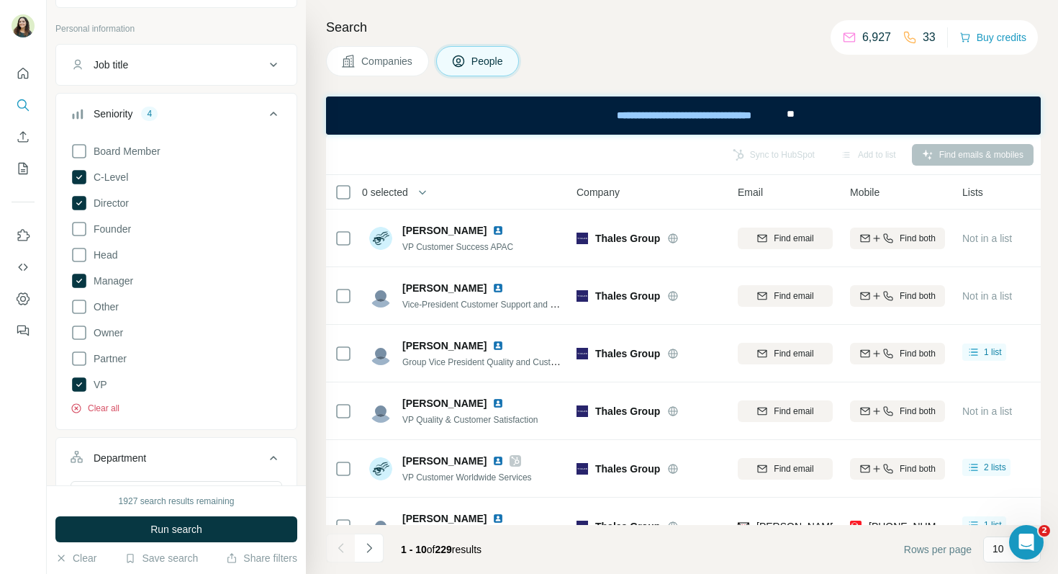
click at [111, 407] on button "Clear all" at bounding box center [95, 408] width 49 height 13
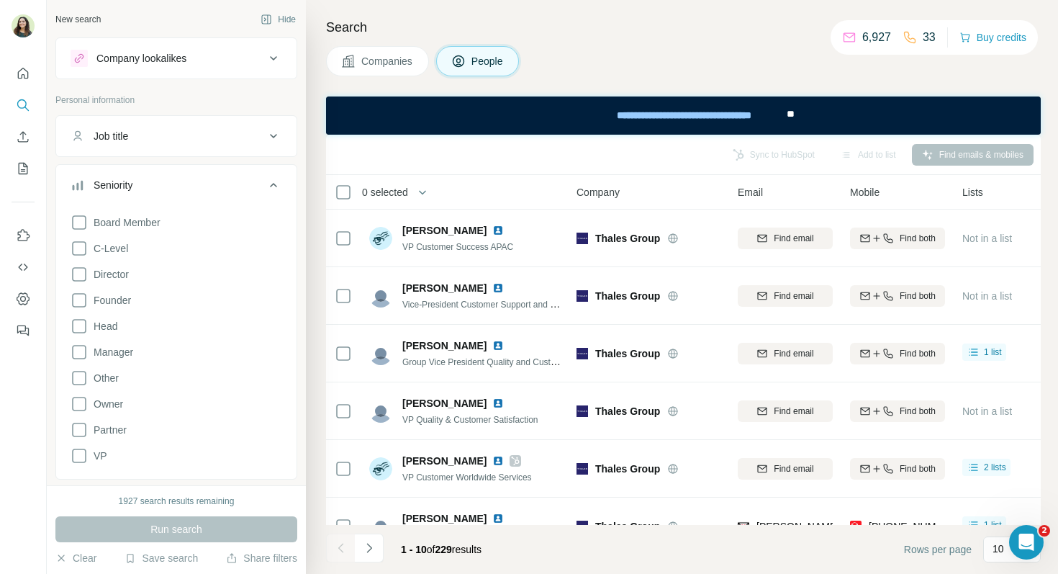
click at [158, 60] on div "Company lookalikes" at bounding box center [141, 58] width 90 height 14
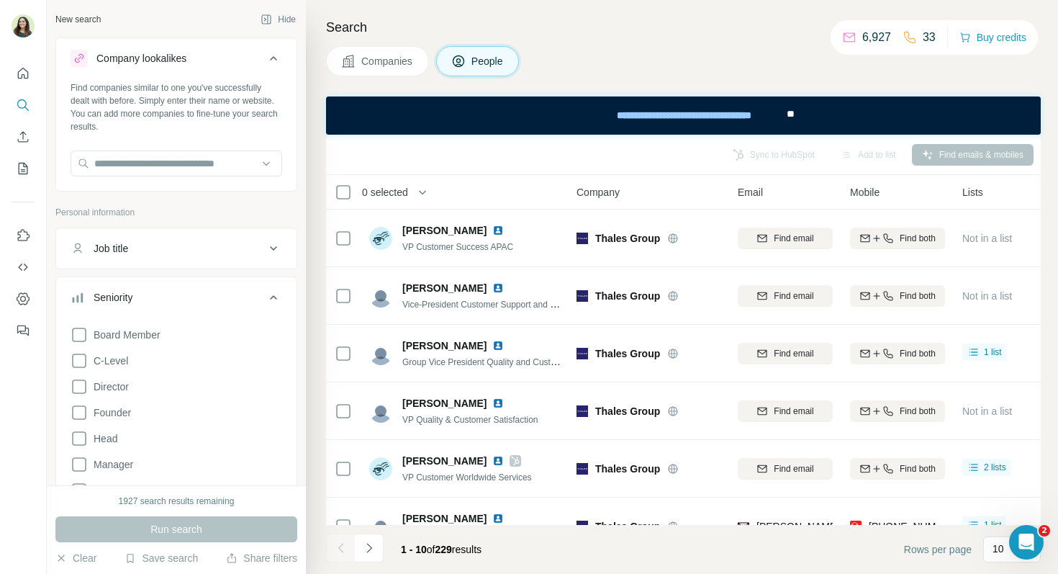
scroll to position [7, 0]
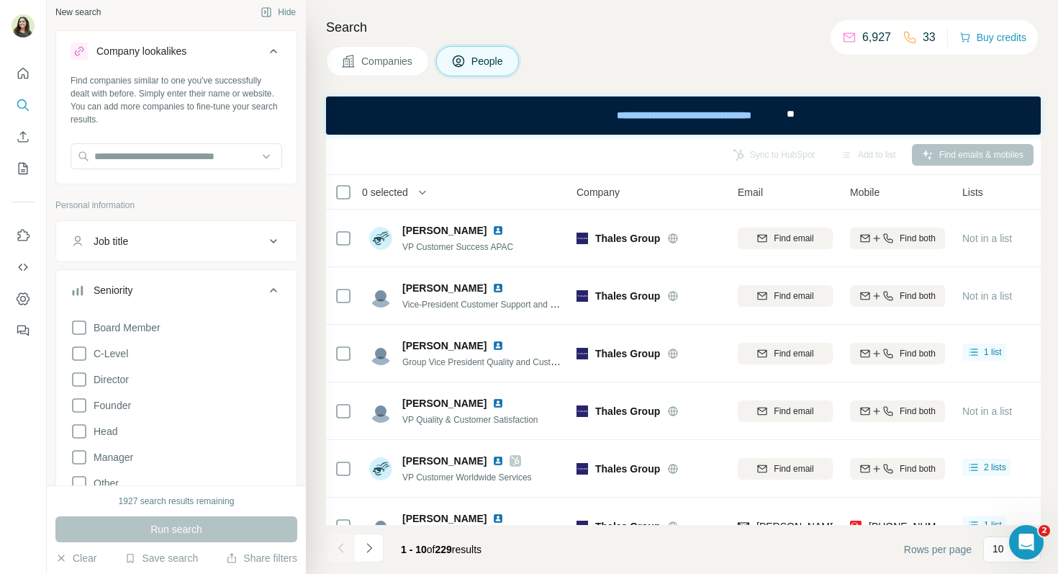
click at [267, 276] on button "Seniority" at bounding box center [176, 293] width 240 height 40
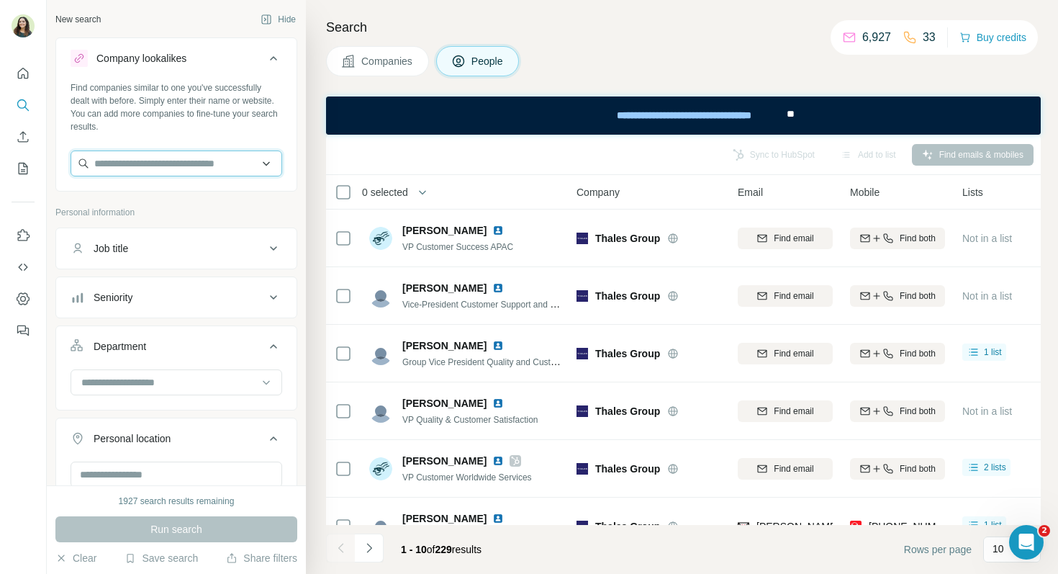
click at [169, 162] on input "text" at bounding box center [177, 163] width 212 height 26
type input "******"
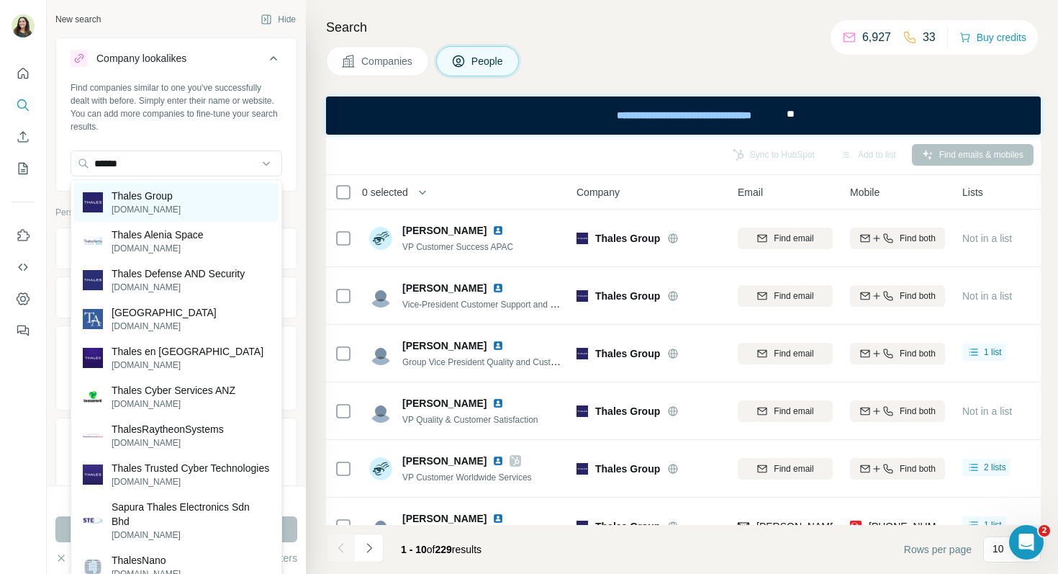
click at [178, 205] on p "thalesgroup.com" at bounding box center [146, 209] width 69 height 13
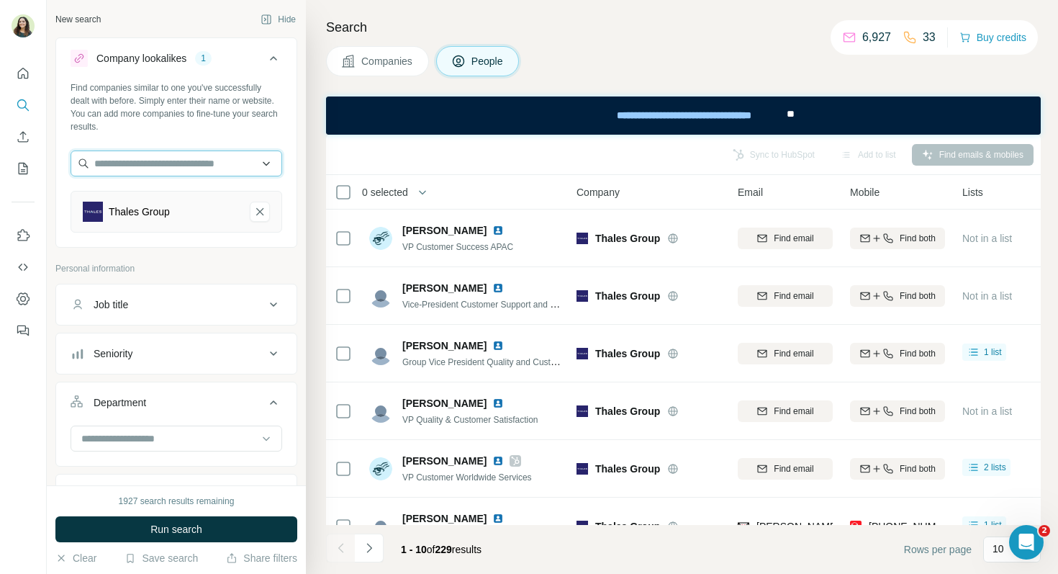
click at [147, 161] on input "text" at bounding box center [177, 163] width 212 height 26
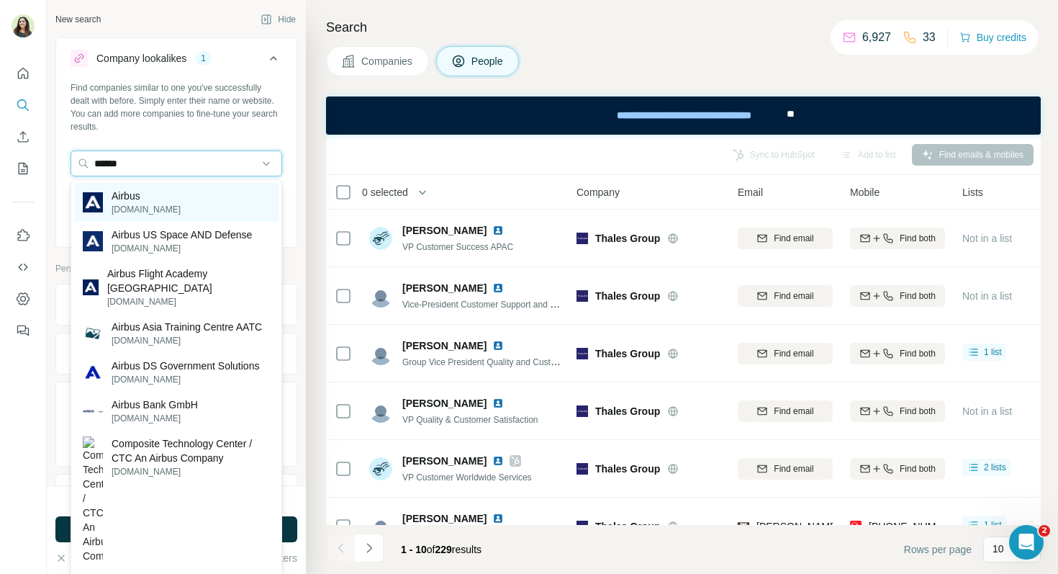
type input "******"
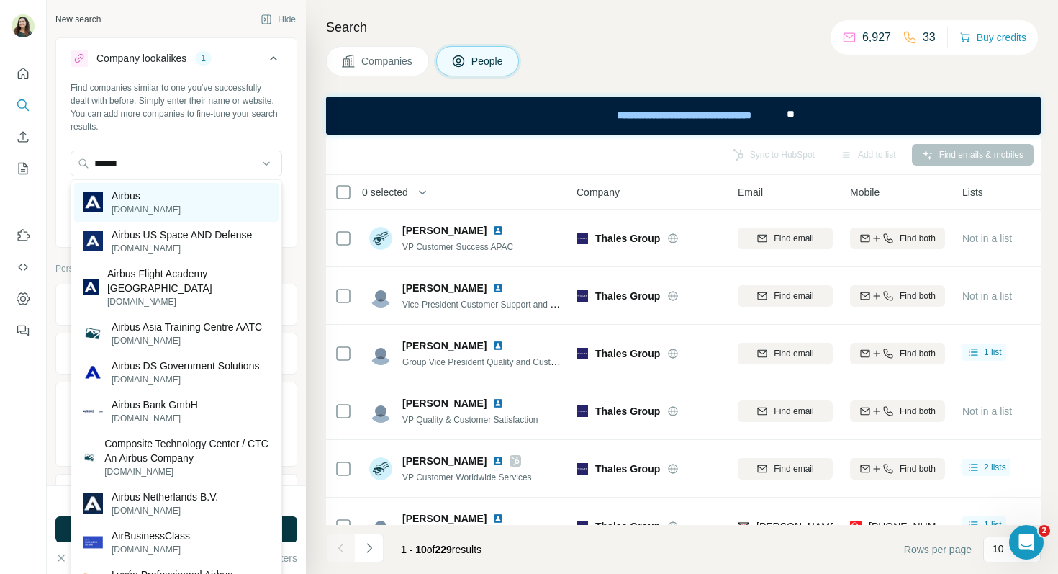
click at [170, 198] on div "Airbus airbus.com" at bounding box center [176, 202] width 204 height 39
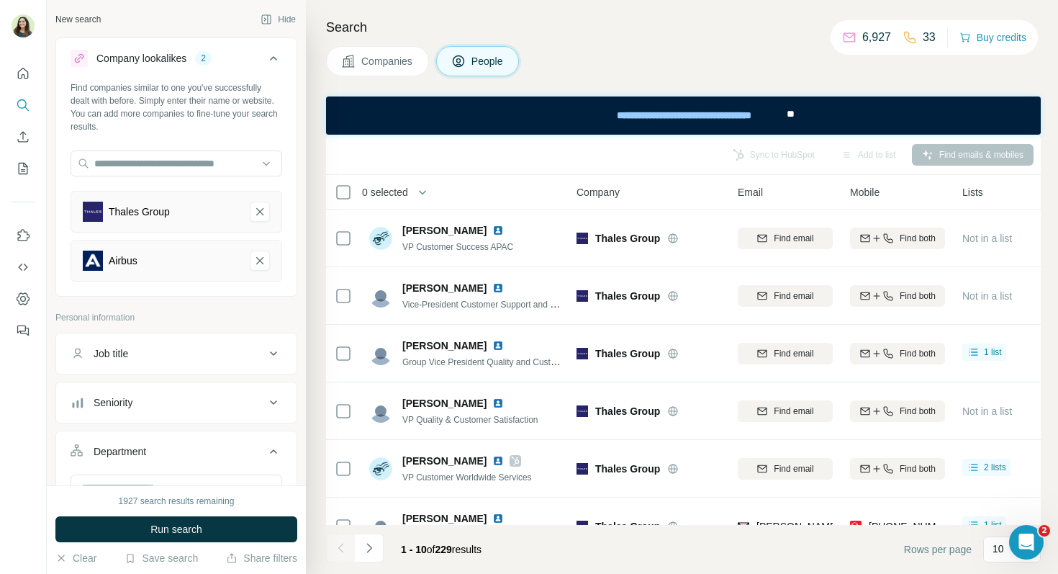
click at [389, 50] on button "Companies" at bounding box center [377, 61] width 103 height 30
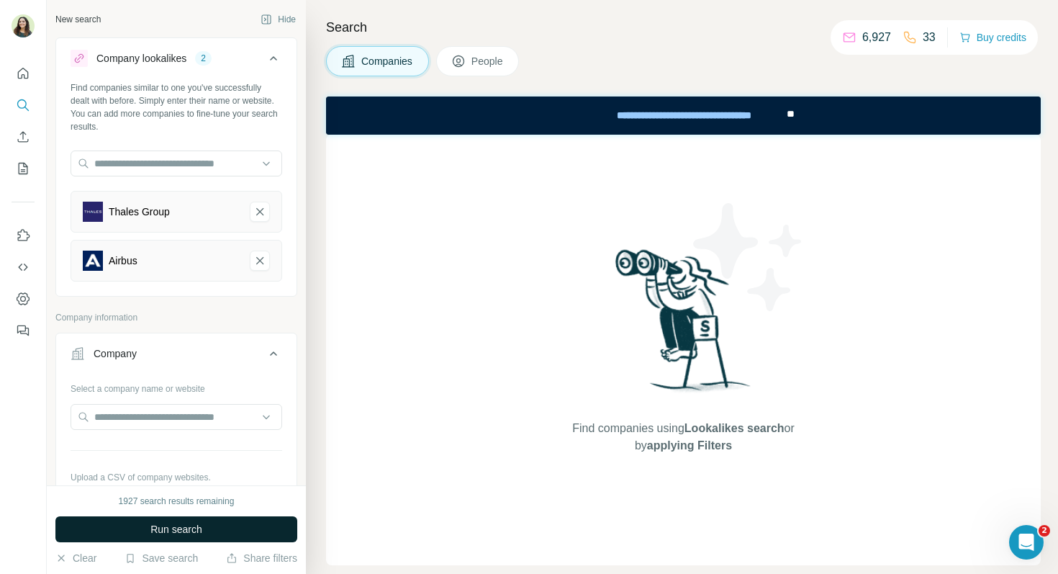
click at [166, 528] on span "Run search" at bounding box center [176, 529] width 52 height 14
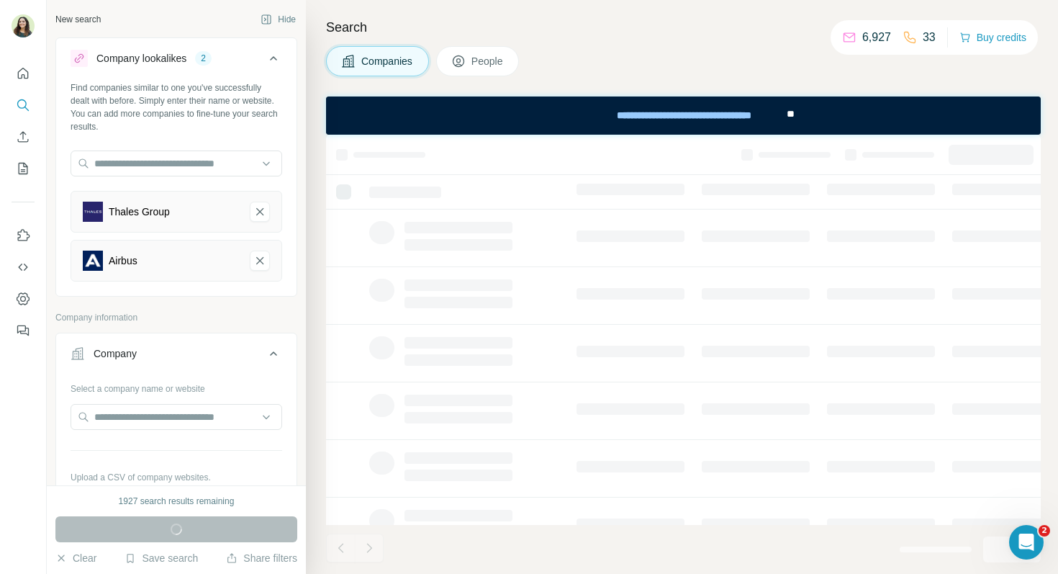
click at [485, 63] on span "People" at bounding box center [488, 61] width 33 height 14
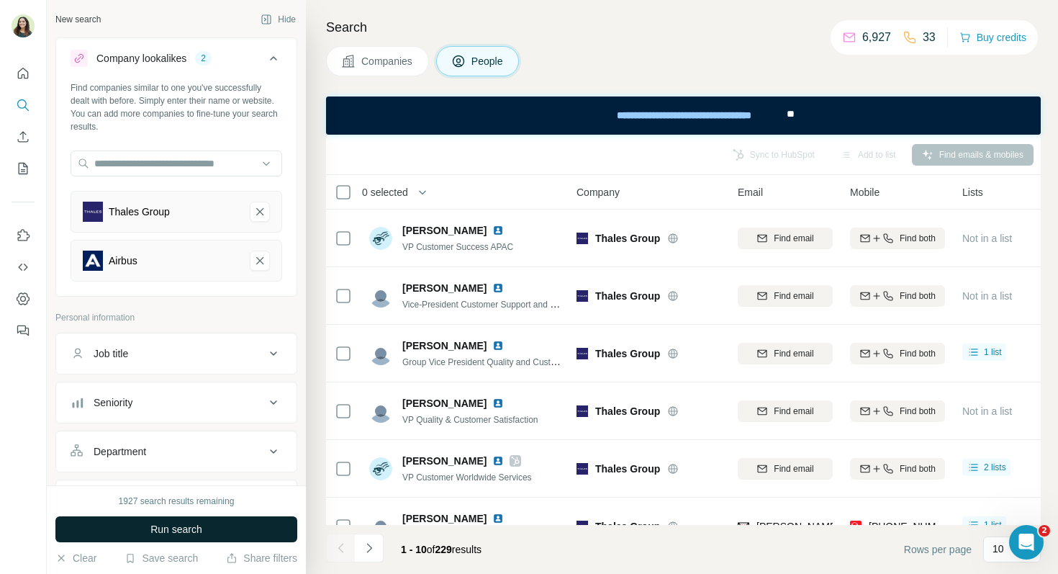
click at [384, 58] on span "Companies" at bounding box center [387, 61] width 53 height 14
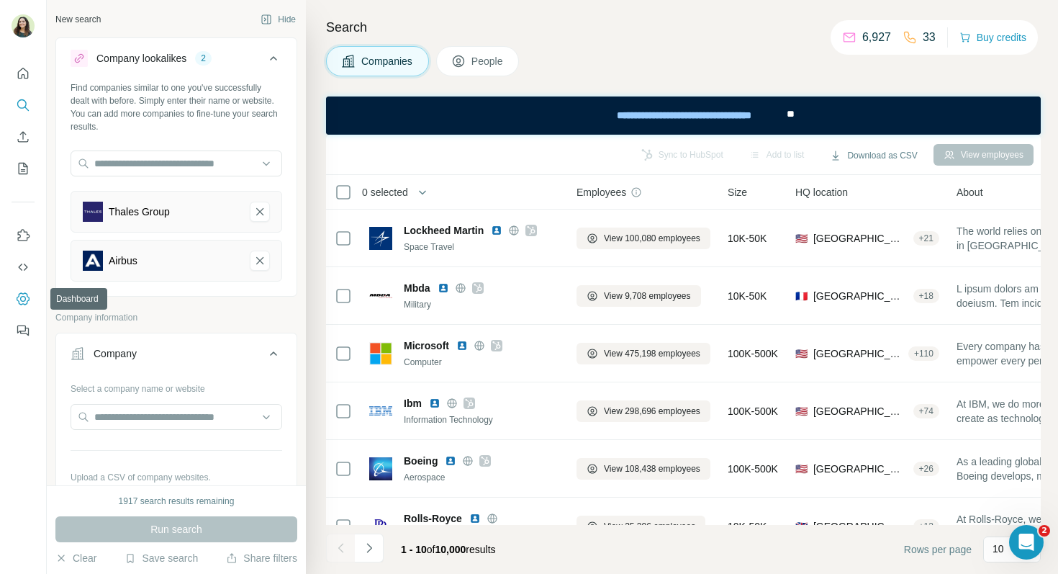
click at [22, 305] on icon "Dashboard" at bounding box center [23, 298] width 13 height 12
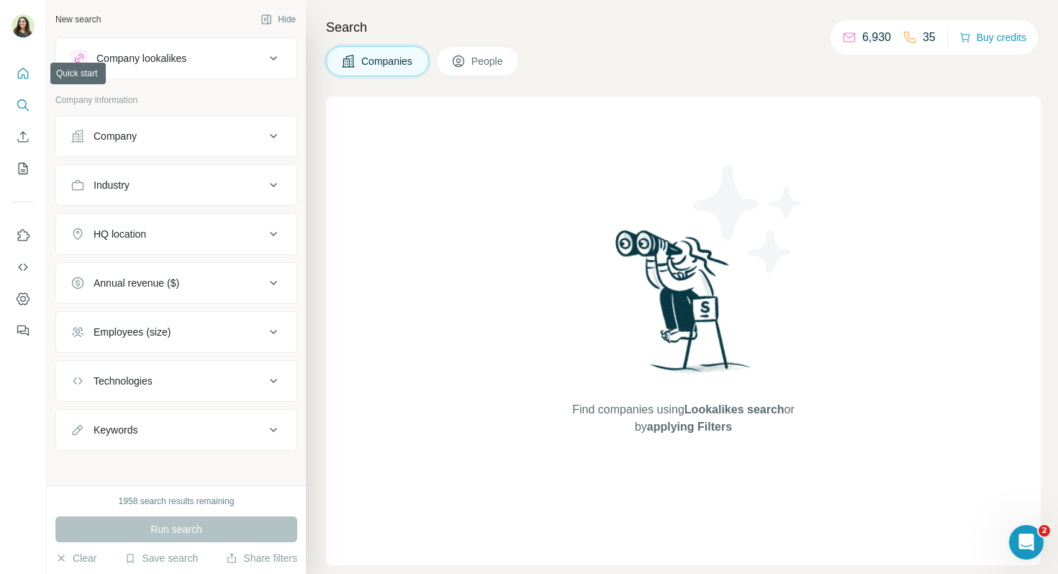
click at [16, 84] on button "Quick start" at bounding box center [23, 73] width 23 height 26
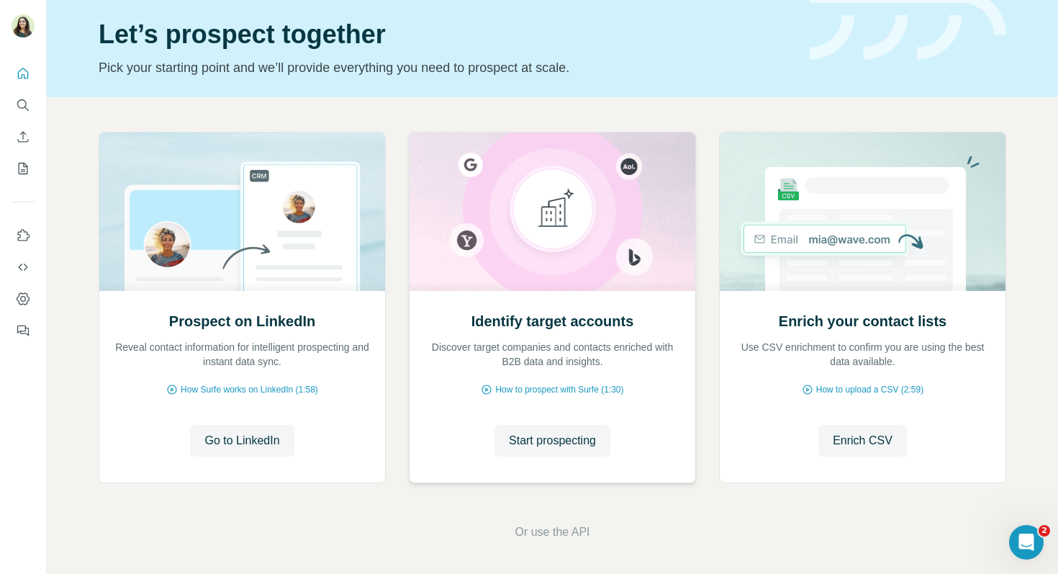
scroll to position [48, 0]
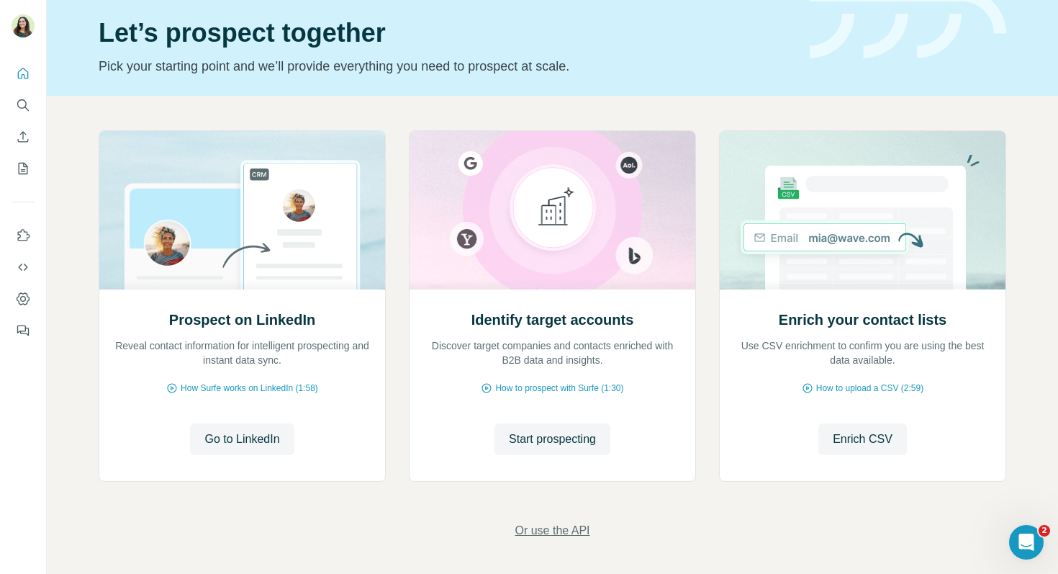
click at [554, 535] on span "Or use the API" at bounding box center [552, 530] width 75 height 17
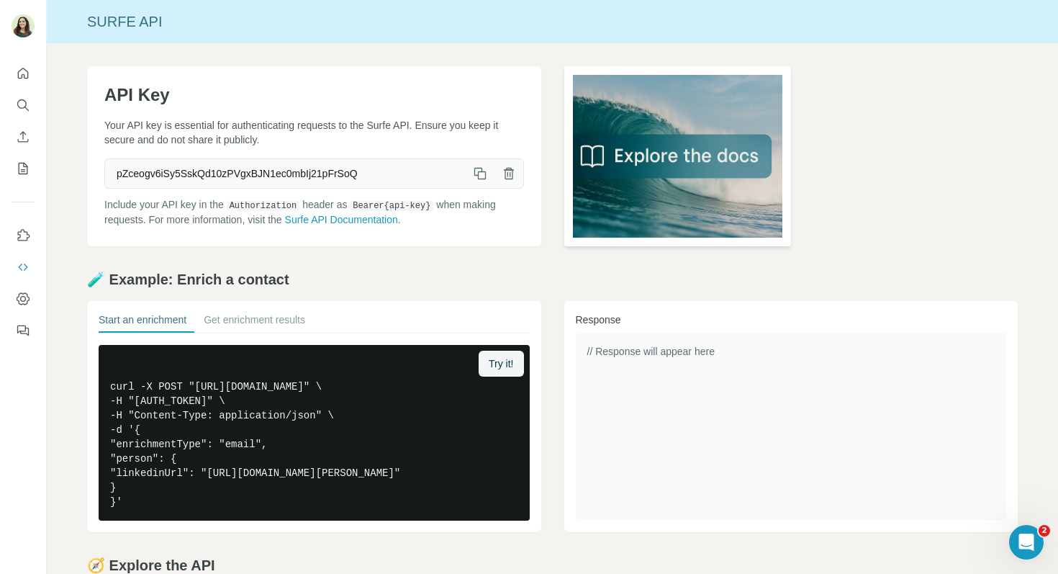
click at [668, 156] on img at bounding box center [677, 156] width 227 height 180
